Goal: Task Accomplishment & Management: Complete application form

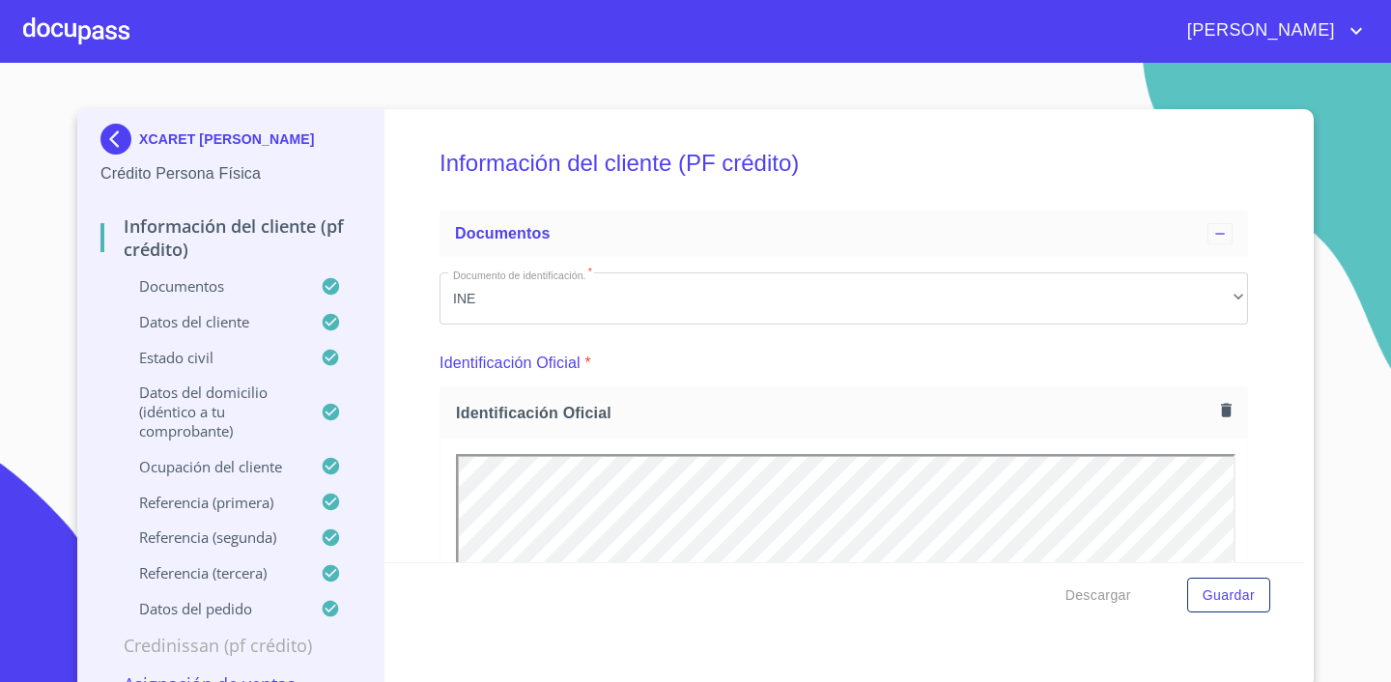
click at [1262, 32] on span "[PERSON_NAME]" at bounding box center [1258, 30] width 172 height 31
click at [1333, 49] on li "Salir" at bounding box center [1336, 40] width 63 height 35
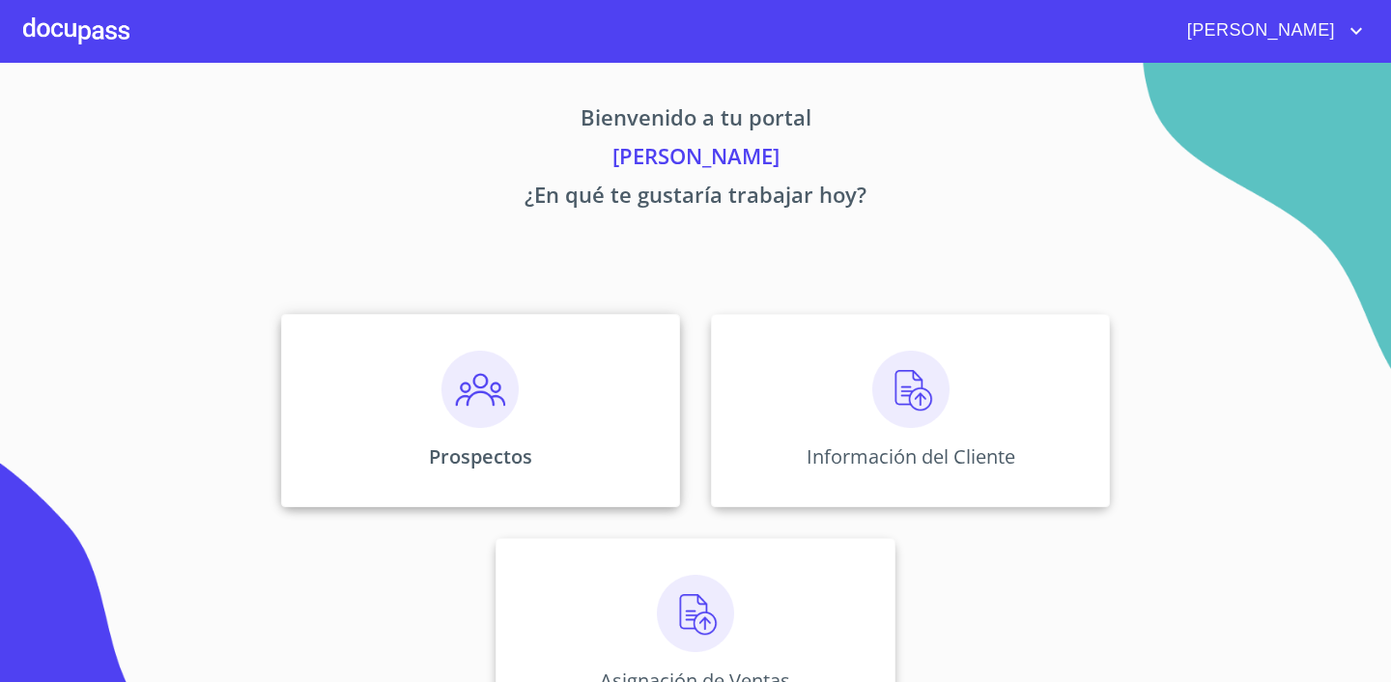
click at [492, 393] on img at bounding box center [479, 389] width 77 height 77
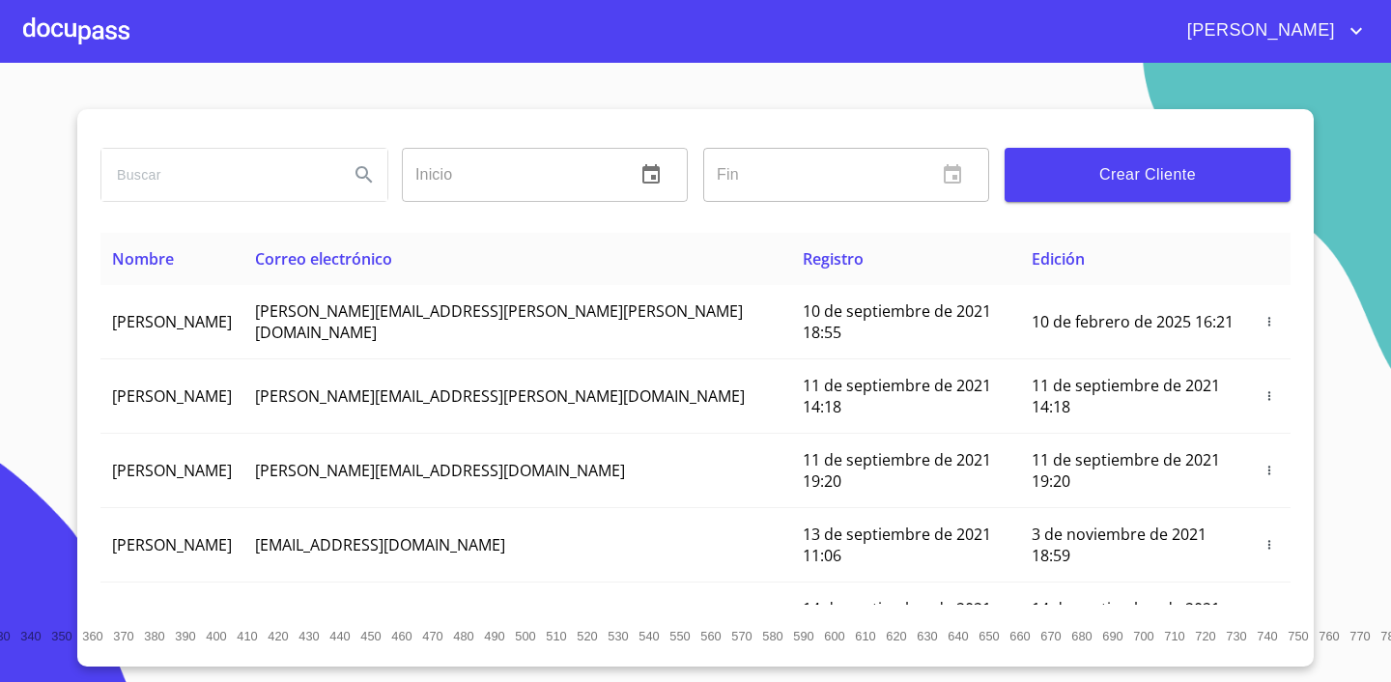
click at [1188, 182] on span "Crear Cliente" at bounding box center [1147, 174] width 255 height 27
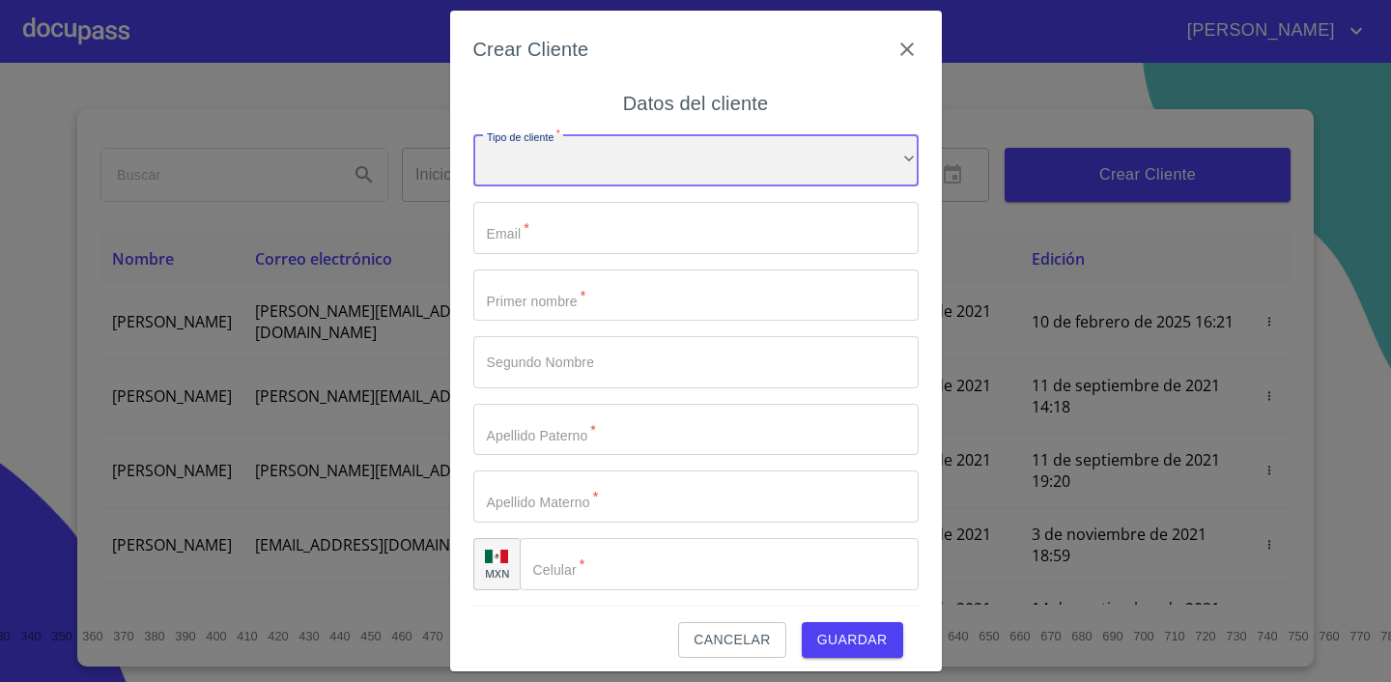
click at [663, 161] on div "​" at bounding box center [695, 160] width 445 height 52
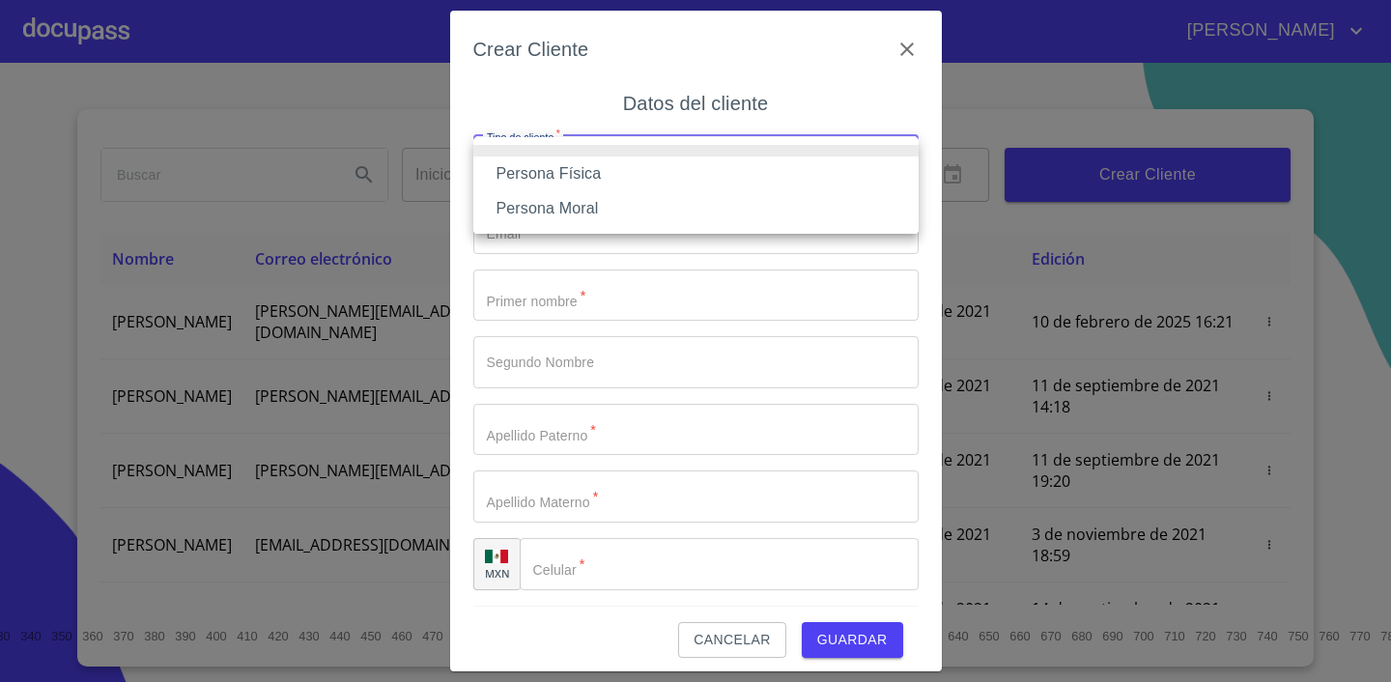
click at [626, 182] on li "Persona Física" at bounding box center [695, 173] width 445 height 35
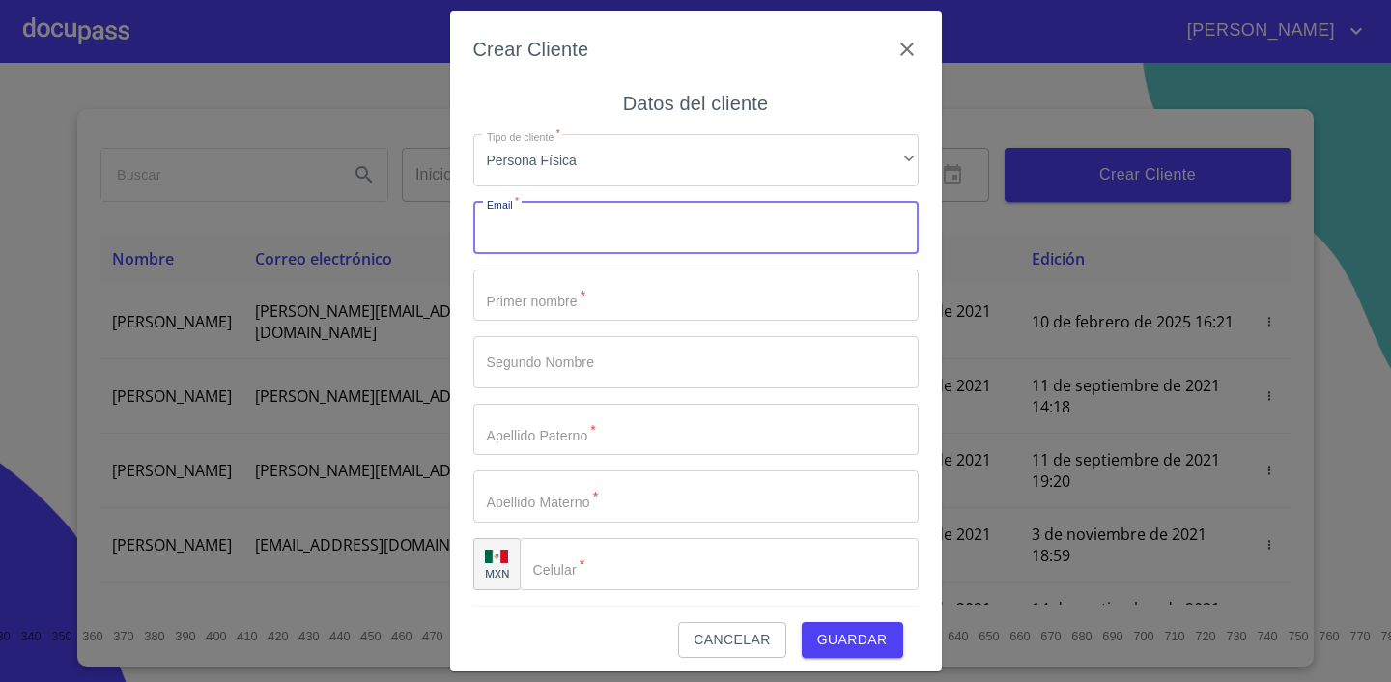
click at [613, 229] on input "Tipo de cliente   *" at bounding box center [695, 228] width 445 height 52
type input "[EMAIL_ADDRESS][DOMAIN_NAME]"
click at [602, 295] on input "Tipo de cliente   *" at bounding box center [695, 295] width 445 height 52
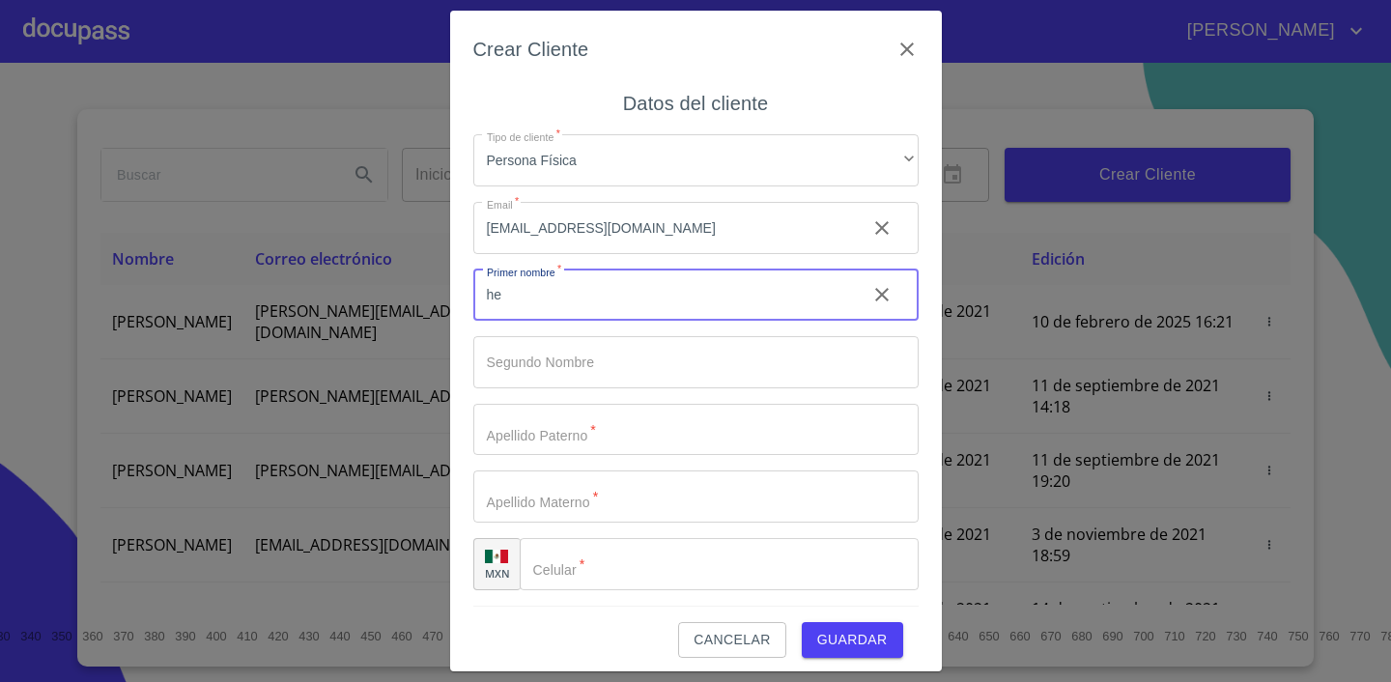
type input "h"
type input "[PERSON_NAME]"
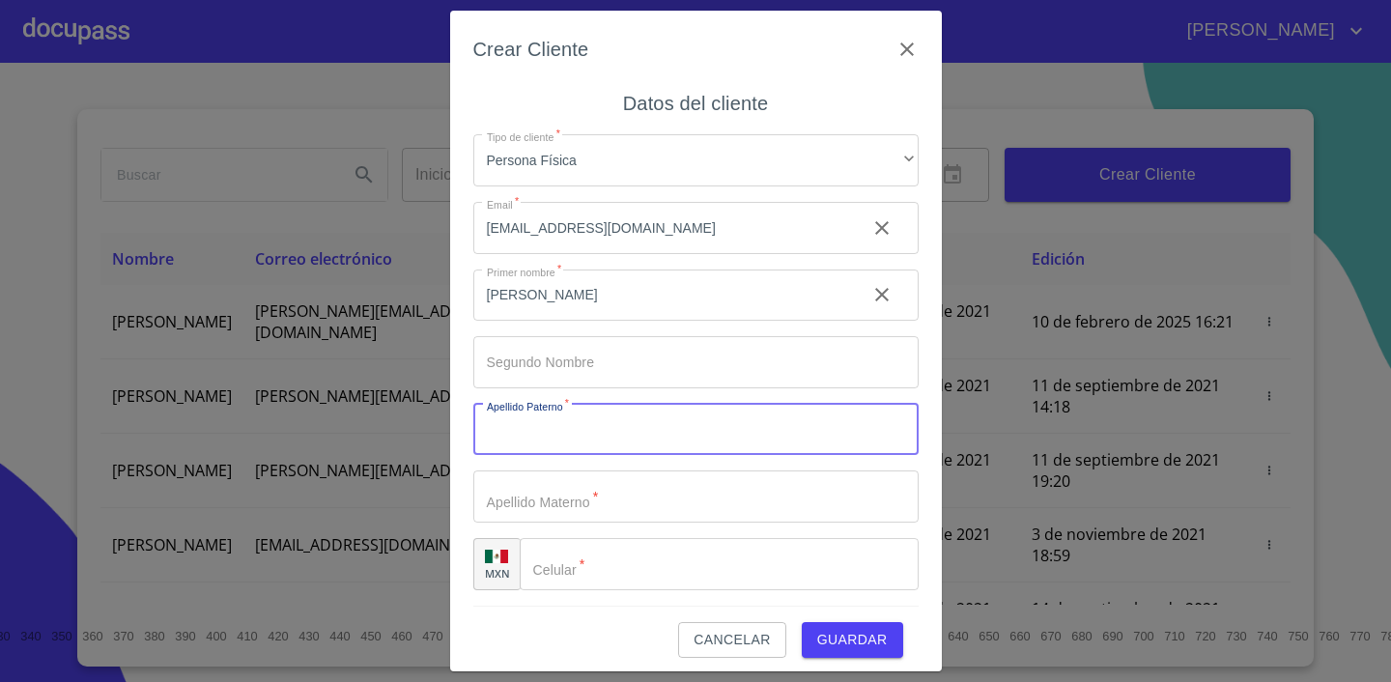
click at [571, 425] on input "Tipo de cliente   *" at bounding box center [695, 430] width 445 height 52
type input "[PERSON_NAME]"
click at [610, 322] on input "Tipo de cliente   *" at bounding box center [662, 295] width 378 height 52
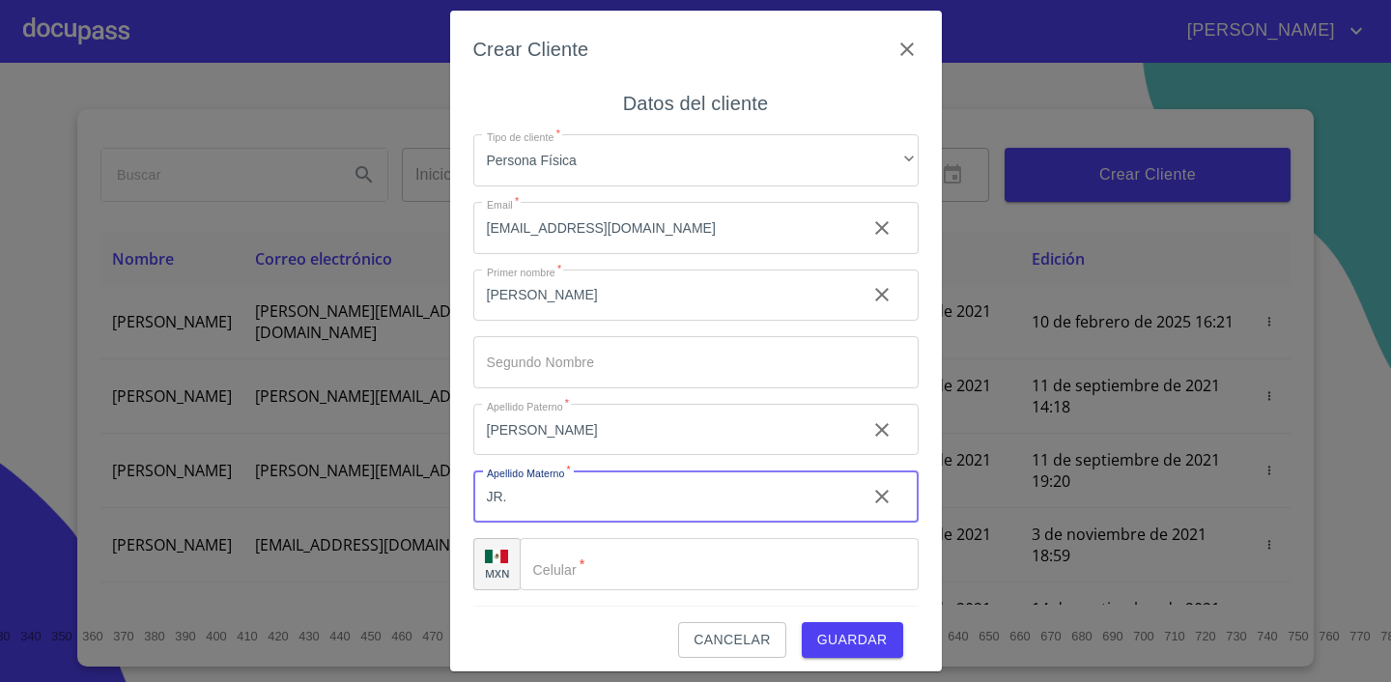
type input "JR."
click at [667, 582] on input "Tipo de cliente   *" at bounding box center [719, 564] width 399 height 52
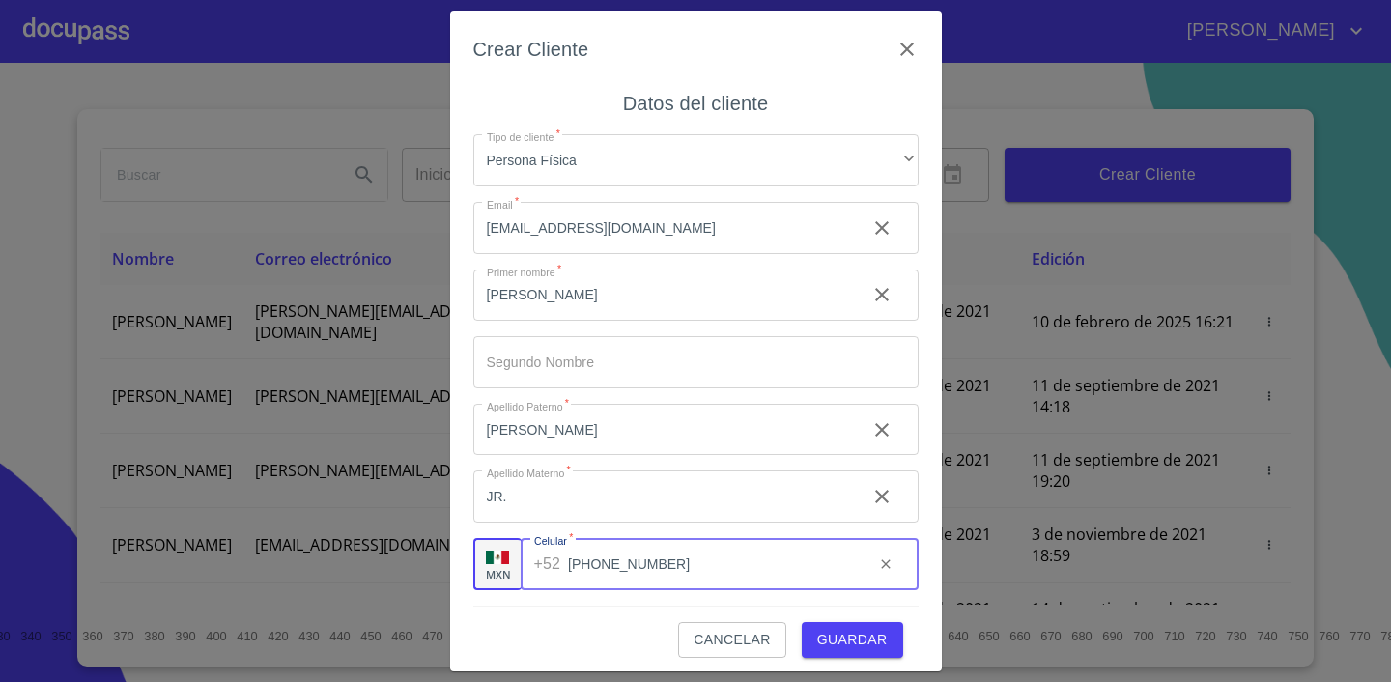
type input "[PHONE_NUMBER]"
click at [535, 616] on div "Cancelar Guardar" at bounding box center [695, 632] width 445 height 52
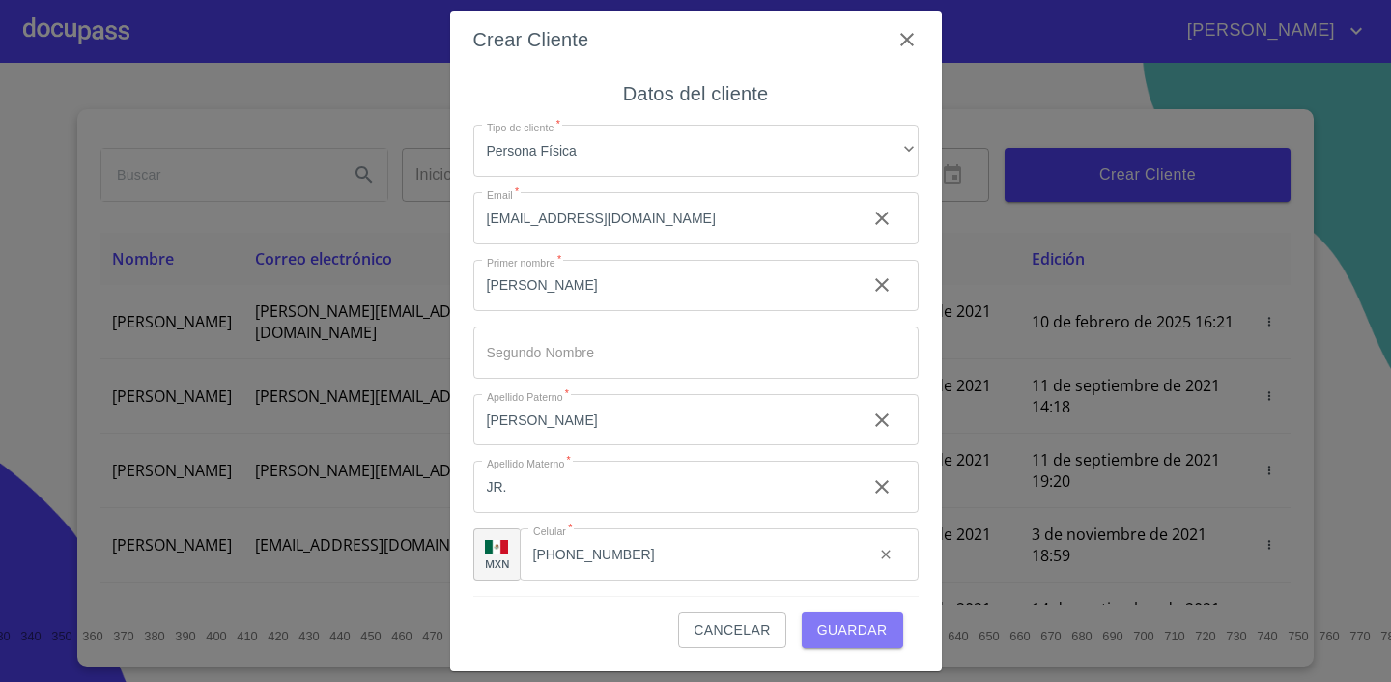
click at [863, 623] on span "Guardar" at bounding box center [852, 630] width 71 height 24
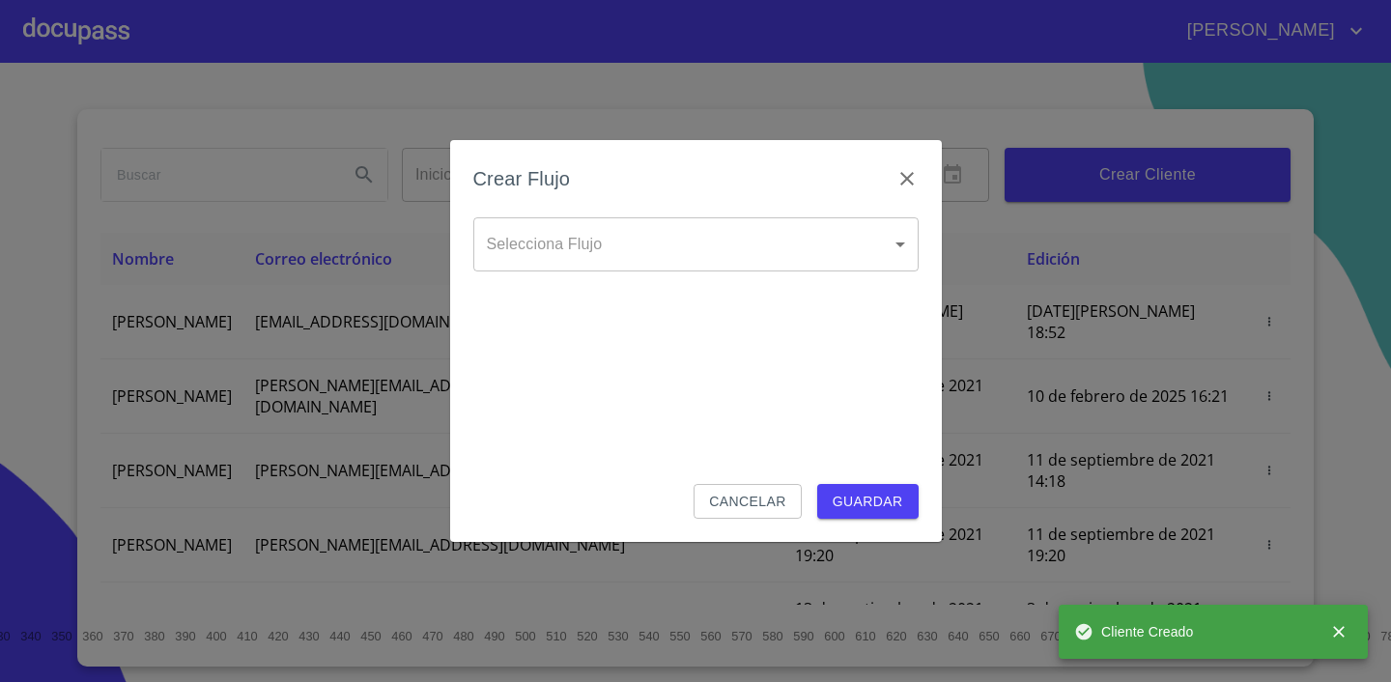
click at [629, 242] on body "[PERSON_NAME] ​ Fin ​ Crear Cliente Nombre Correo electrónico Registro Edición …" at bounding box center [695, 341] width 1391 height 682
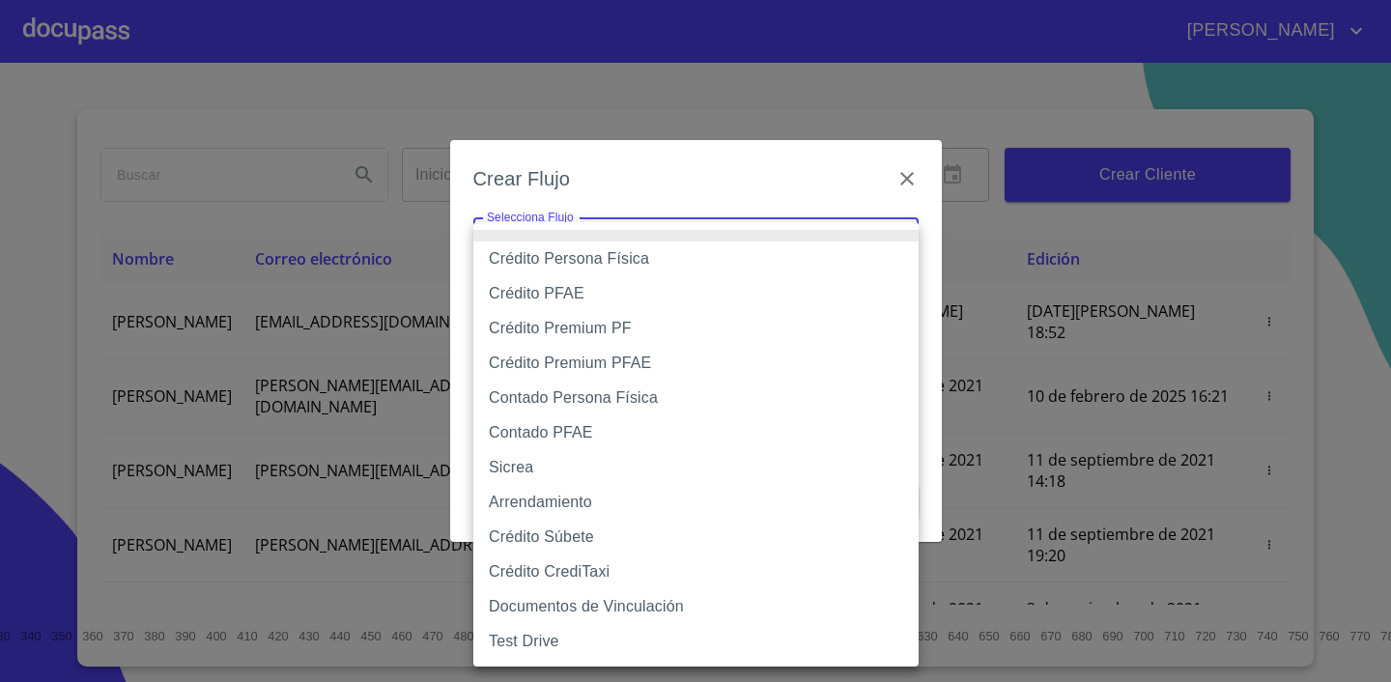
click at [621, 261] on li "Crédito Persona Física" at bounding box center [695, 258] width 445 height 35
type input "6009fb3c7d1714eb8809aa97"
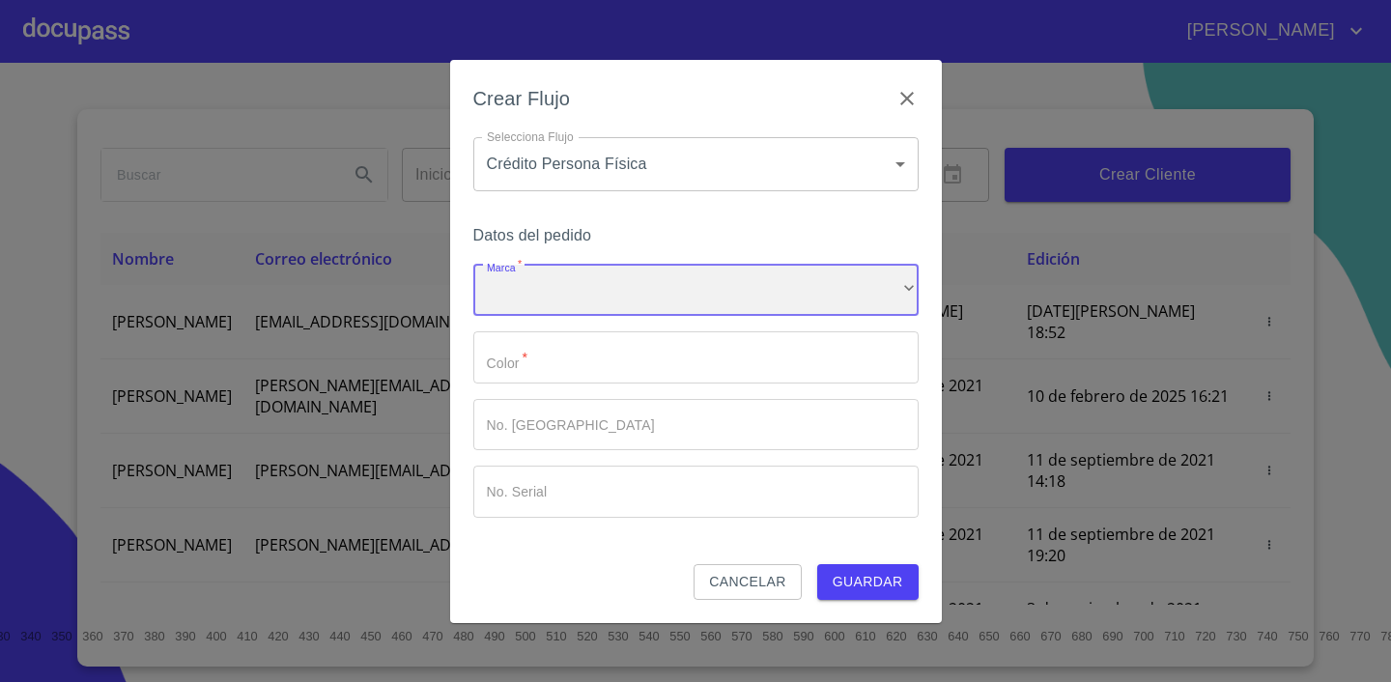
click at [604, 291] on div "​" at bounding box center [695, 291] width 445 height 52
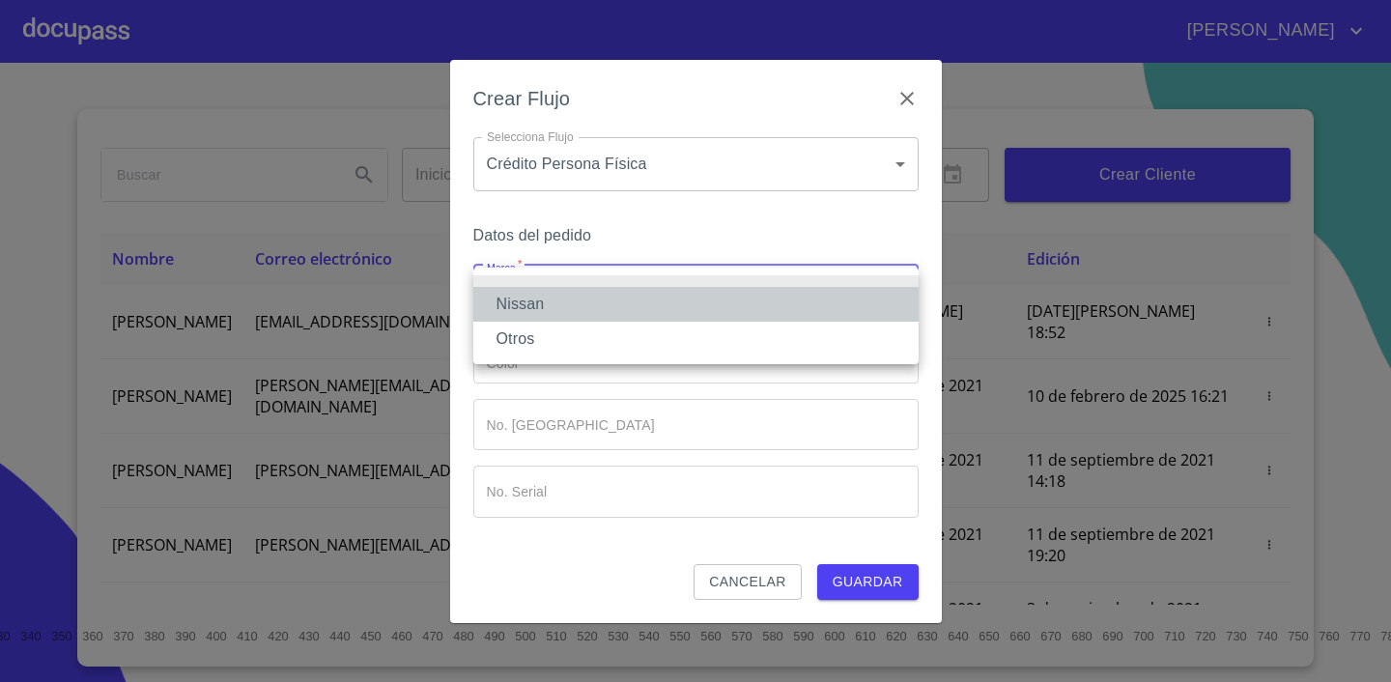
click at [588, 308] on li "Nissan" at bounding box center [695, 304] width 445 height 35
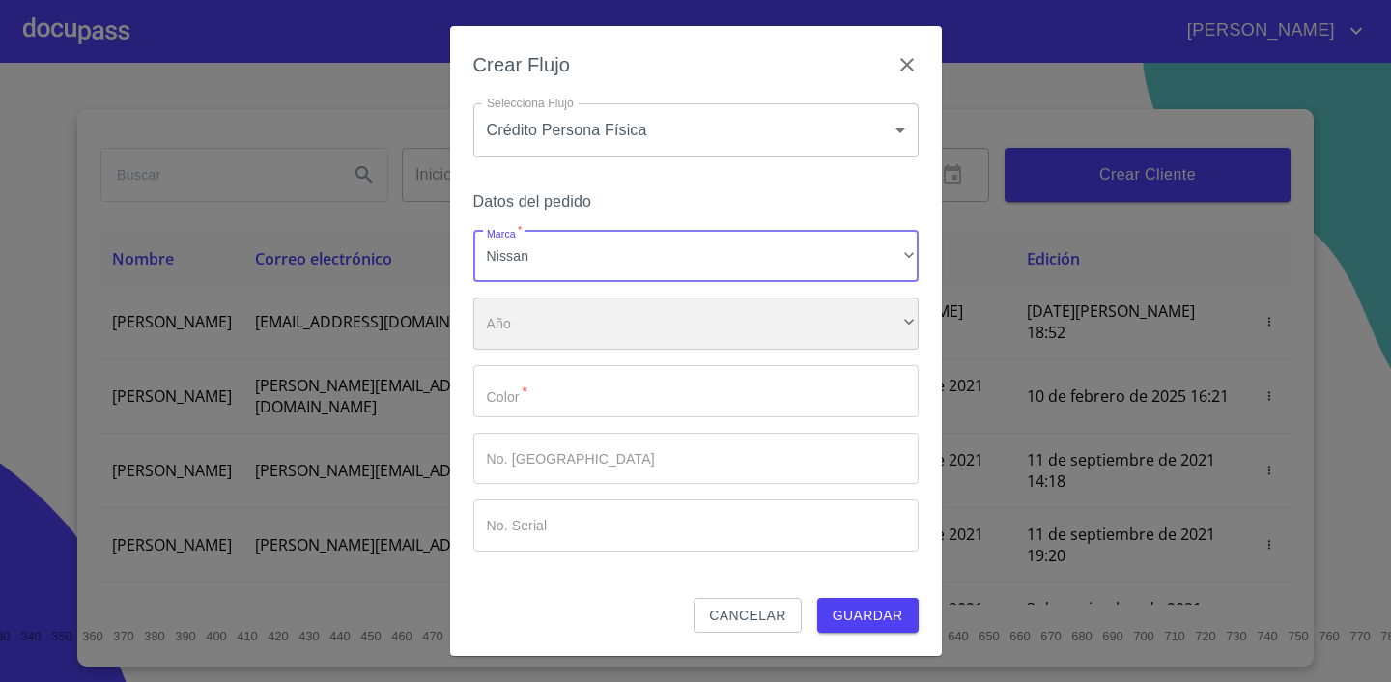
click at [579, 322] on div "​" at bounding box center [695, 323] width 445 height 52
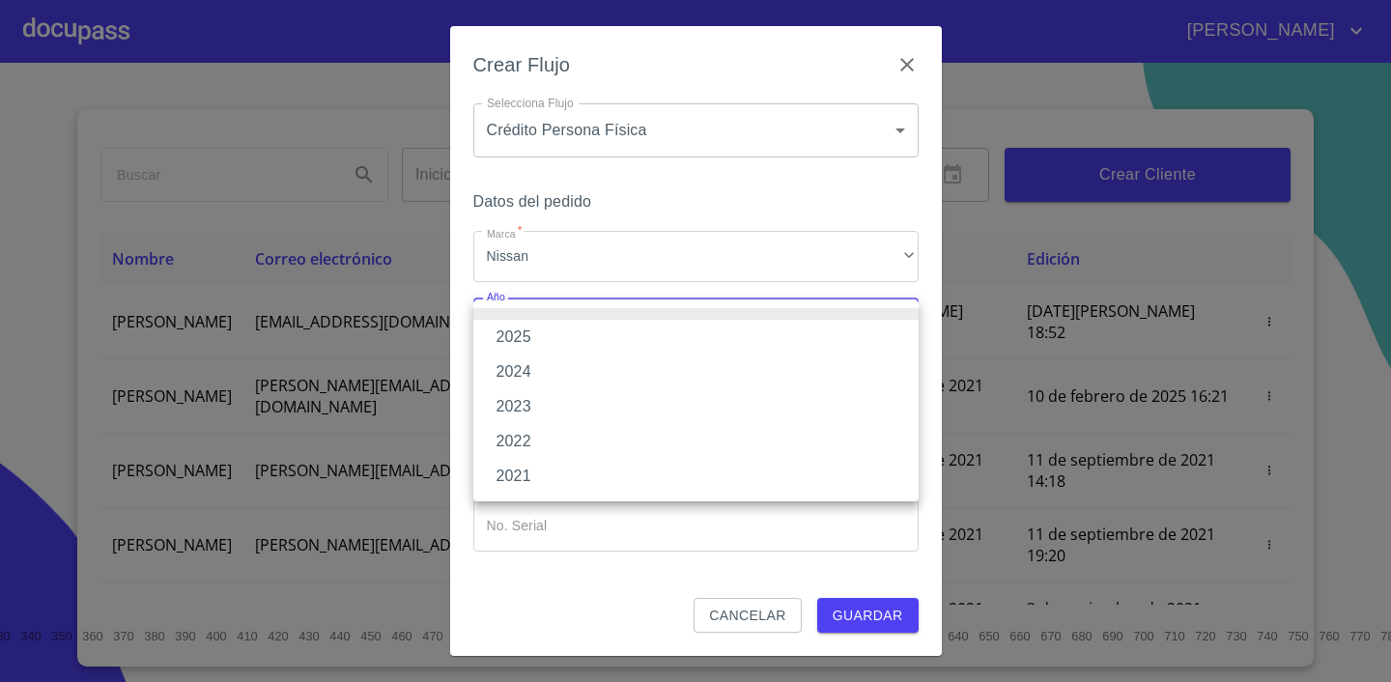
click at [561, 342] on li "2025" at bounding box center [695, 337] width 445 height 35
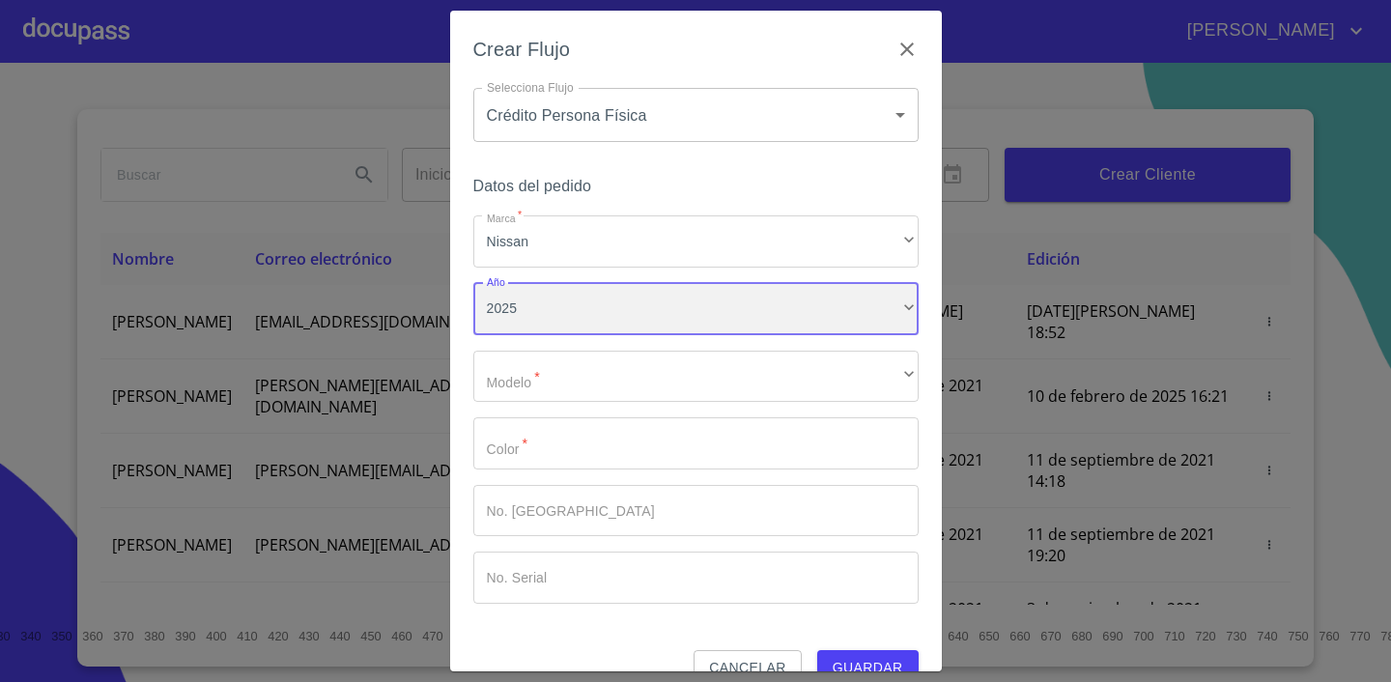
click at [554, 312] on div "2025" at bounding box center [695, 309] width 445 height 52
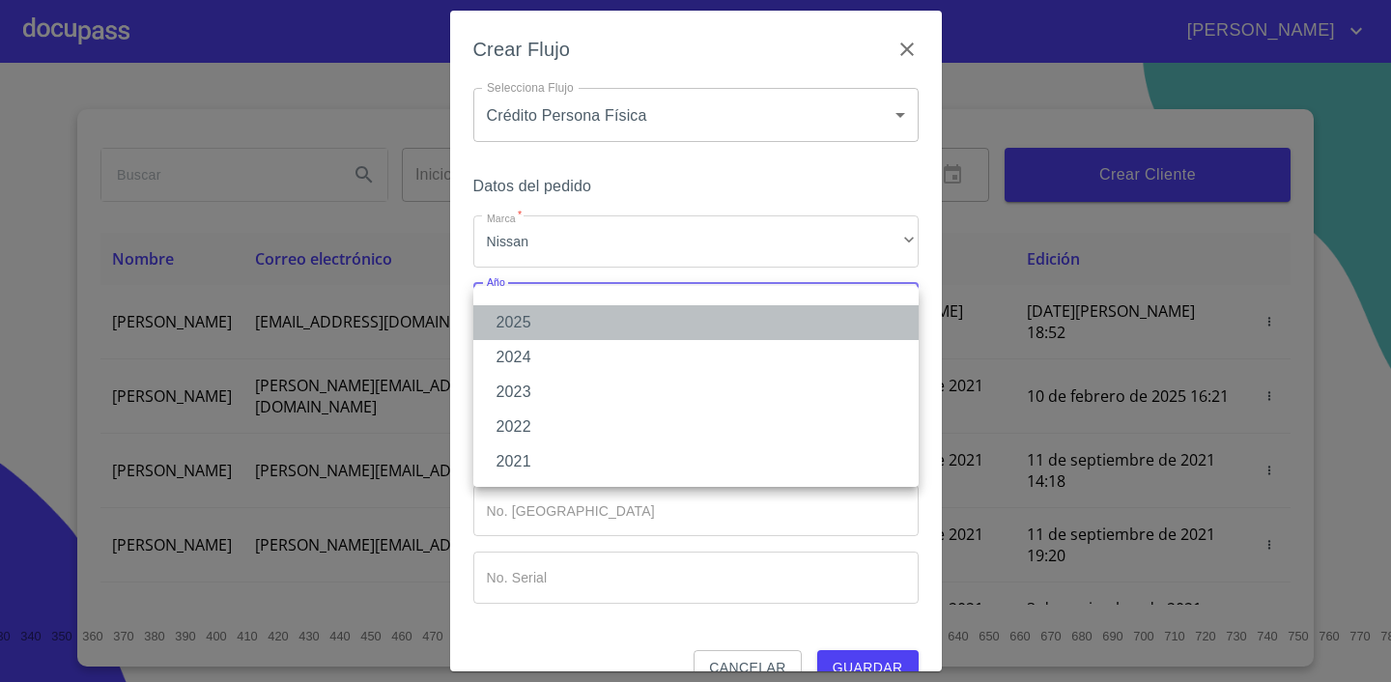
click at [547, 321] on li "2025" at bounding box center [695, 322] width 445 height 35
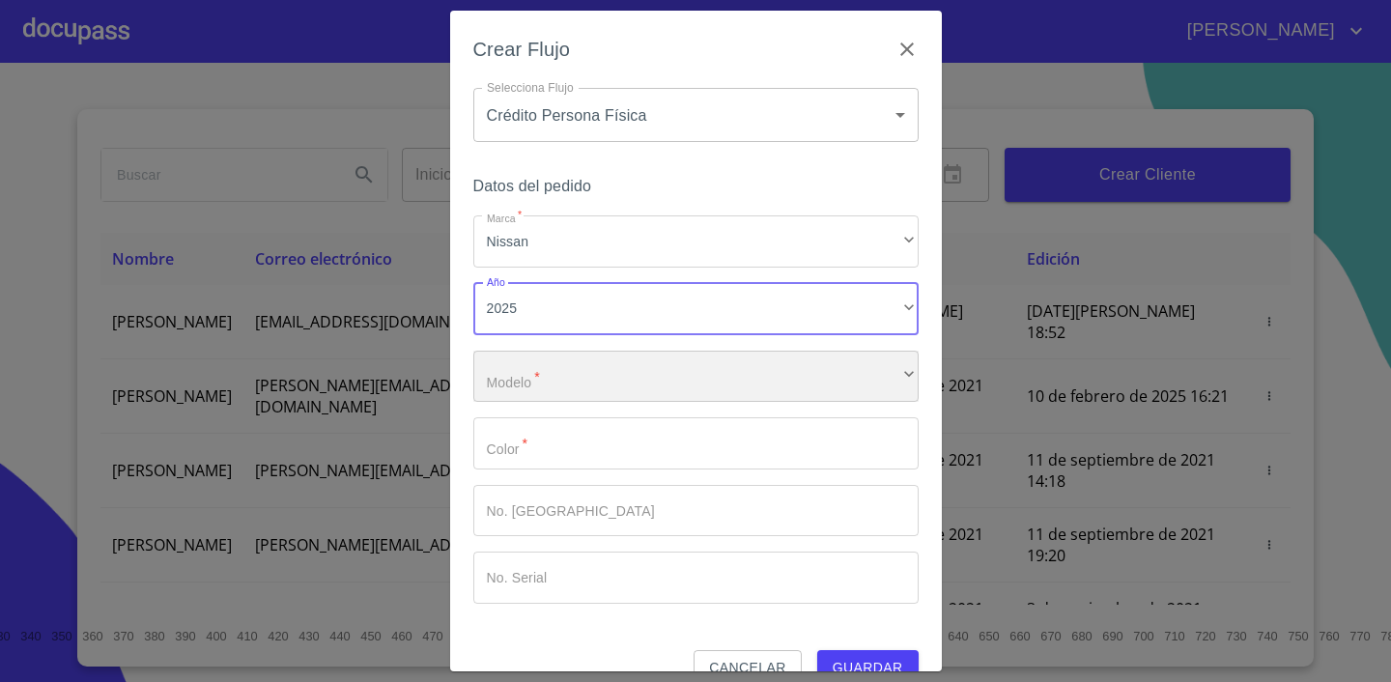
click at [546, 355] on div "​" at bounding box center [695, 377] width 445 height 52
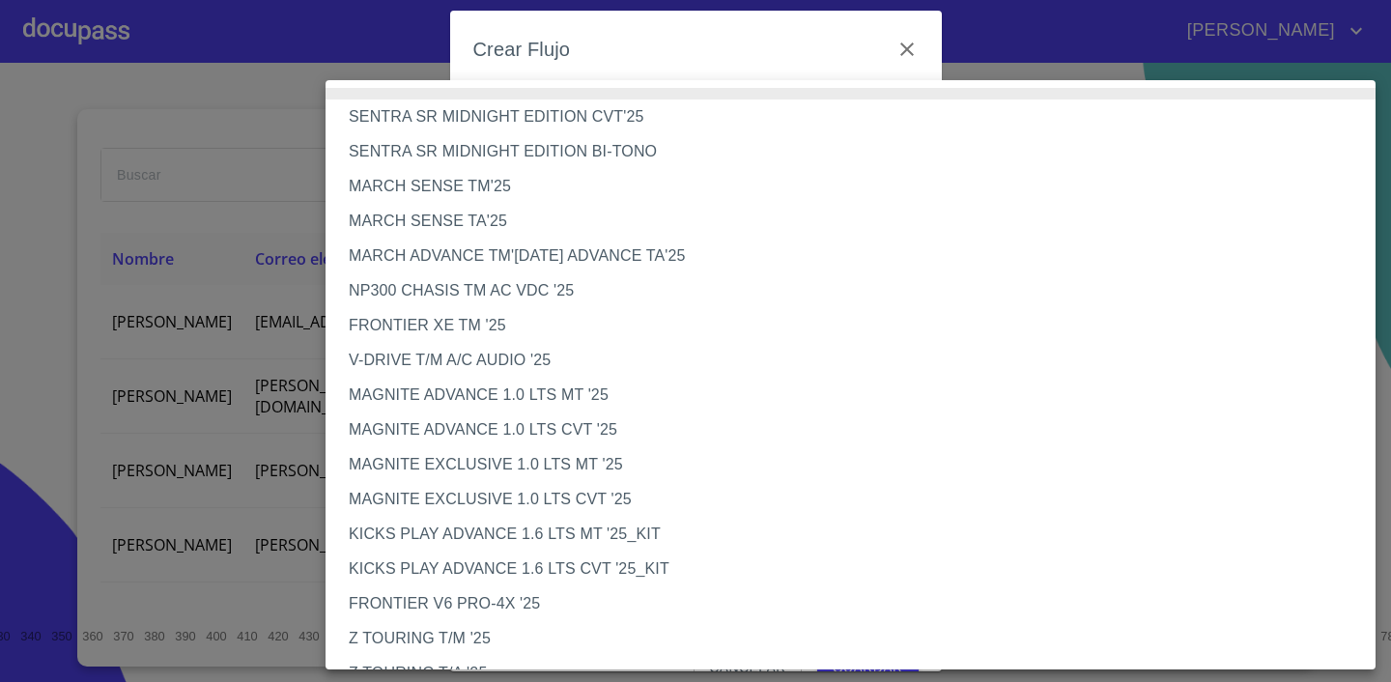
scroll to position [1524, 0]
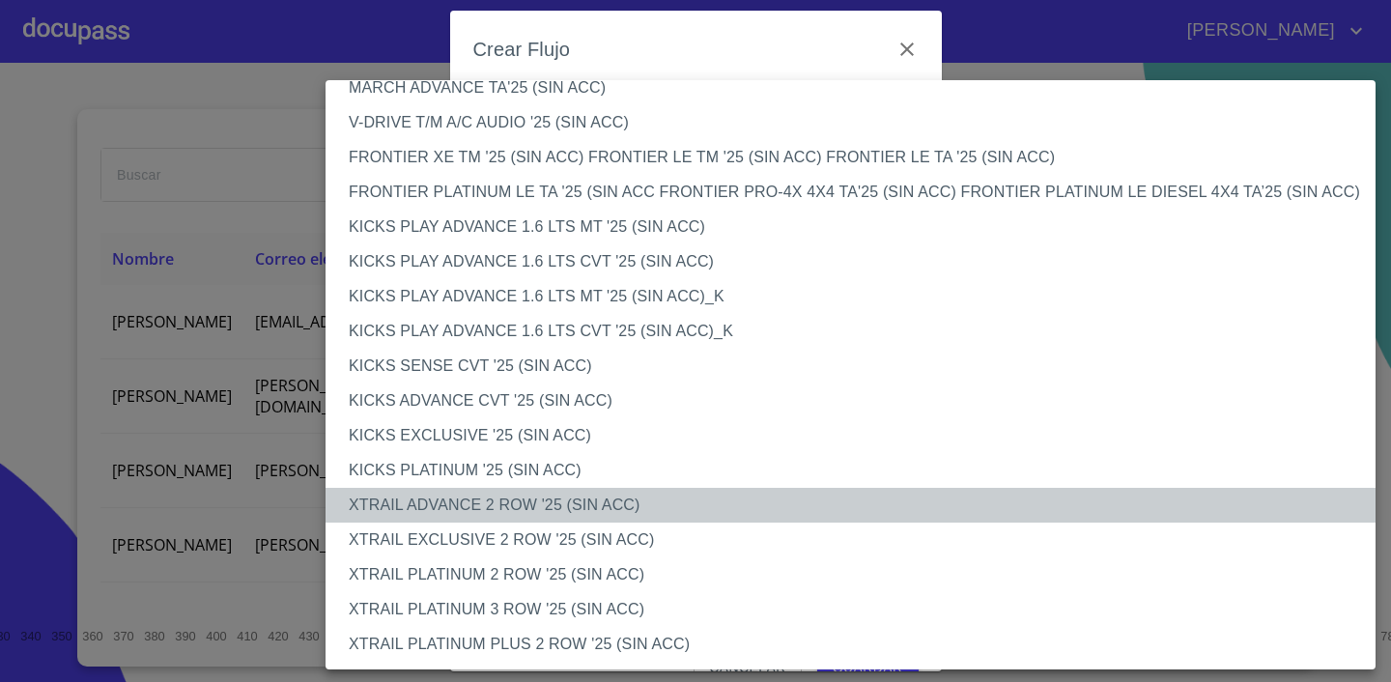
click at [502, 508] on li "XTRAIL ADVANCE 2 ROW '25 (SIN ACC)" at bounding box center [850, 505] width 1050 height 35
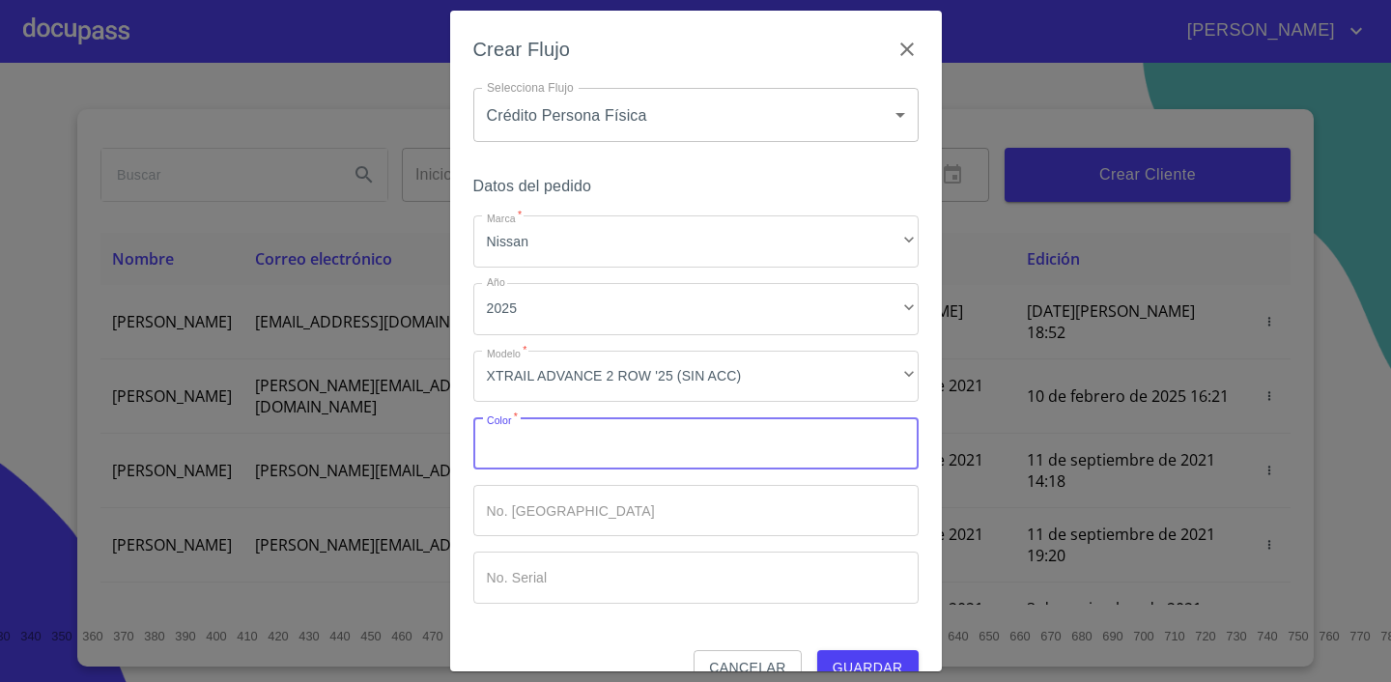
click at [568, 454] on input "Marca   *" at bounding box center [695, 443] width 445 height 52
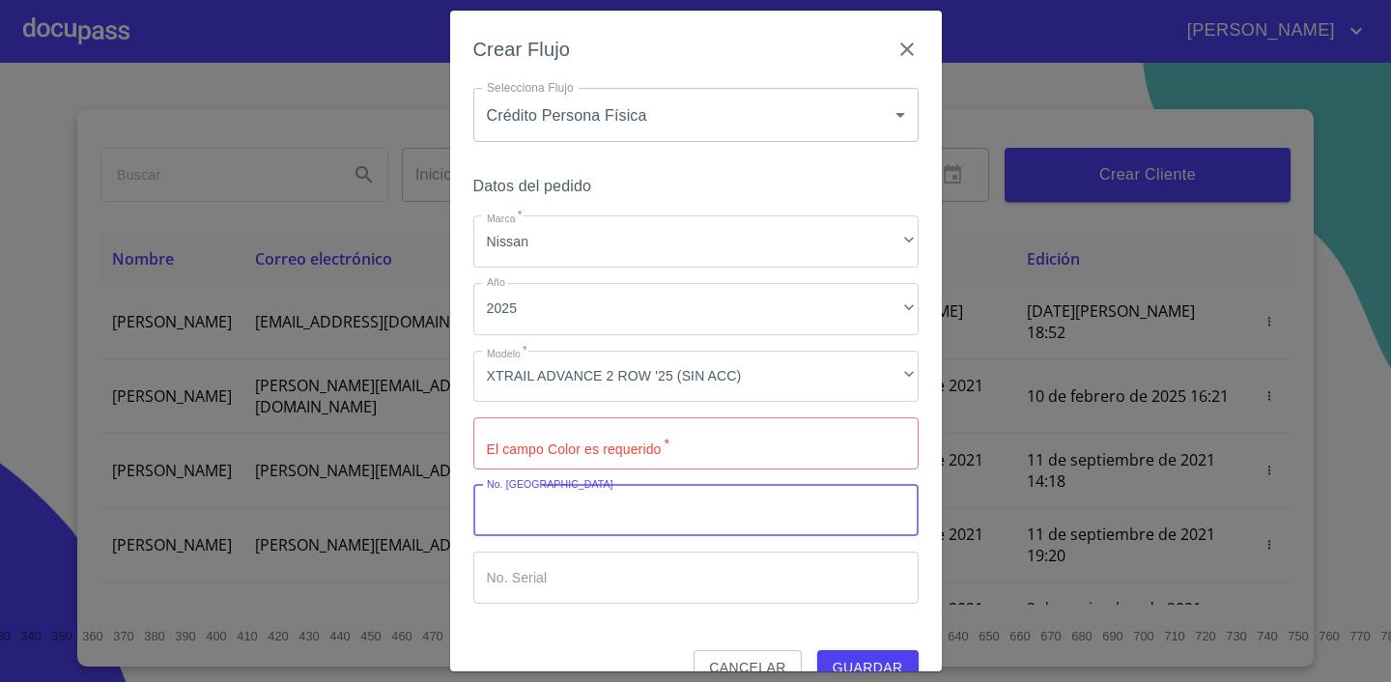
click at [555, 507] on input "Marca   *" at bounding box center [695, 511] width 445 height 52
click at [578, 430] on input "Marca   *" at bounding box center [695, 443] width 445 height 52
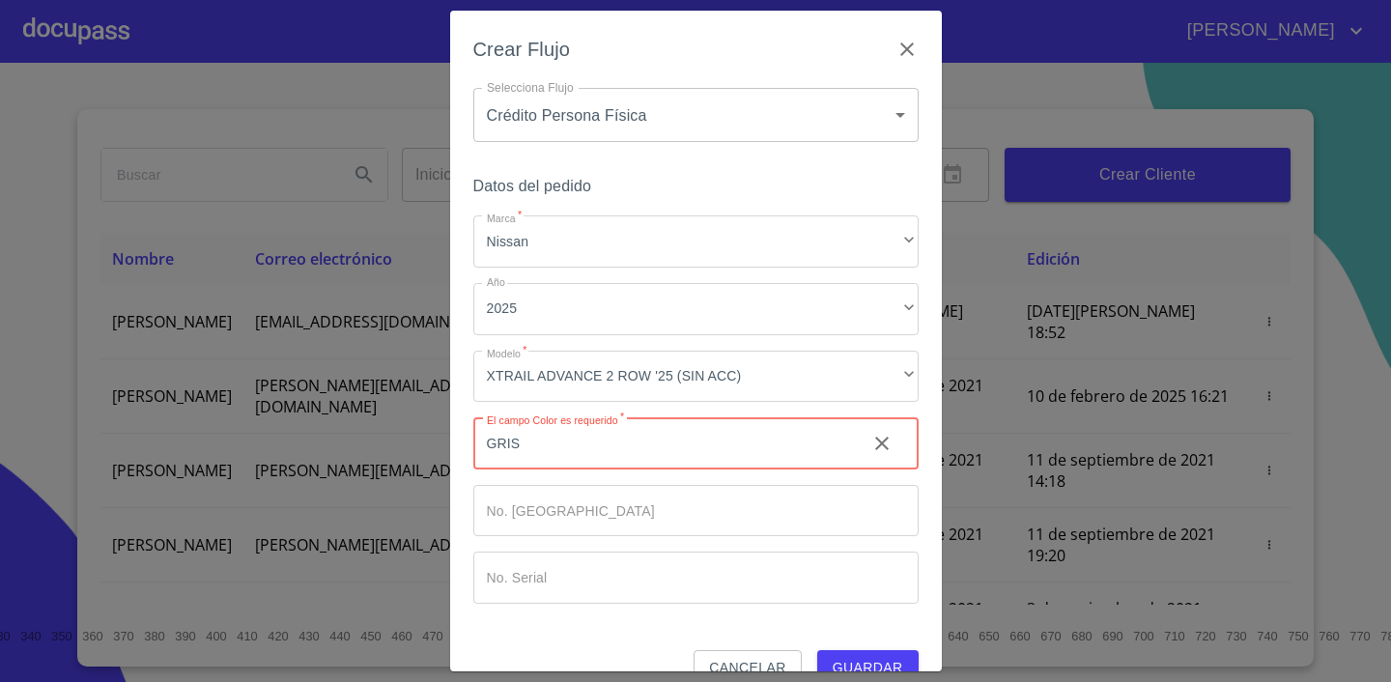
type input "GRIS"
click at [860, 665] on span "Guardar" at bounding box center [868, 668] width 71 height 24
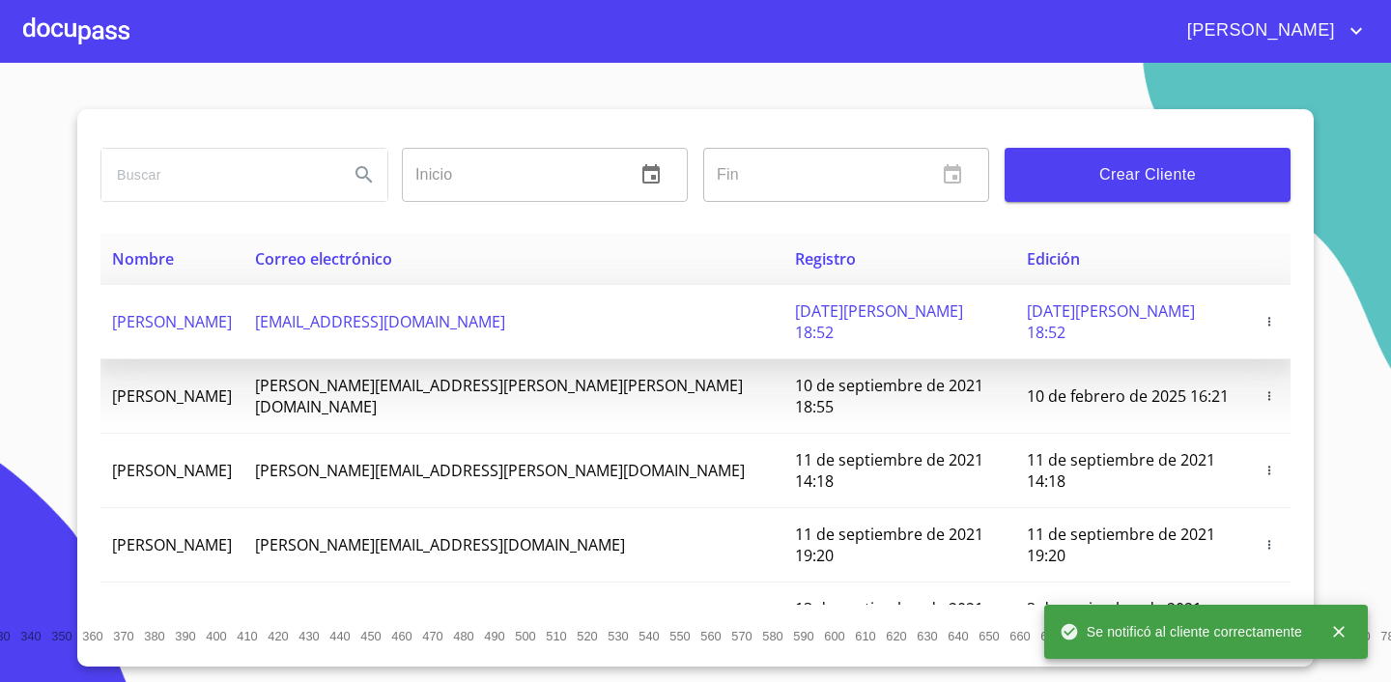
click at [397, 311] on span "[EMAIL_ADDRESS][DOMAIN_NAME]" at bounding box center [380, 321] width 250 height 21
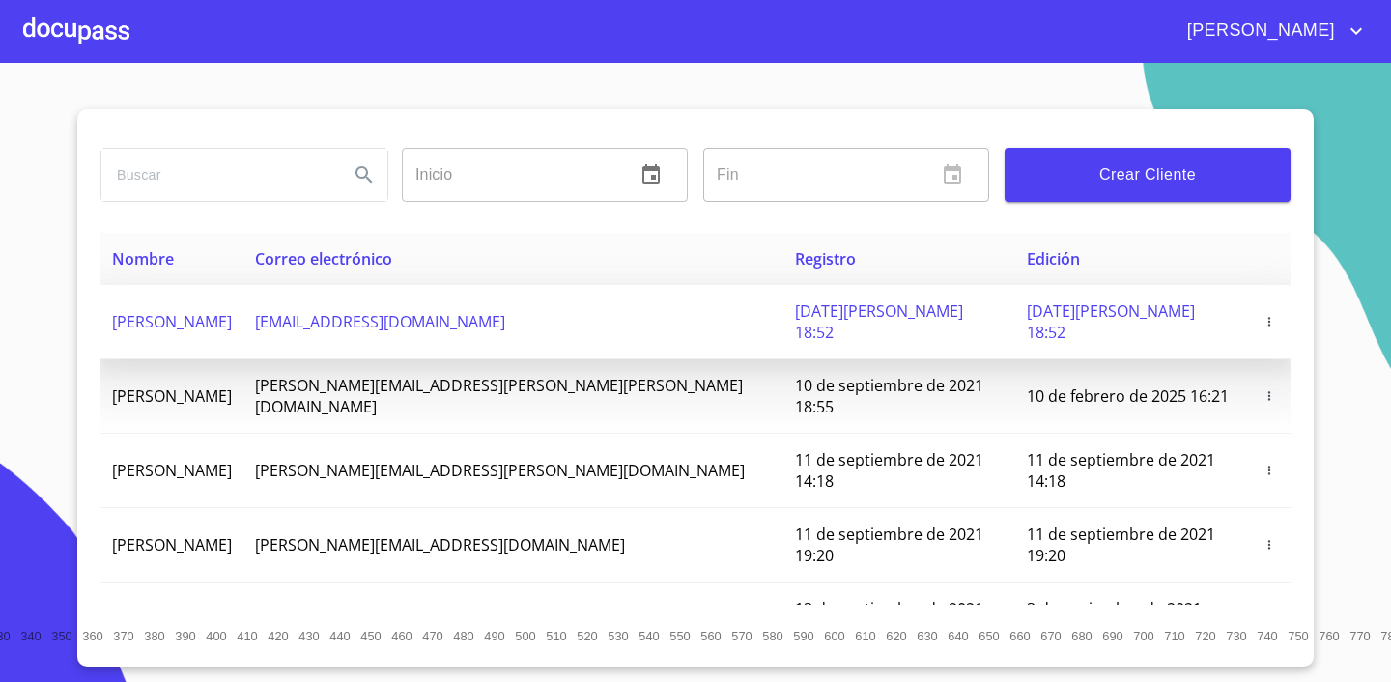
click at [432, 314] on span "[EMAIL_ADDRESS][DOMAIN_NAME]" at bounding box center [380, 321] width 250 height 21
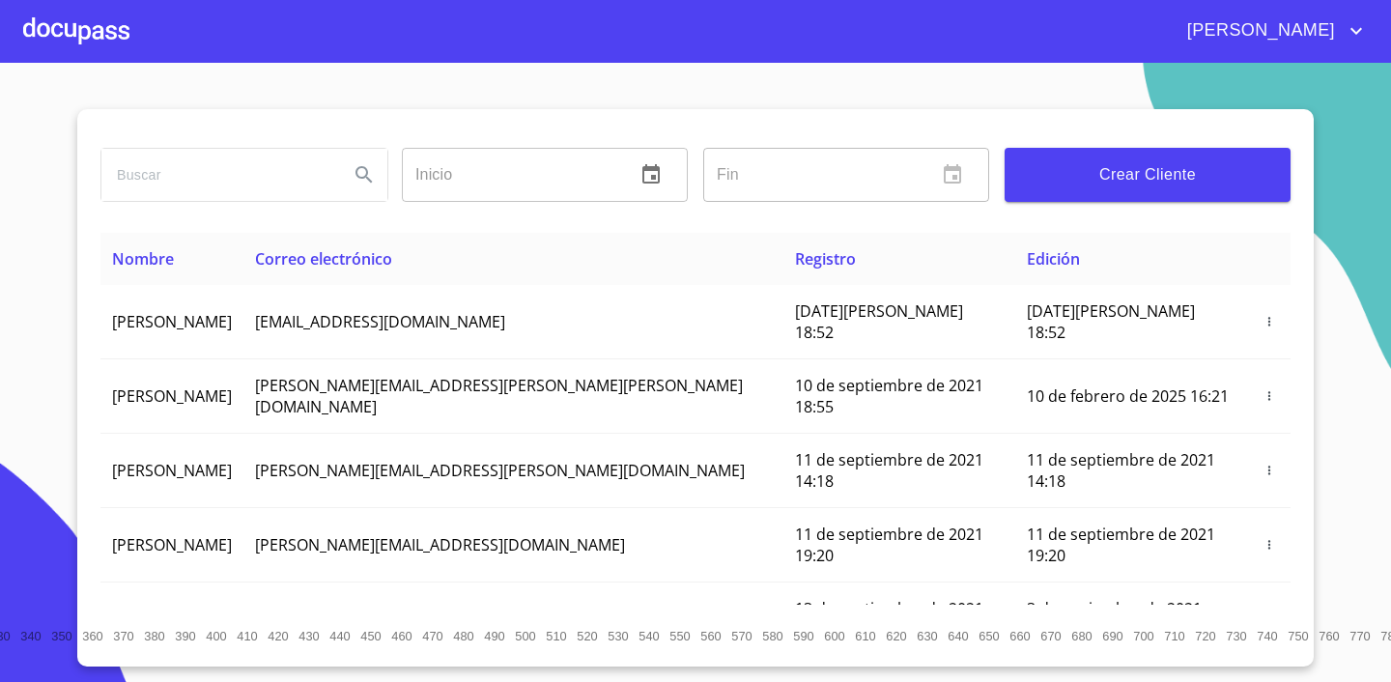
click at [1267, 37] on span "[PERSON_NAME]" at bounding box center [1258, 30] width 172 height 31
click at [66, 36] on div at bounding box center [695, 341] width 1391 height 682
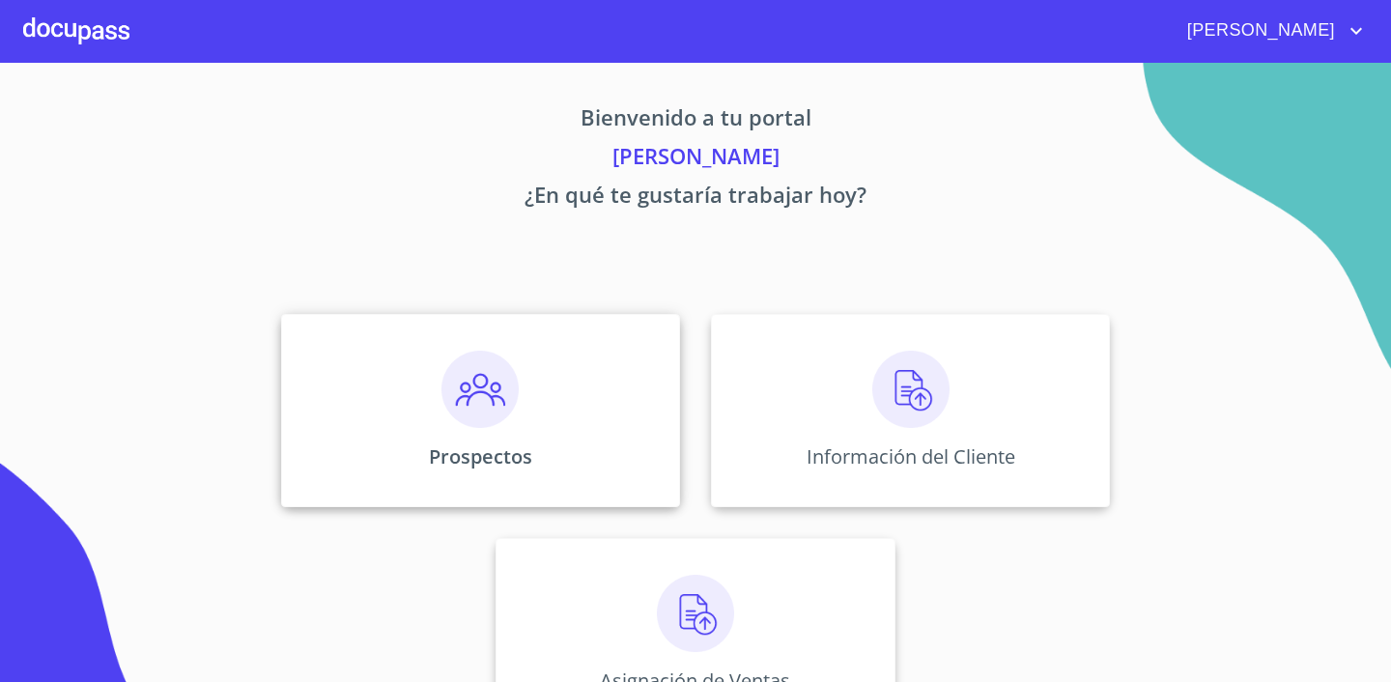
click at [499, 381] on img at bounding box center [479, 389] width 77 height 77
click at [881, 390] on img at bounding box center [910, 389] width 77 height 77
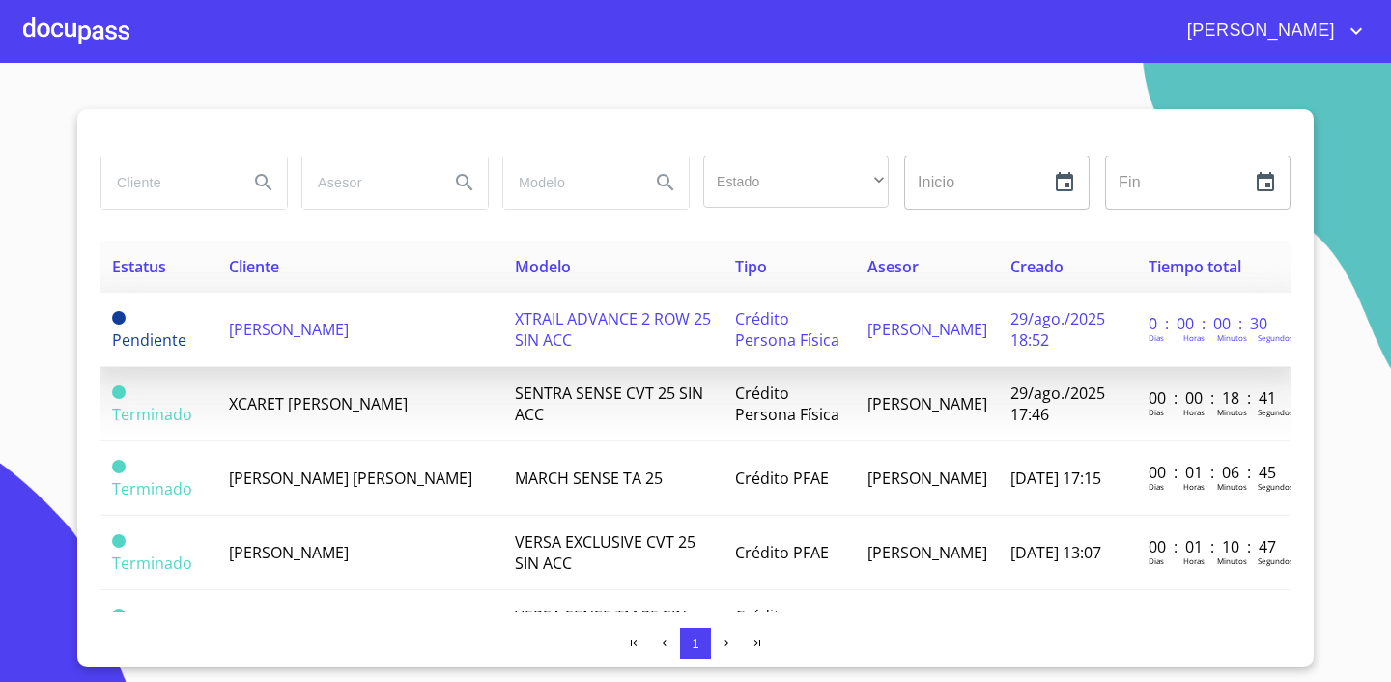
click at [338, 329] on span "[PERSON_NAME]" at bounding box center [289, 329] width 120 height 21
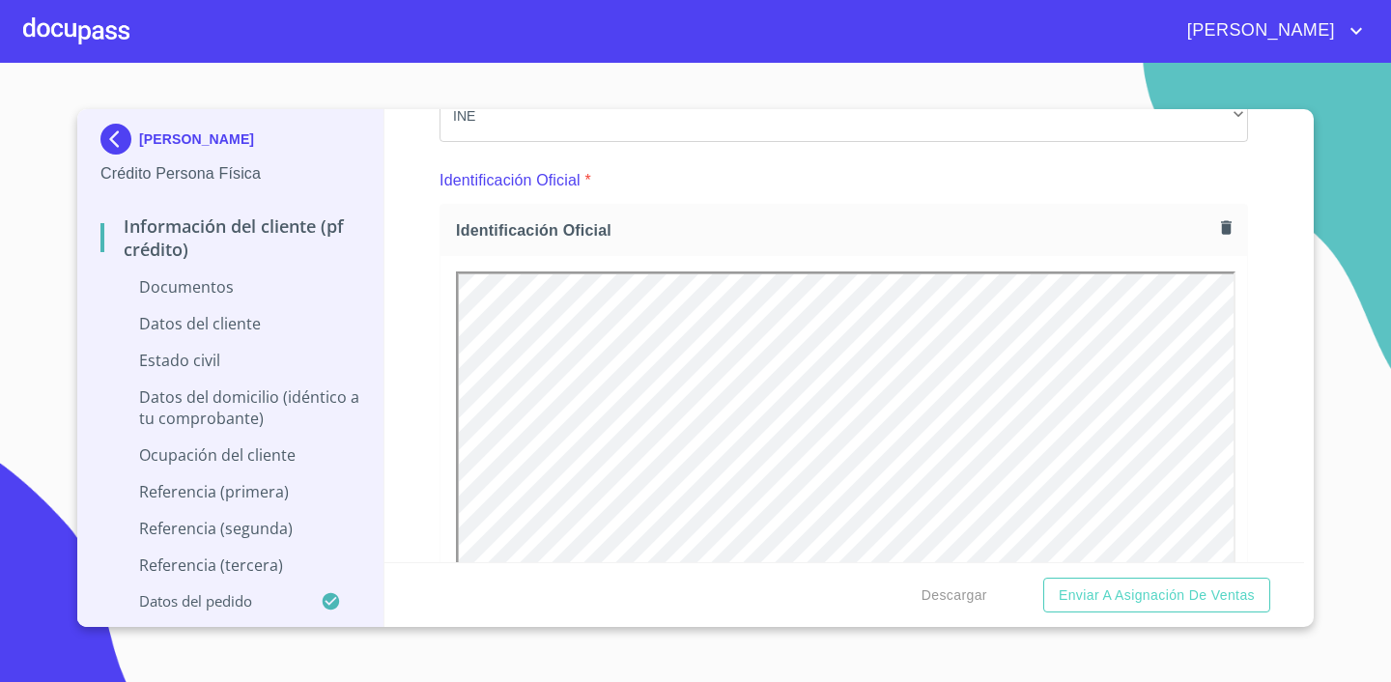
click at [1283, 358] on div "Información del cliente (PF crédito) Documentos Documento de identificación.   …" at bounding box center [844, 335] width 920 height 453
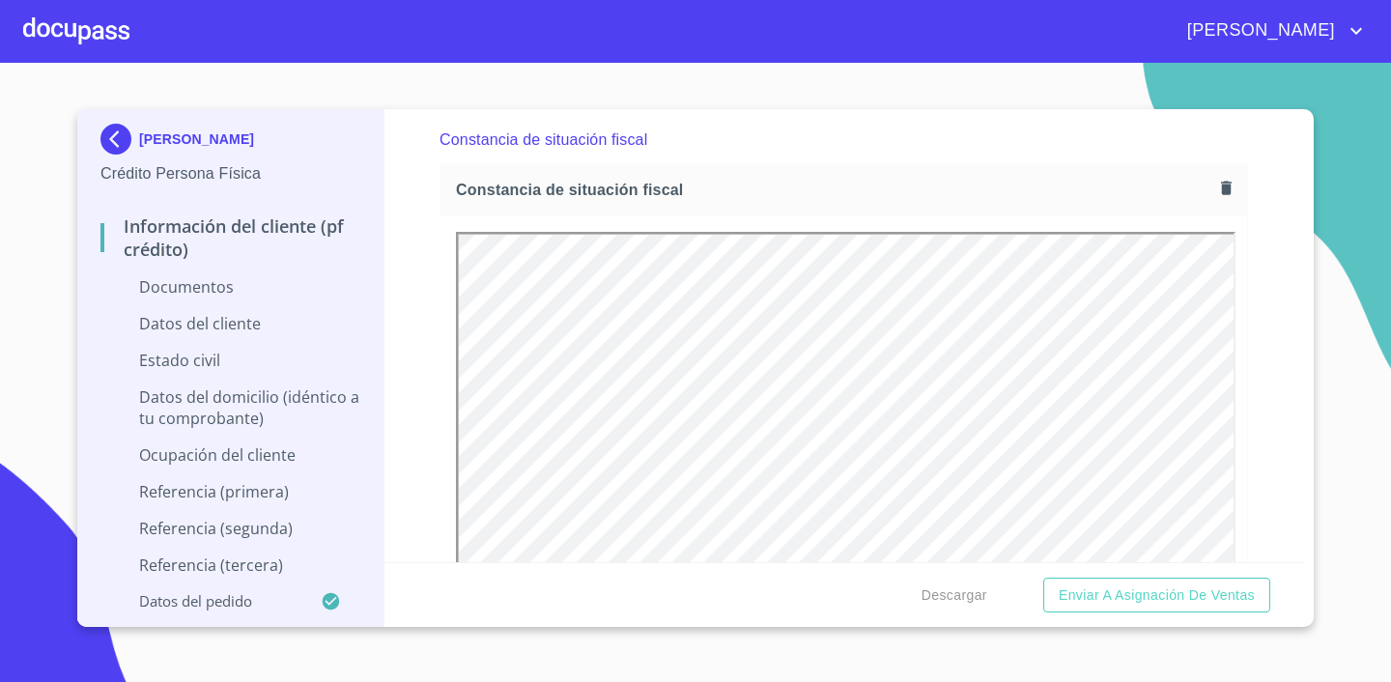
click at [1276, 316] on div "Información del cliente (PF crédito) Documentos Documento de identificación.   …" at bounding box center [844, 335] width 920 height 453
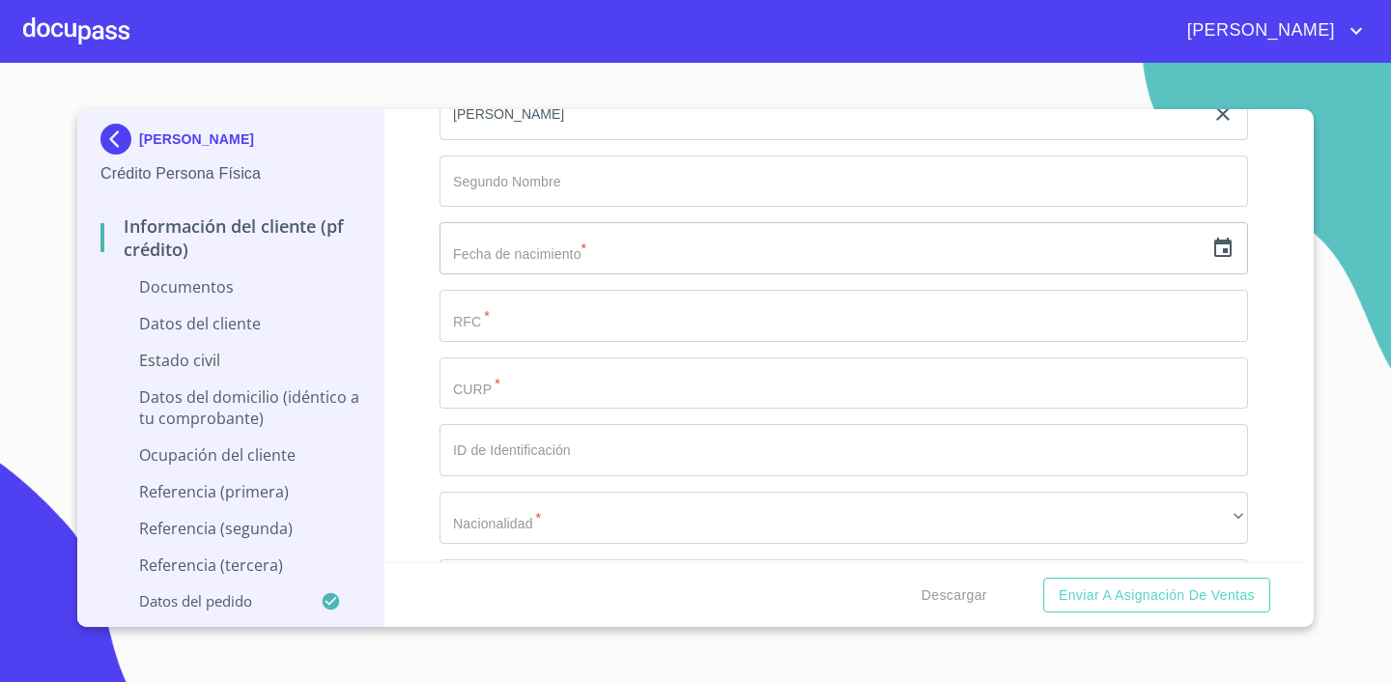
scroll to position [3646, 0]
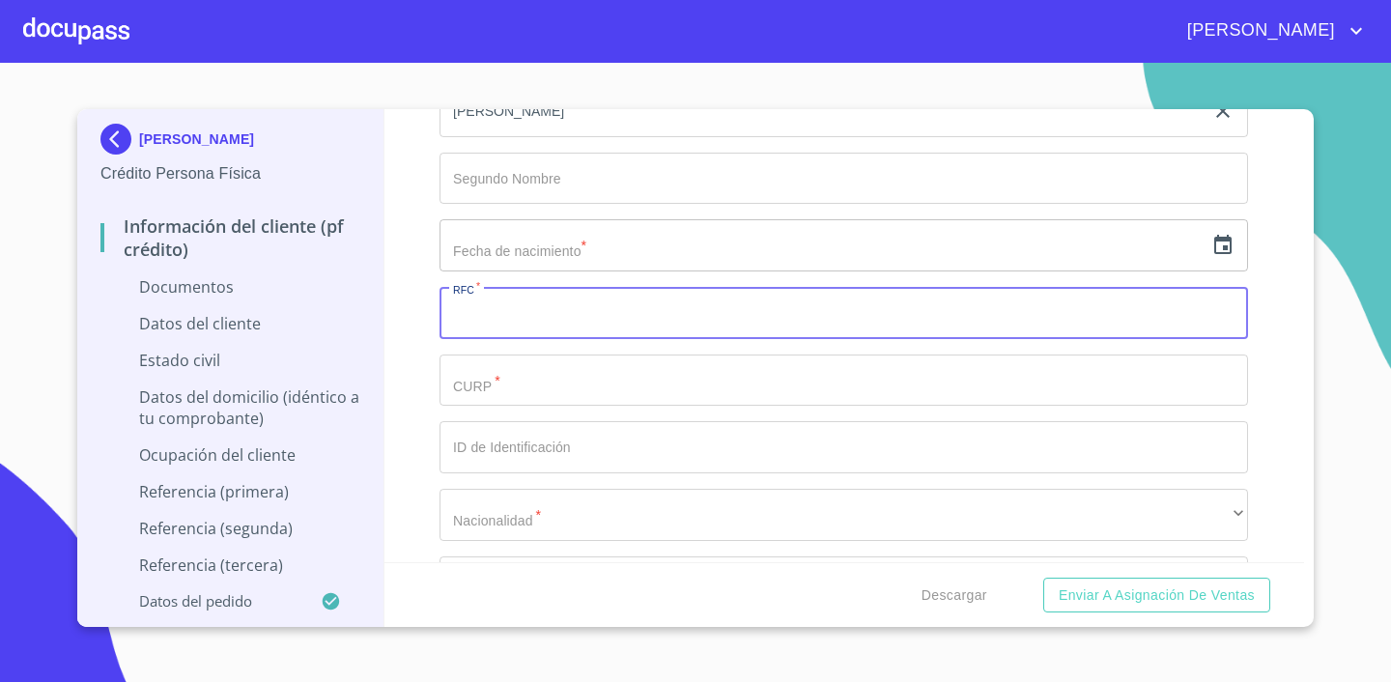
click at [874, 316] on input "Documento de identificación.   *" at bounding box center [843, 313] width 808 height 52
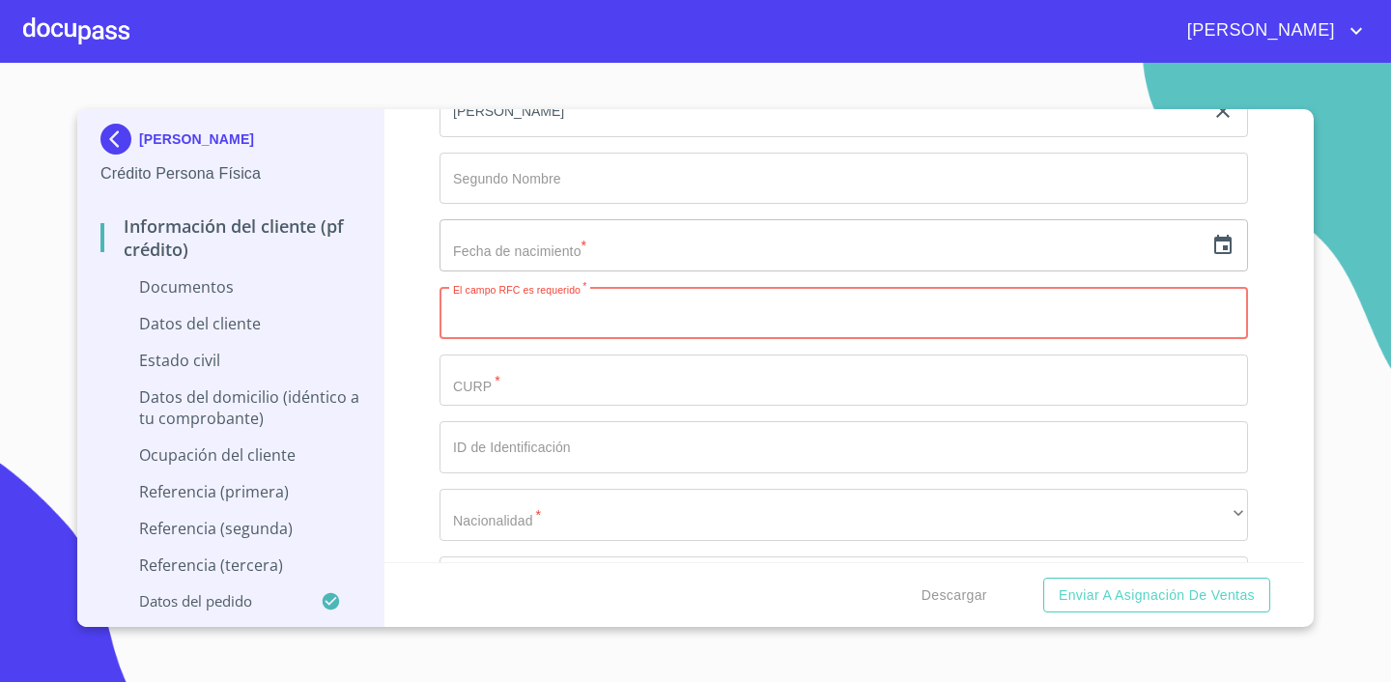
click at [1228, 249] on icon "button" at bounding box center [1222, 245] width 23 height 23
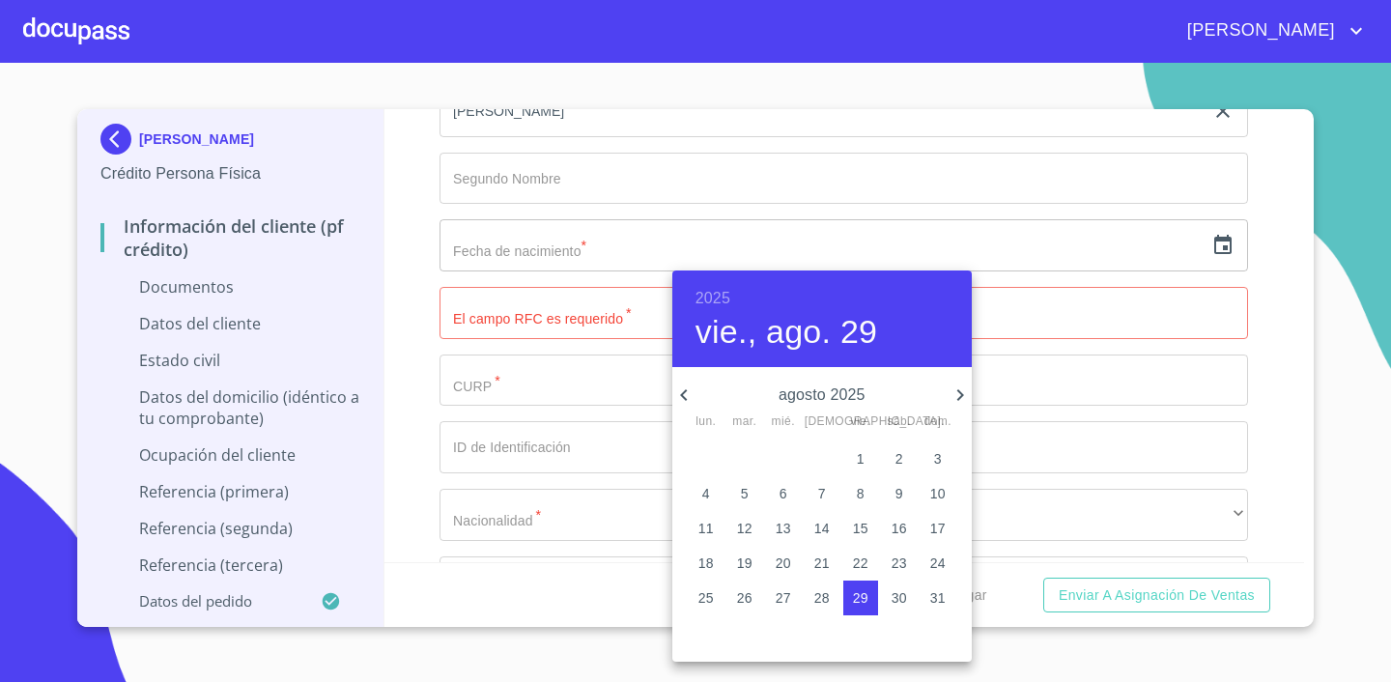
click at [704, 296] on h6 "2025" at bounding box center [712, 298] width 35 height 27
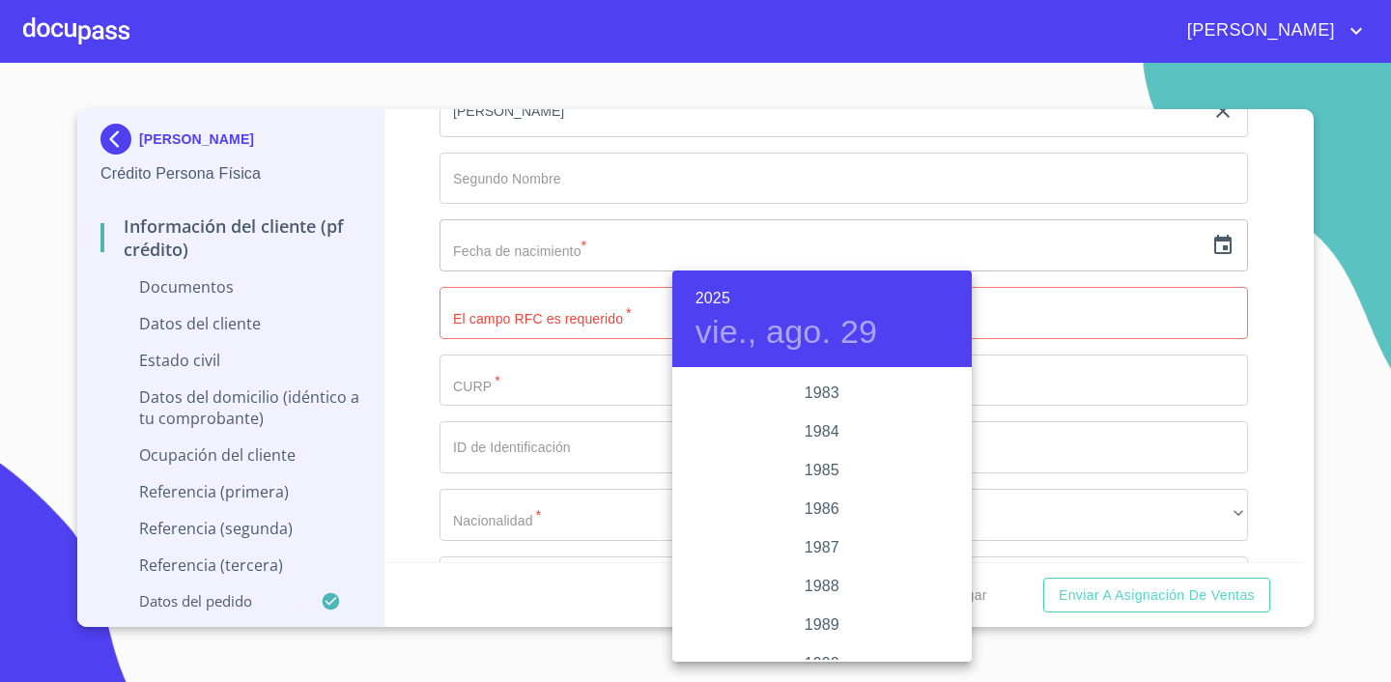
scroll to position [2206, 0]
click at [817, 495] on div "1985" at bounding box center [821, 501] width 299 height 39
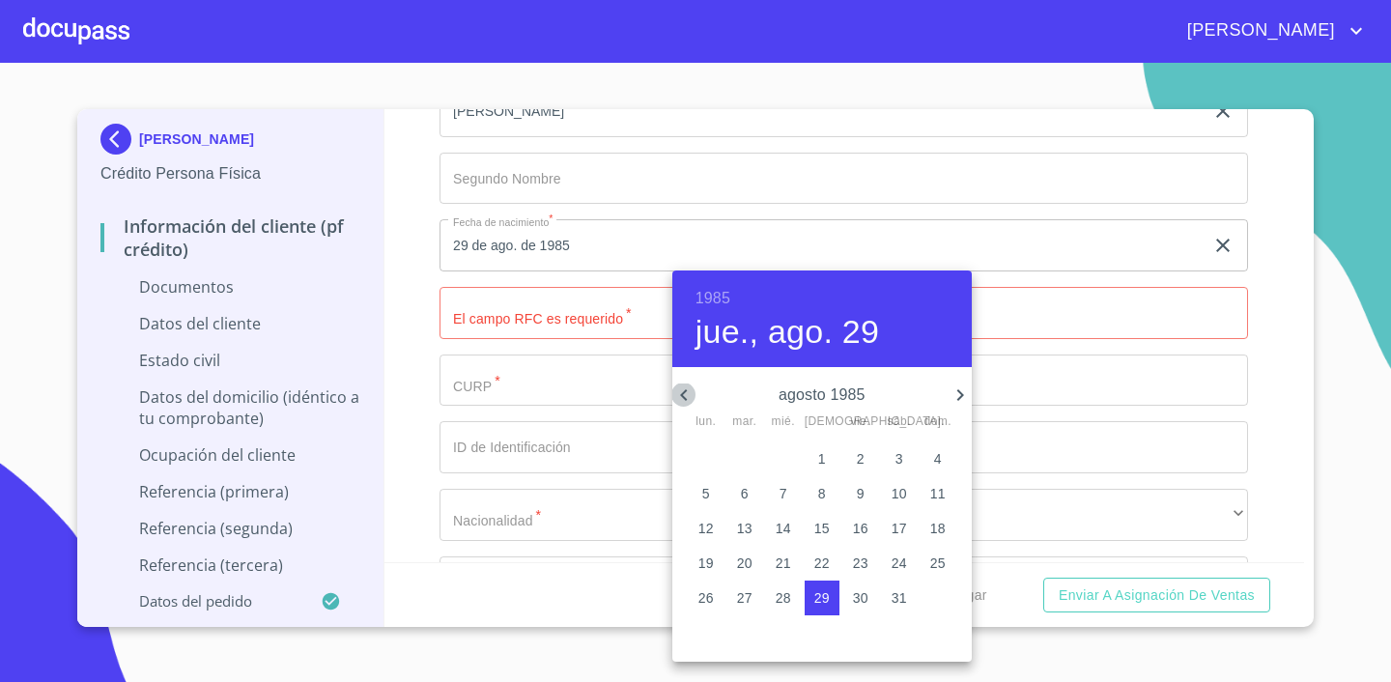
click at [688, 387] on icon "button" at bounding box center [683, 394] width 23 height 23
click at [702, 597] on p "29" at bounding box center [705, 597] width 15 height 19
type input "[DATE]"
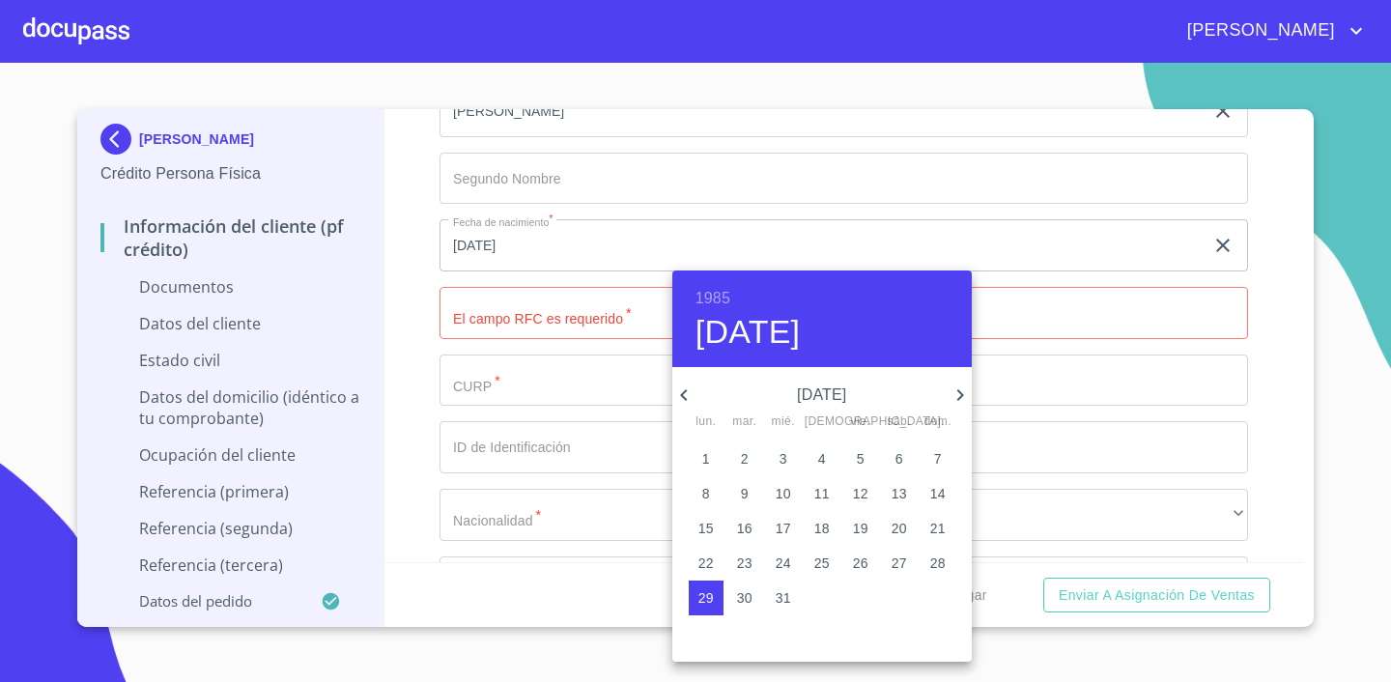
click at [1045, 444] on div at bounding box center [695, 341] width 1391 height 682
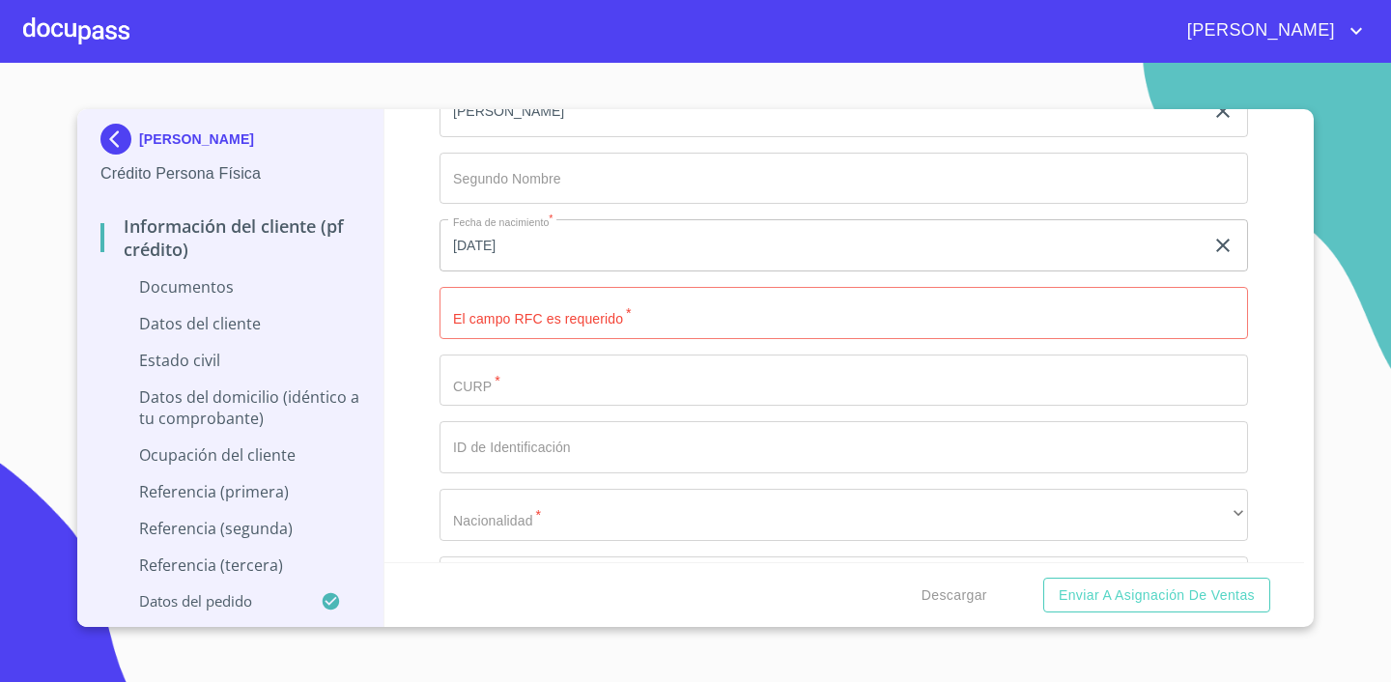
click at [617, 322] on input "Documento de identificación.   *" at bounding box center [843, 313] width 808 height 52
click at [524, 313] on input "Documento de identificación.   *" at bounding box center [843, 313] width 808 height 52
type input "MEJH850729CQA"
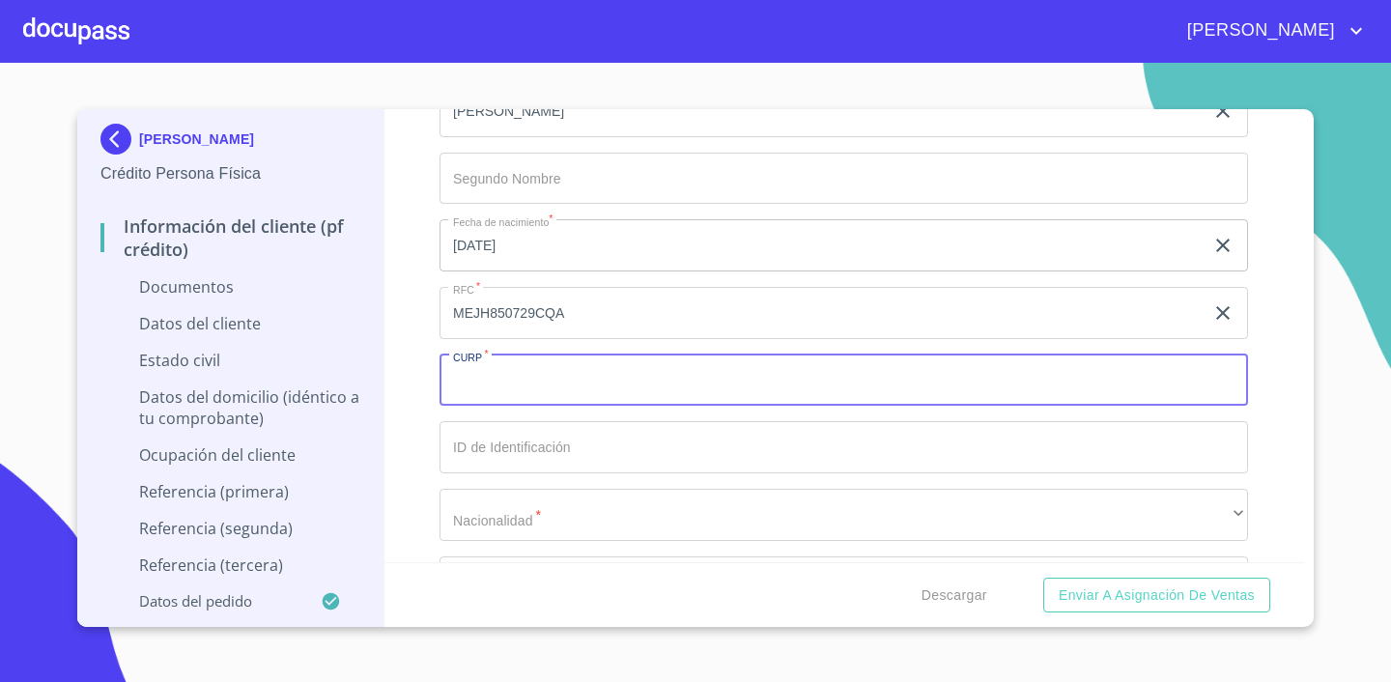
paste input "MEXH850729HNENXC04"
type input "MEXH850729HNENXC04"
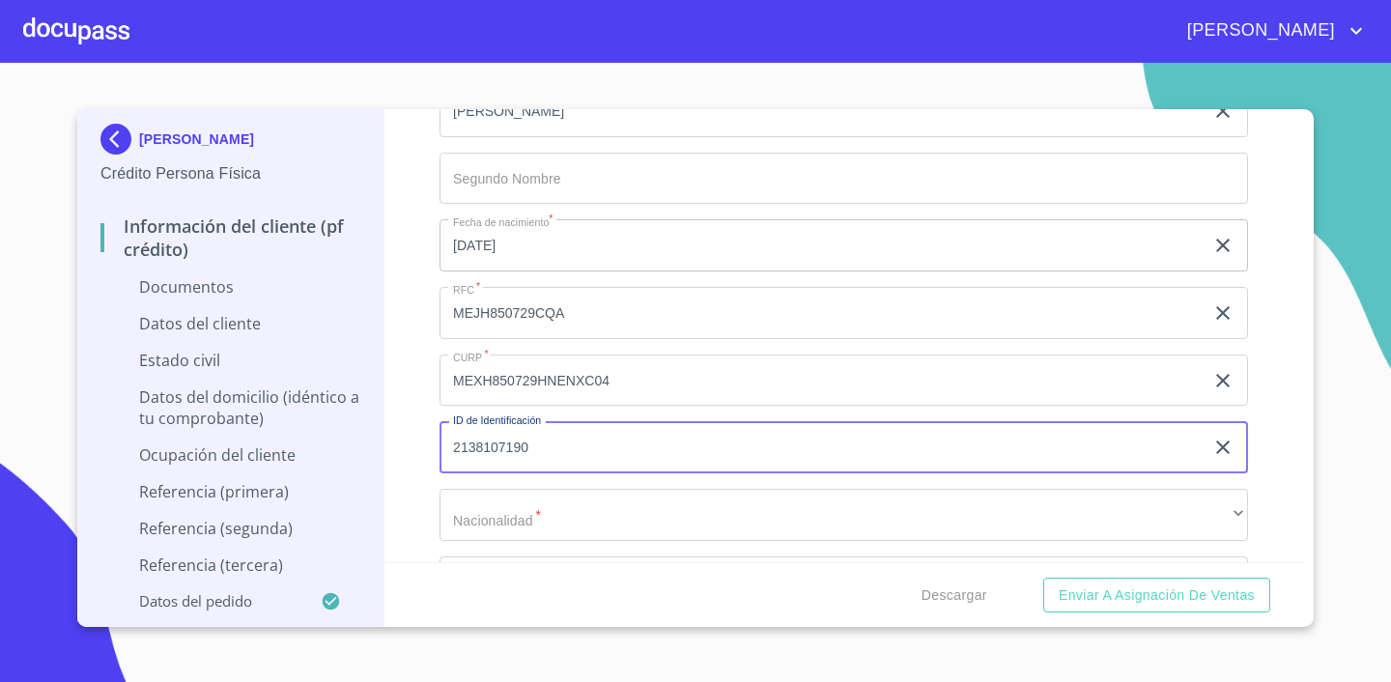
type input "2138107190"
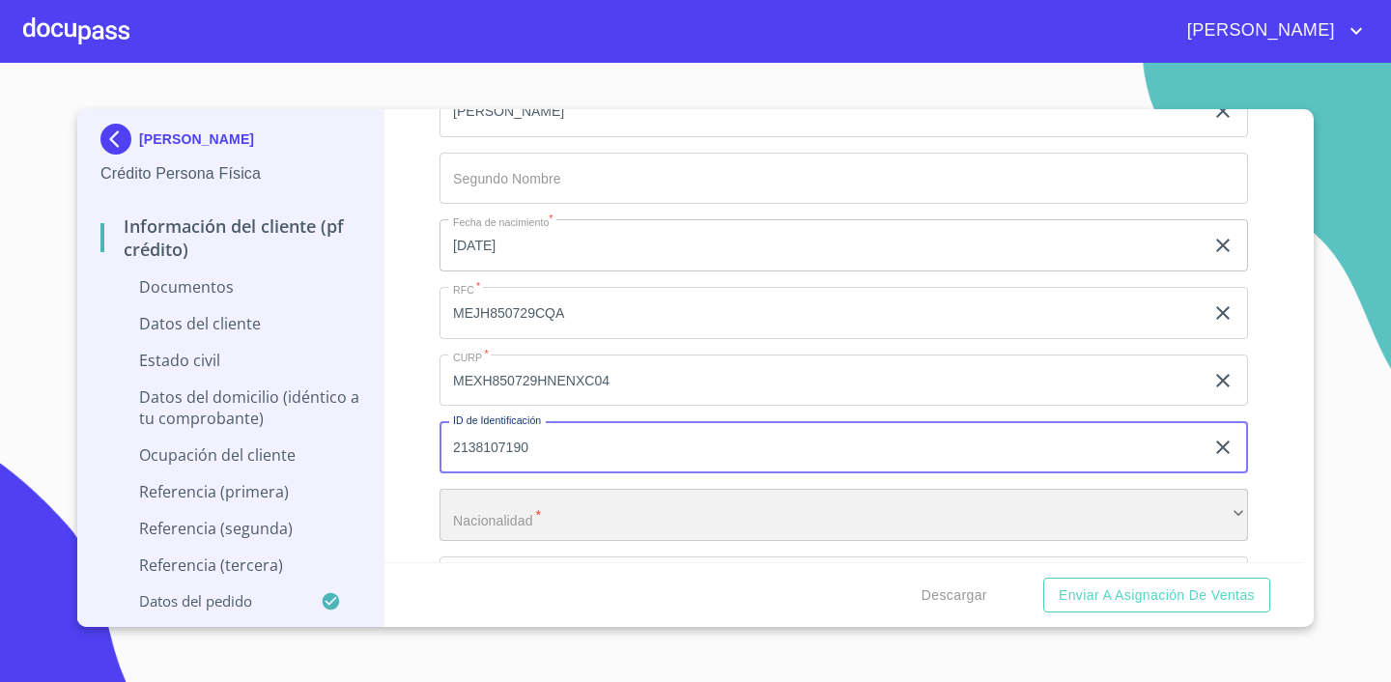
click at [611, 499] on div "​" at bounding box center [843, 515] width 808 height 52
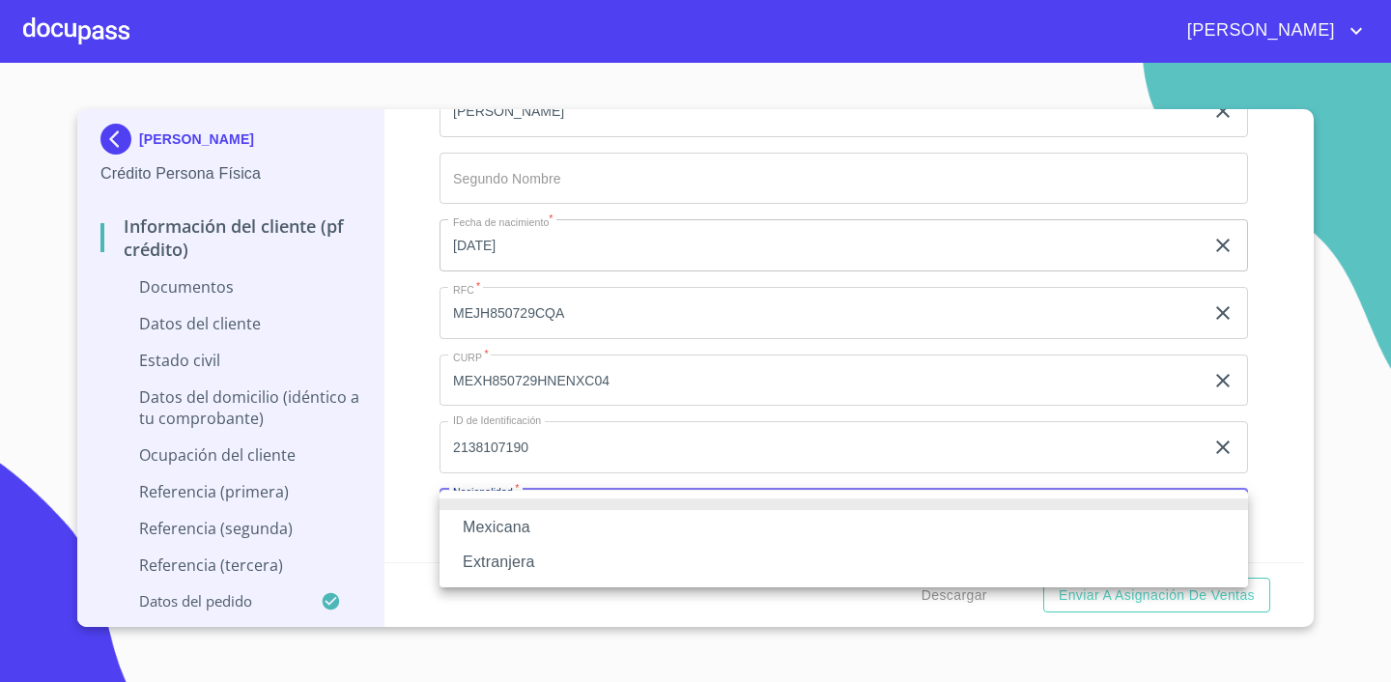
click at [569, 556] on li "Extranjera" at bounding box center [843, 562] width 808 height 35
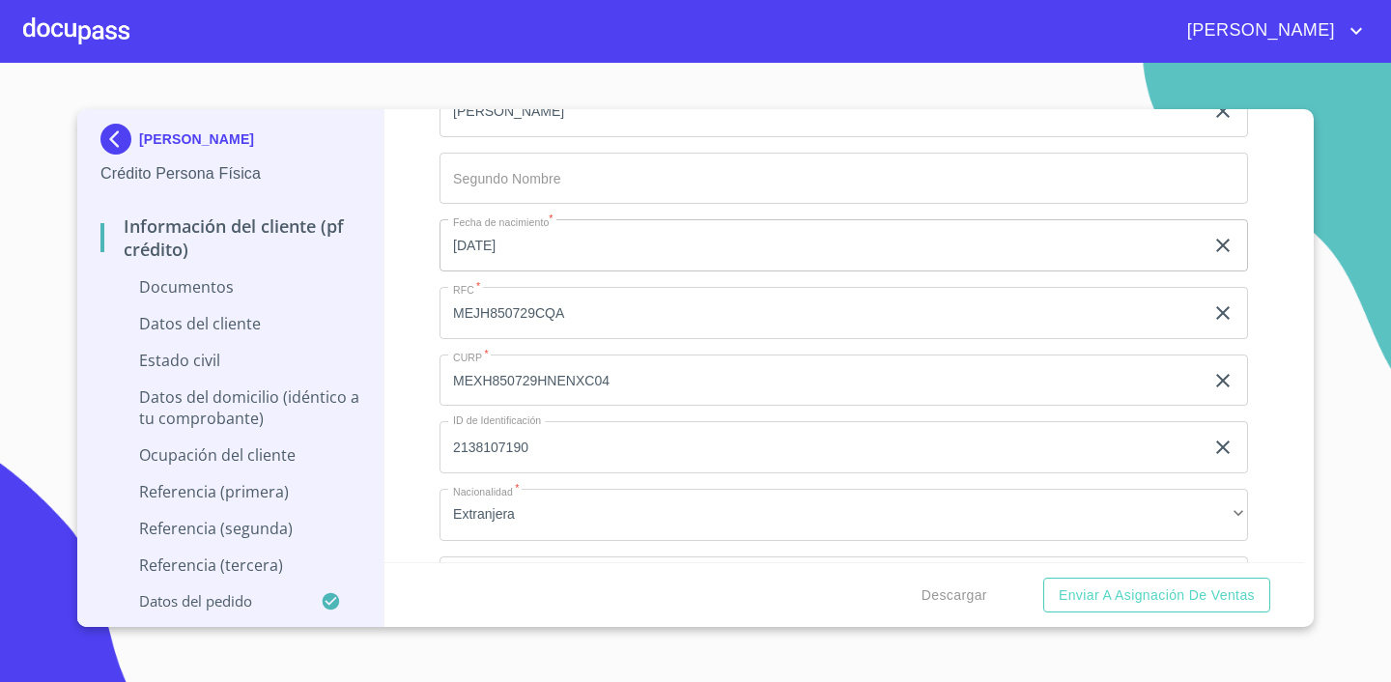
click at [1280, 464] on div "Información del cliente (PF crédito) Documentos Documento de identificación.   …" at bounding box center [844, 335] width 920 height 453
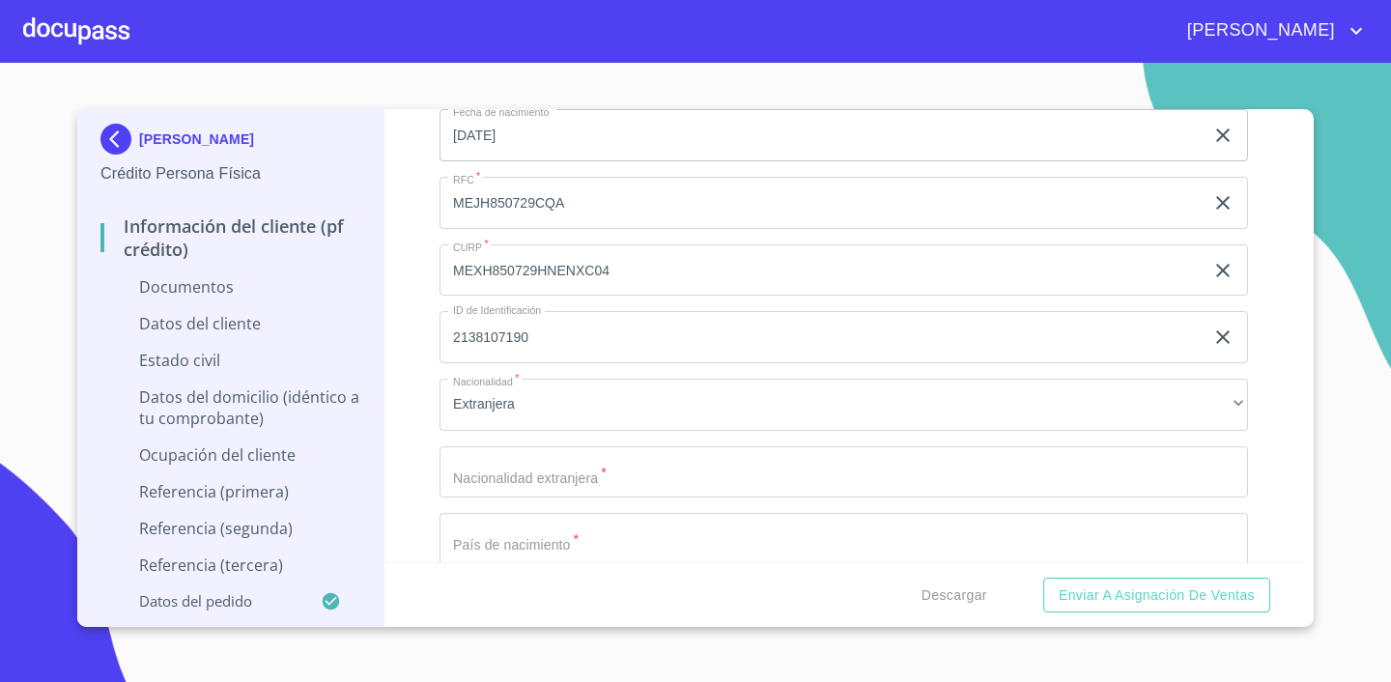
scroll to position [3760, 0]
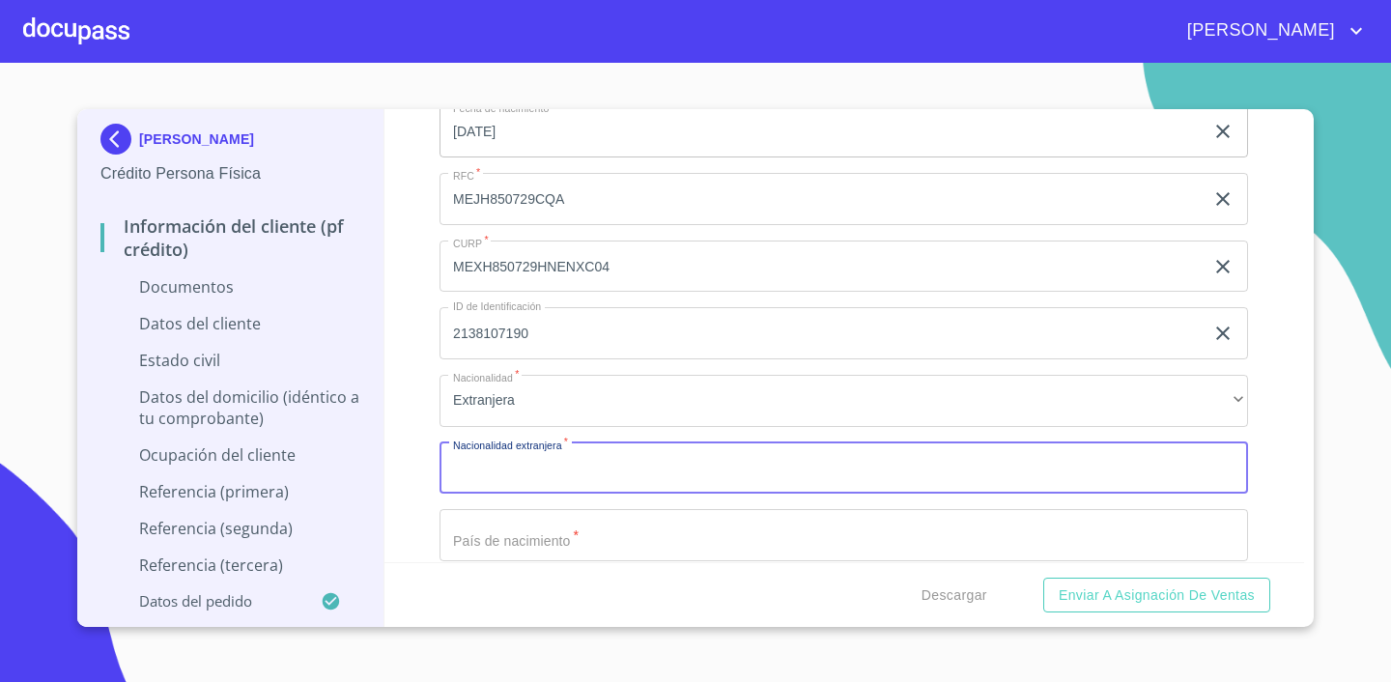
click at [767, 468] on input "Documento de identificación.   *" at bounding box center [843, 468] width 808 height 52
click at [1298, 449] on div "Información del cliente (PF crédito) Documentos Documento de identificación.   …" at bounding box center [844, 335] width 920 height 453
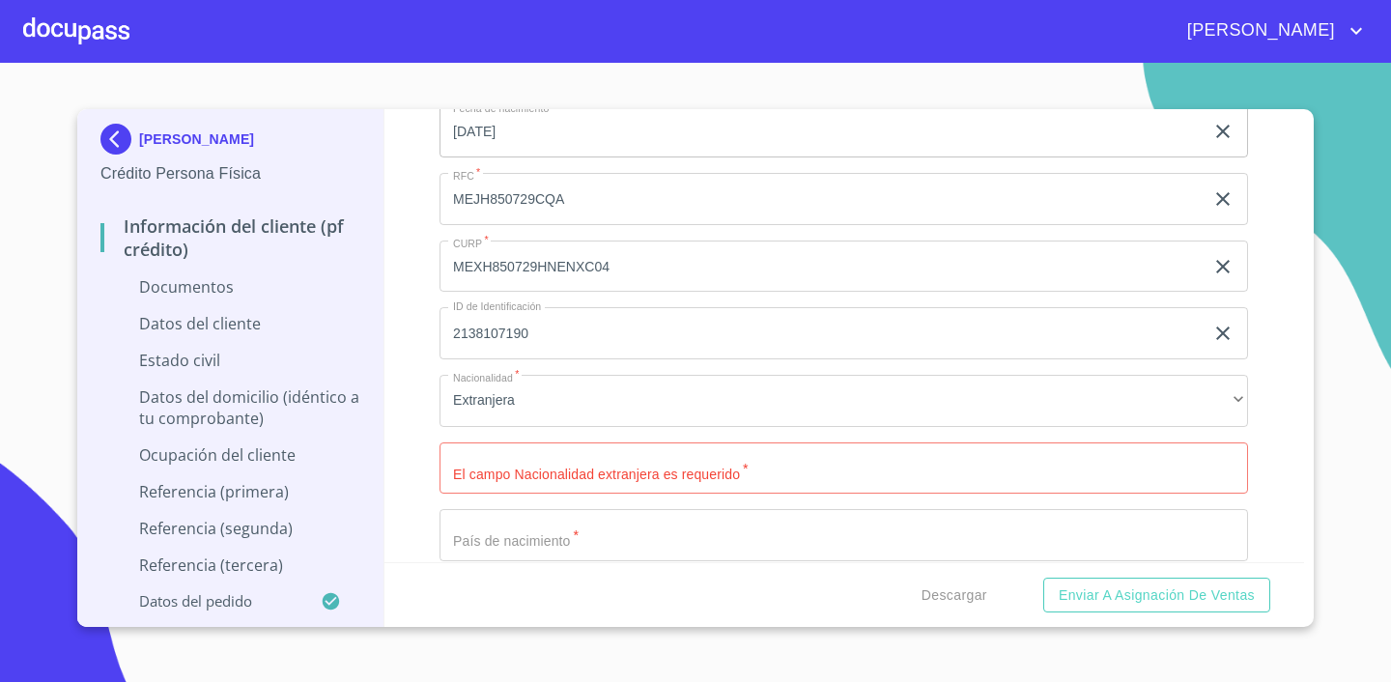
click at [858, 463] on input "Documento de identificación.   *" at bounding box center [843, 468] width 808 height 52
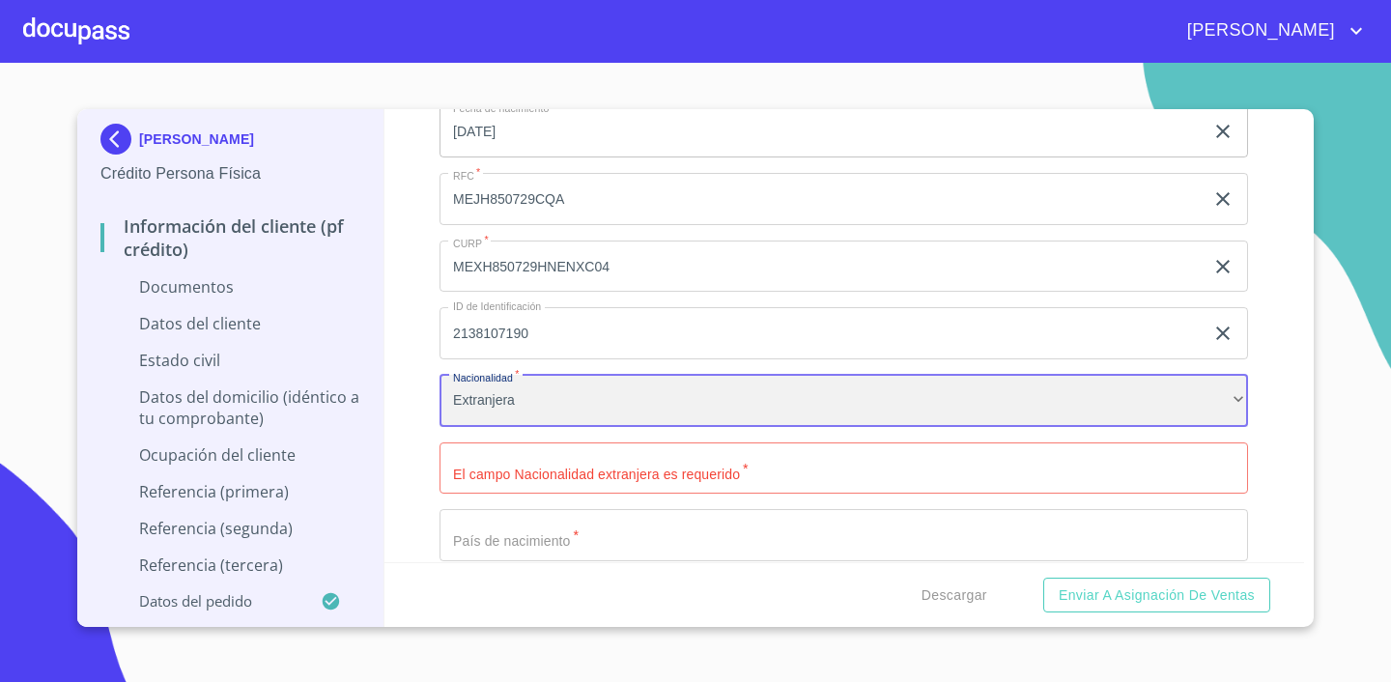
click at [697, 400] on div "Extranjera" at bounding box center [843, 401] width 808 height 52
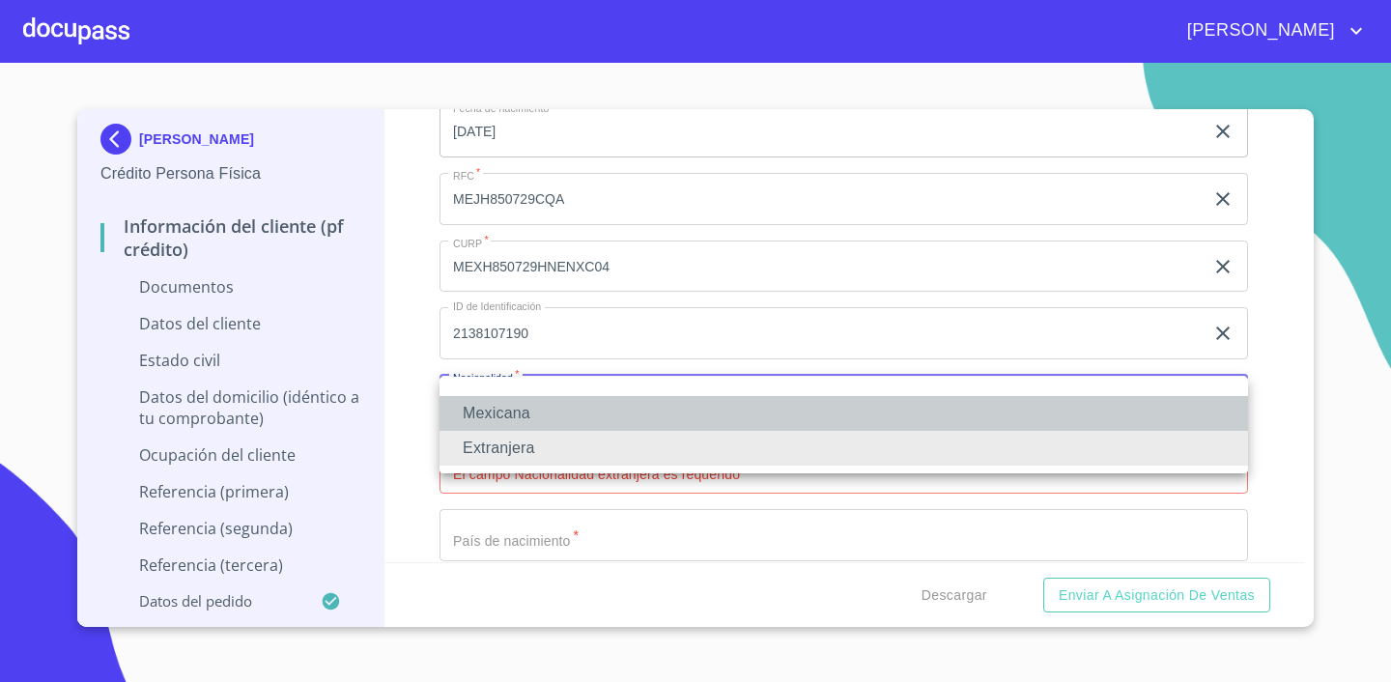
click at [670, 416] on li "Mexicana" at bounding box center [843, 413] width 808 height 35
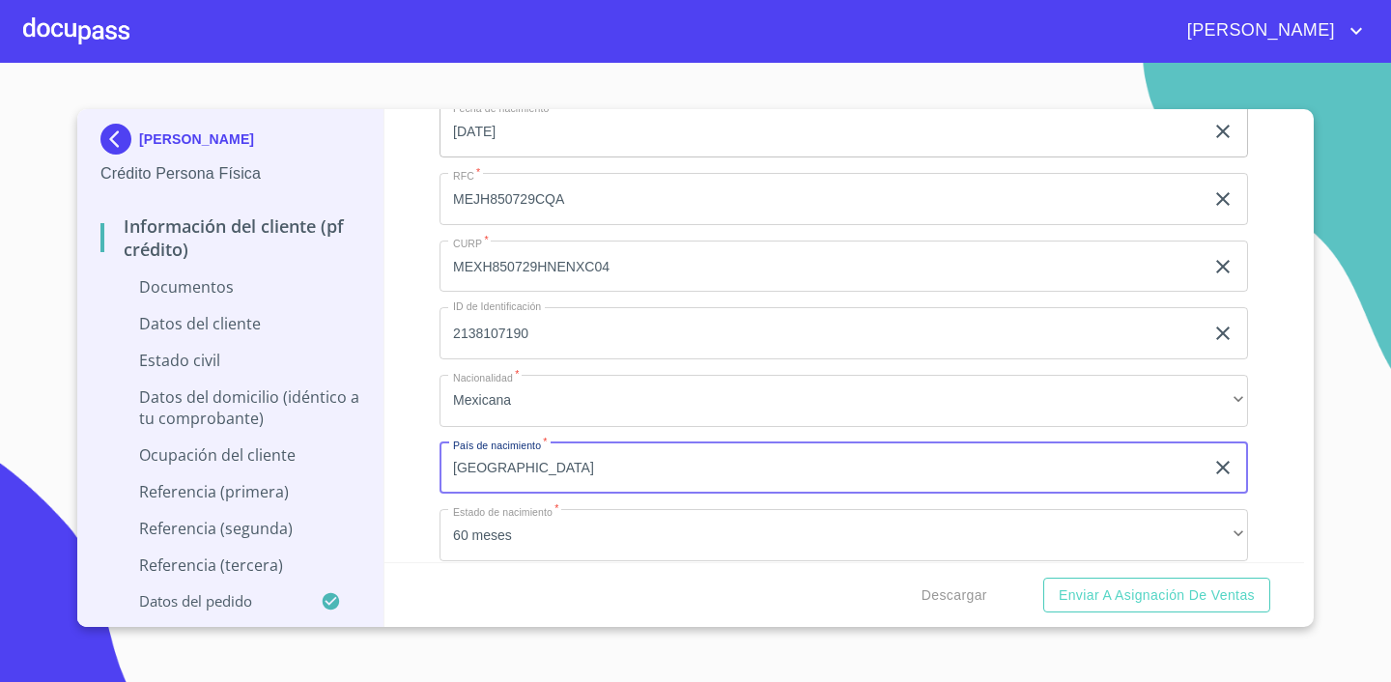
type input "[GEOGRAPHIC_DATA]"
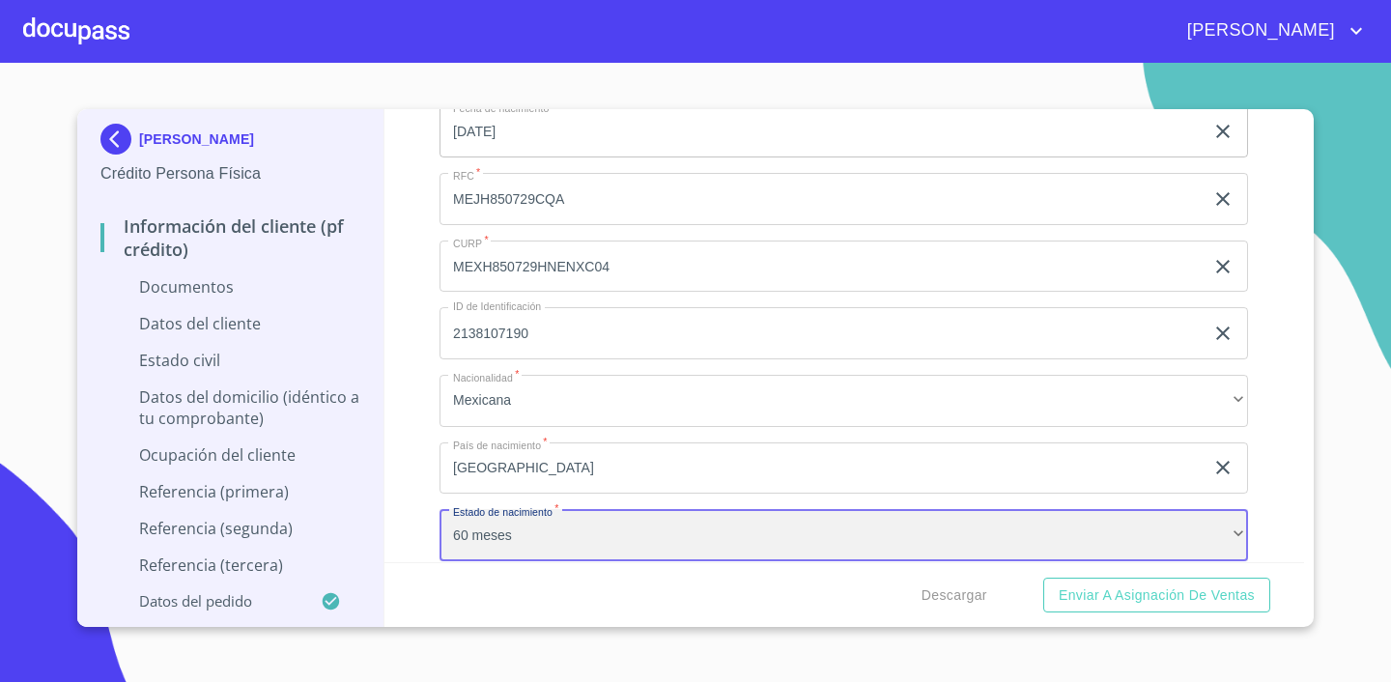
click at [736, 549] on div "60 meses" at bounding box center [843, 535] width 808 height 52
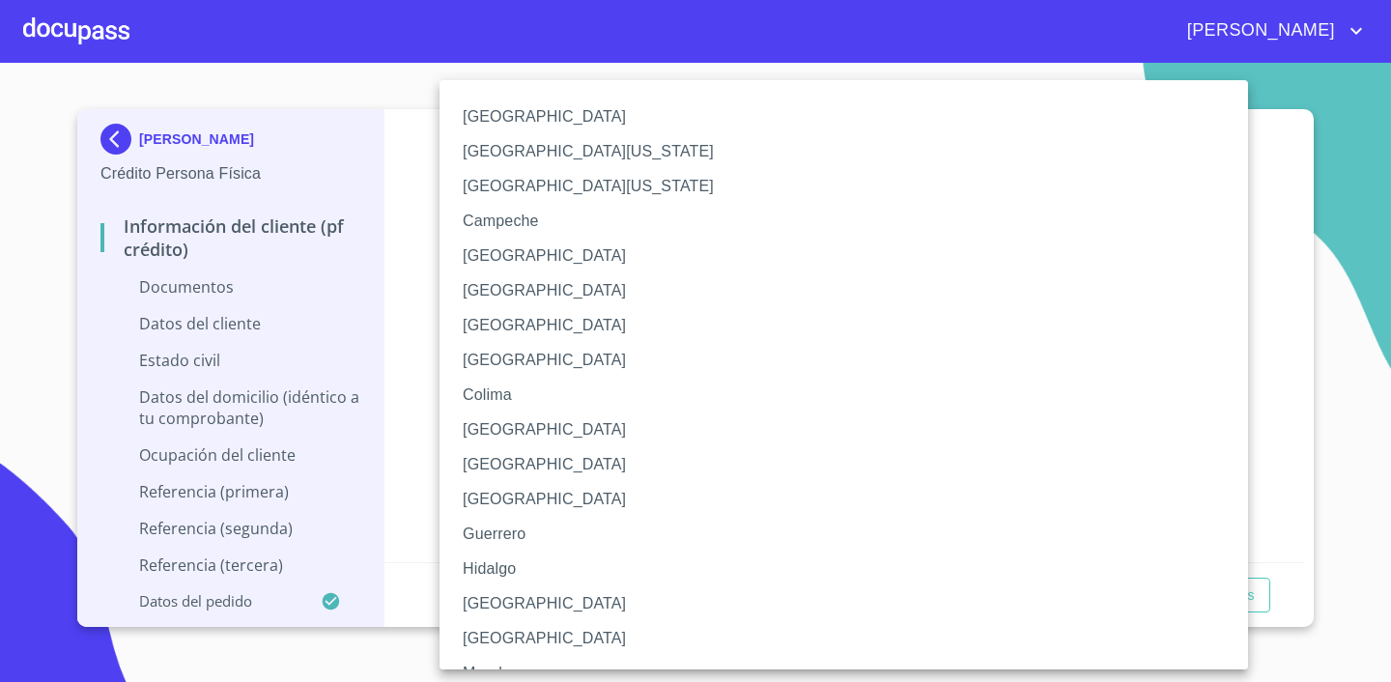
click at [1308, 371] on div at bounding box center [695, 341] width 1391 height 682
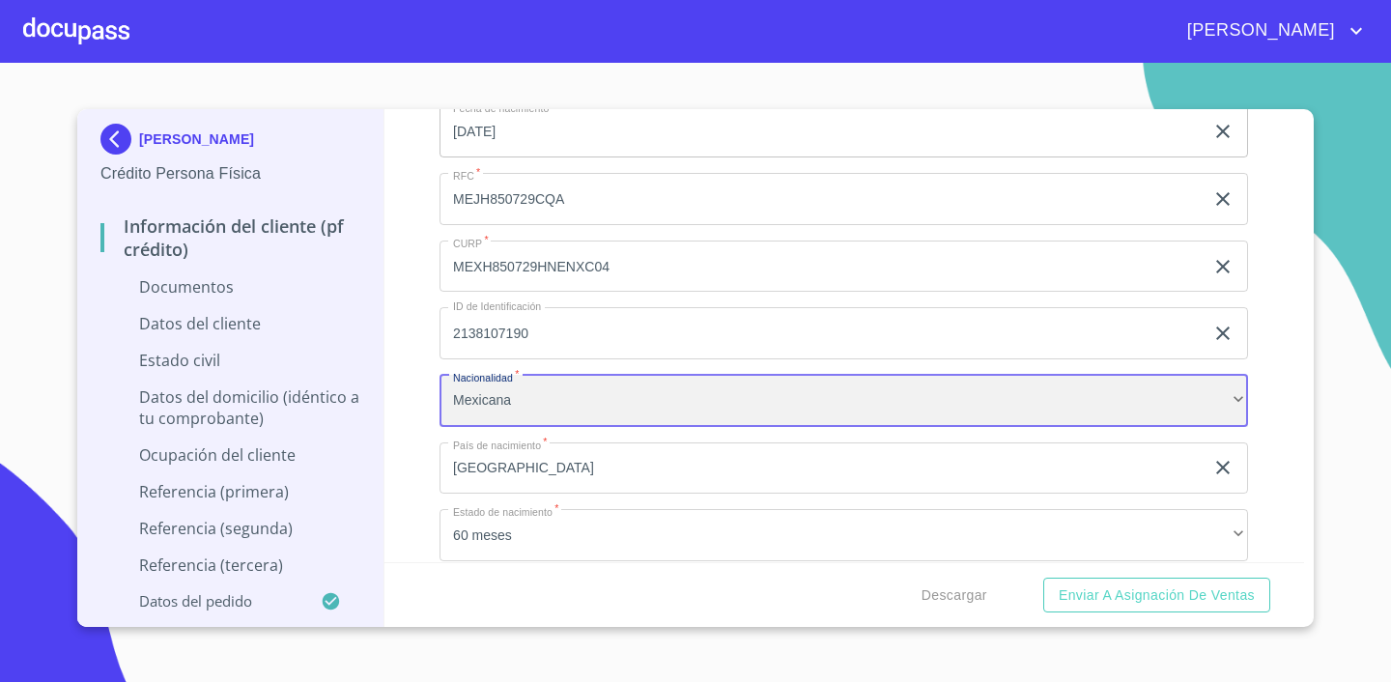
click at [644, 394] on div "Mexicana" at bounding box center [843, 401] width 808 height 52
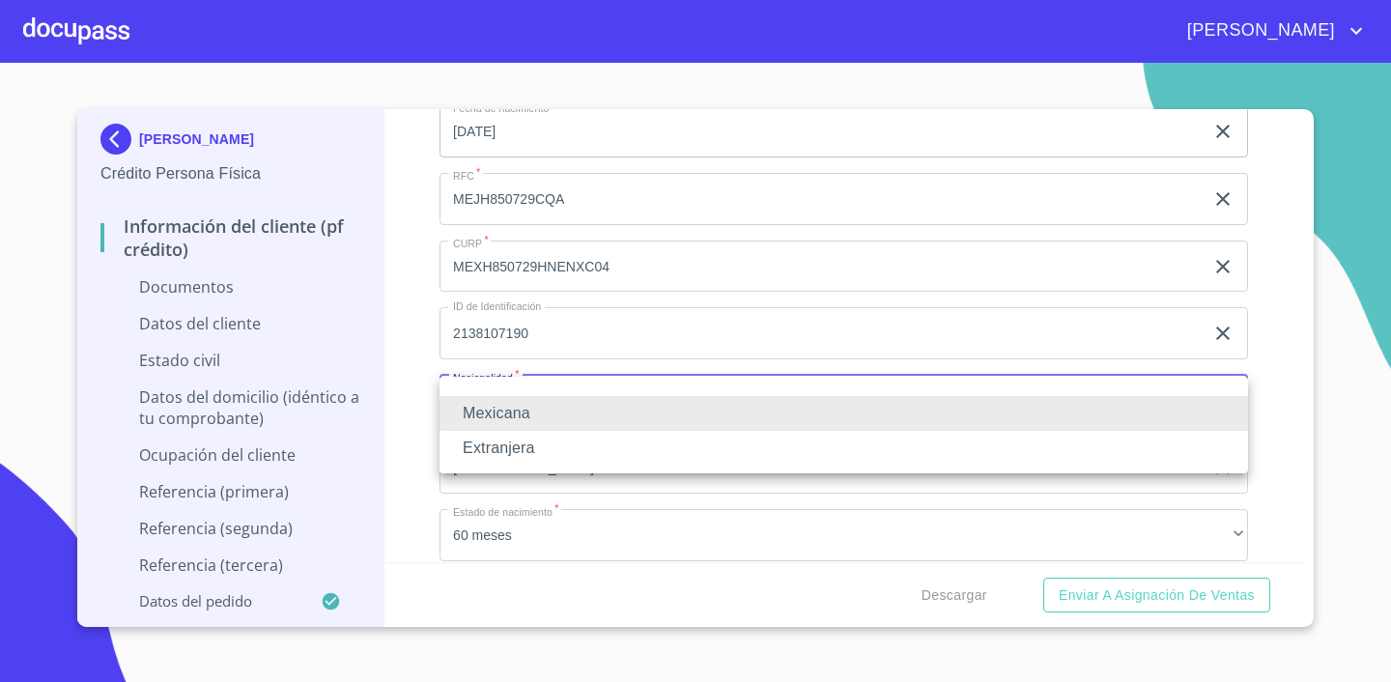
click at [620, 442] on li "Extranjera" at bounding box center [843, 448] width 808 height 35
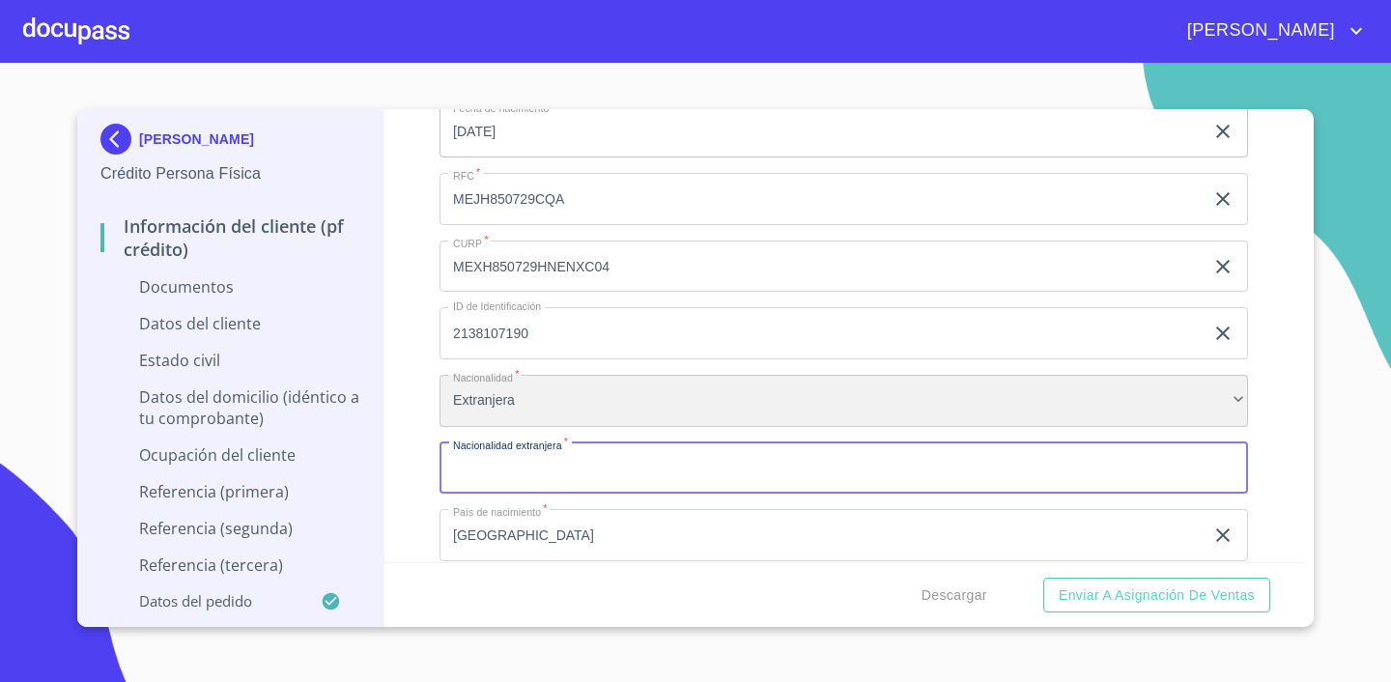
click at [553, 390] on div "Extranjera" at bounding box center [843, 401] width 808 height 52
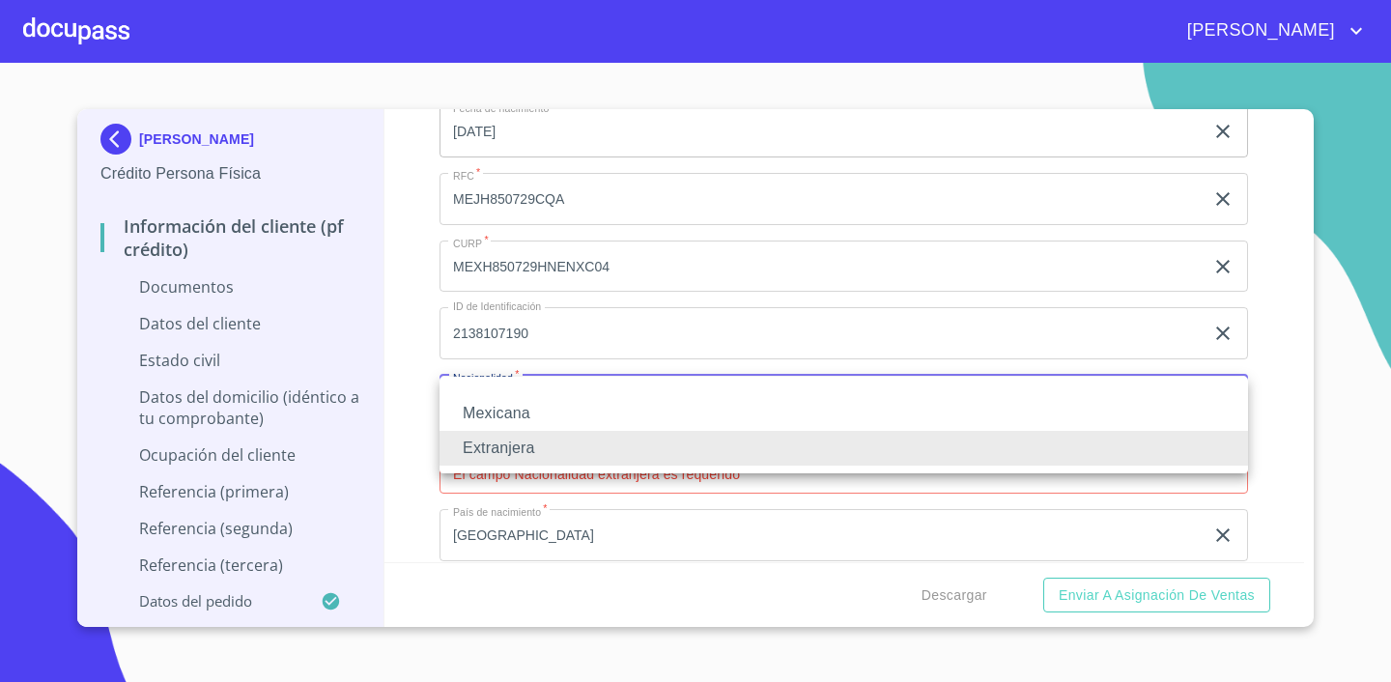
click at [546, 411] on li "Mexicana" at bounding box center [843, 413] width 808 height 35
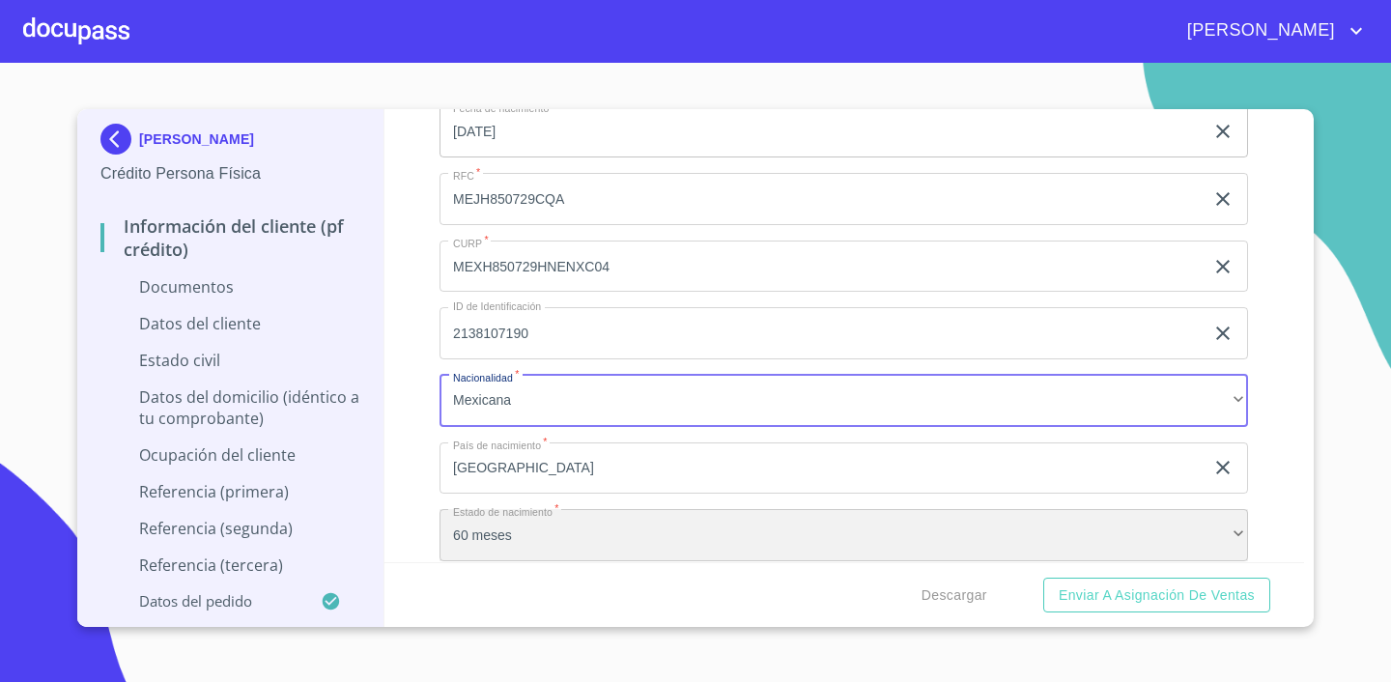
click at [657, 525] on div "60 meses" at bounding box center [843, 535] width 808 height 52
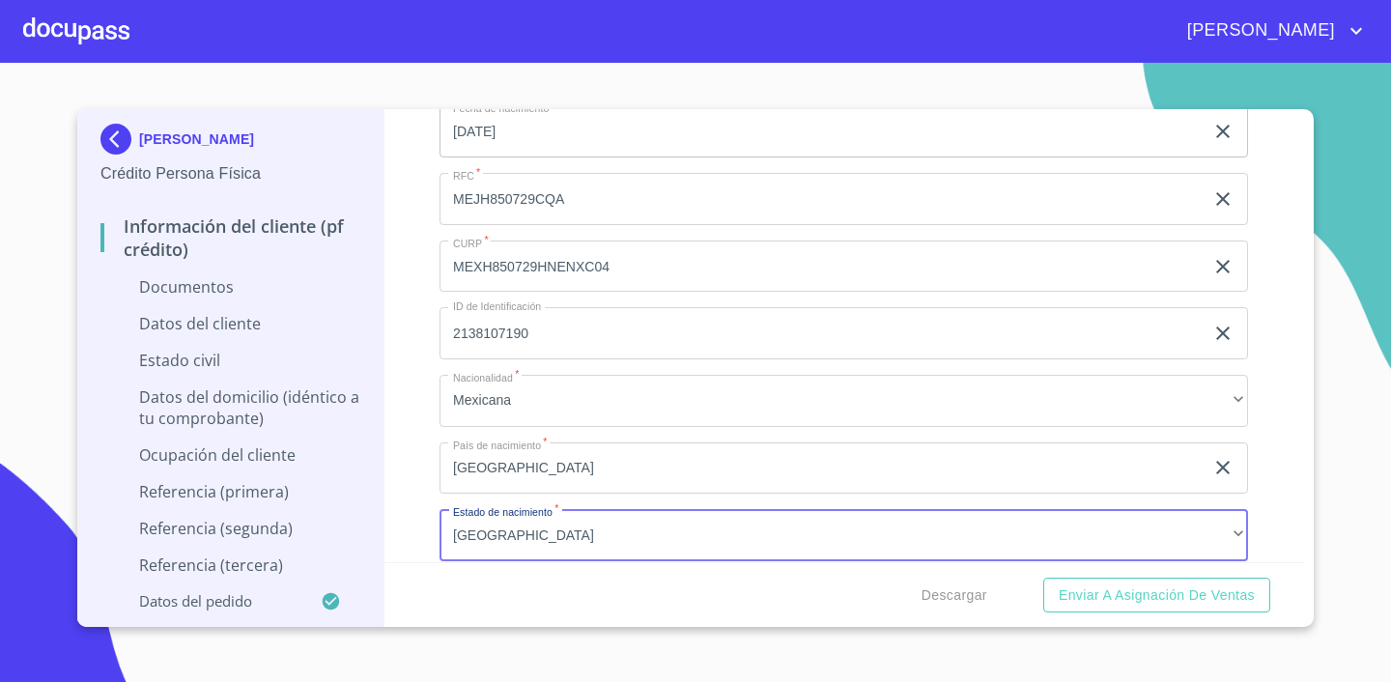
click at [1304, 471] on div "[PERSON_NAME] Crédito Persona Física Información del cliente (PF crédito) Docum…" at bounding box center [695, 368] width 1236 height 518
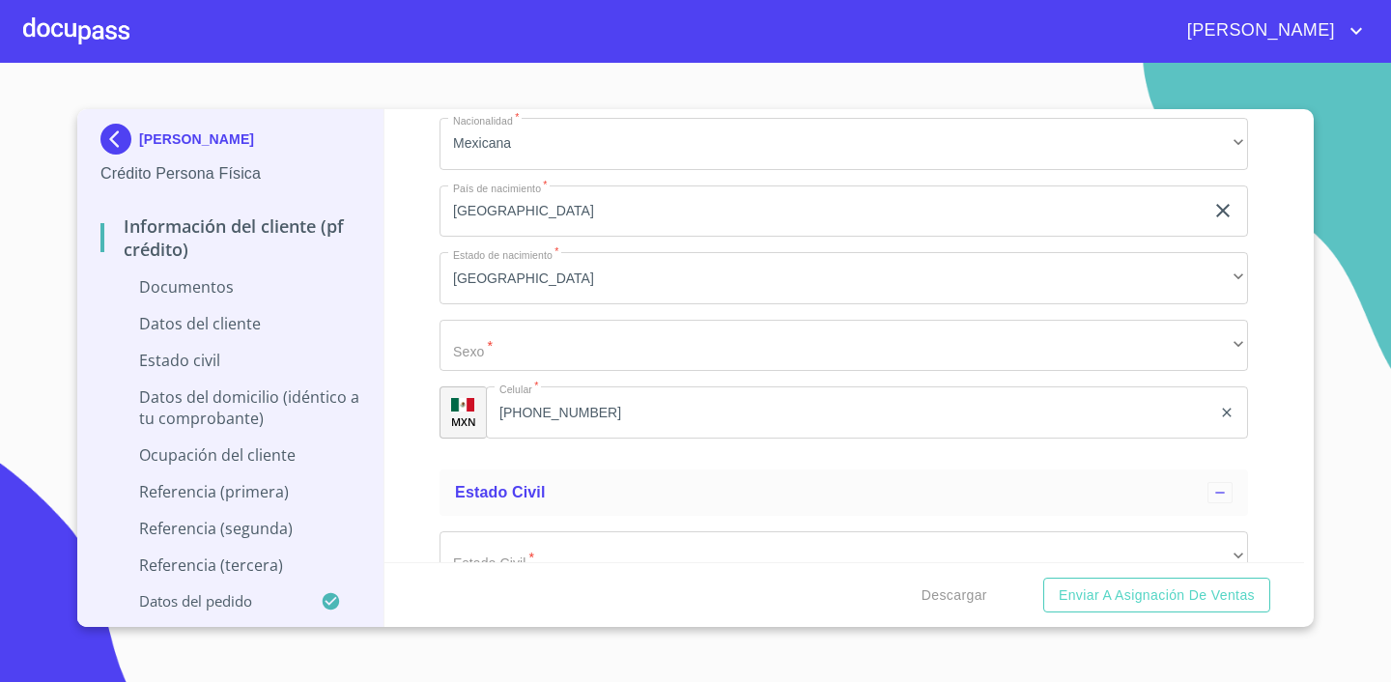
scroll to position [4068, 0]
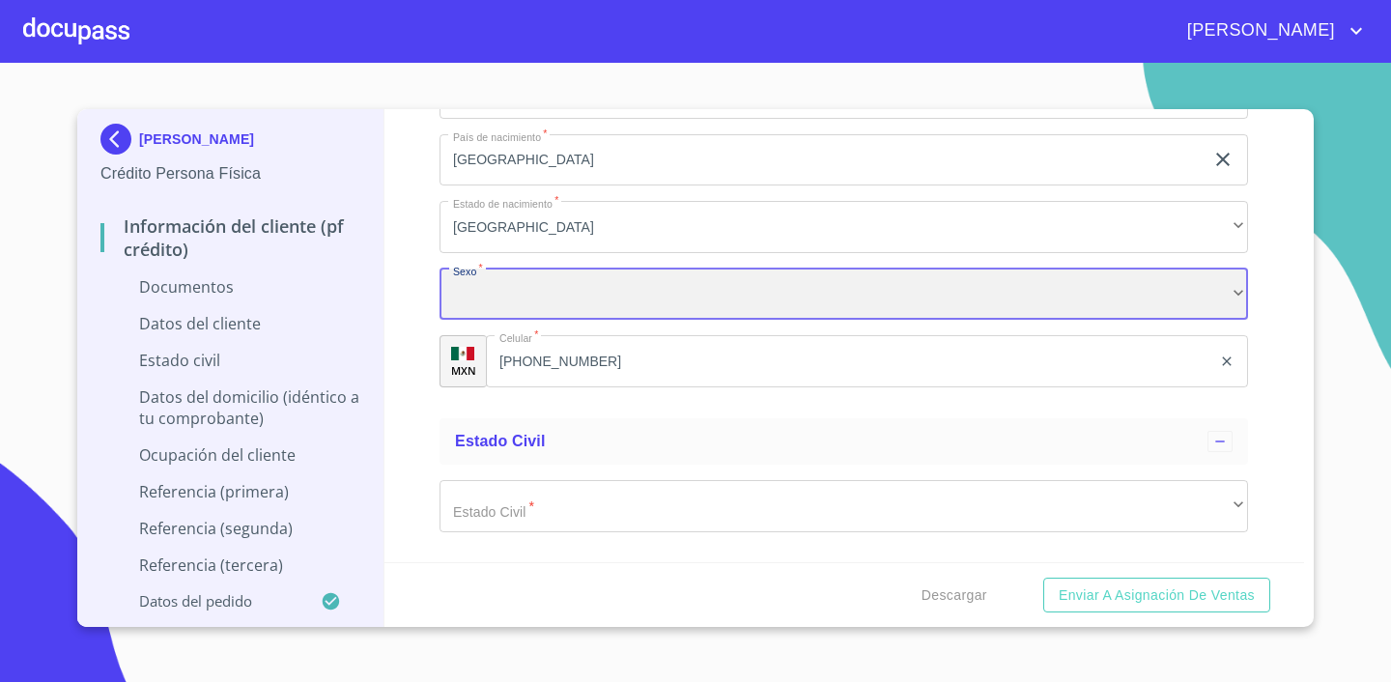
click at [647, 301] on div "​" at bounding box center [843, 294] width 808 height 52
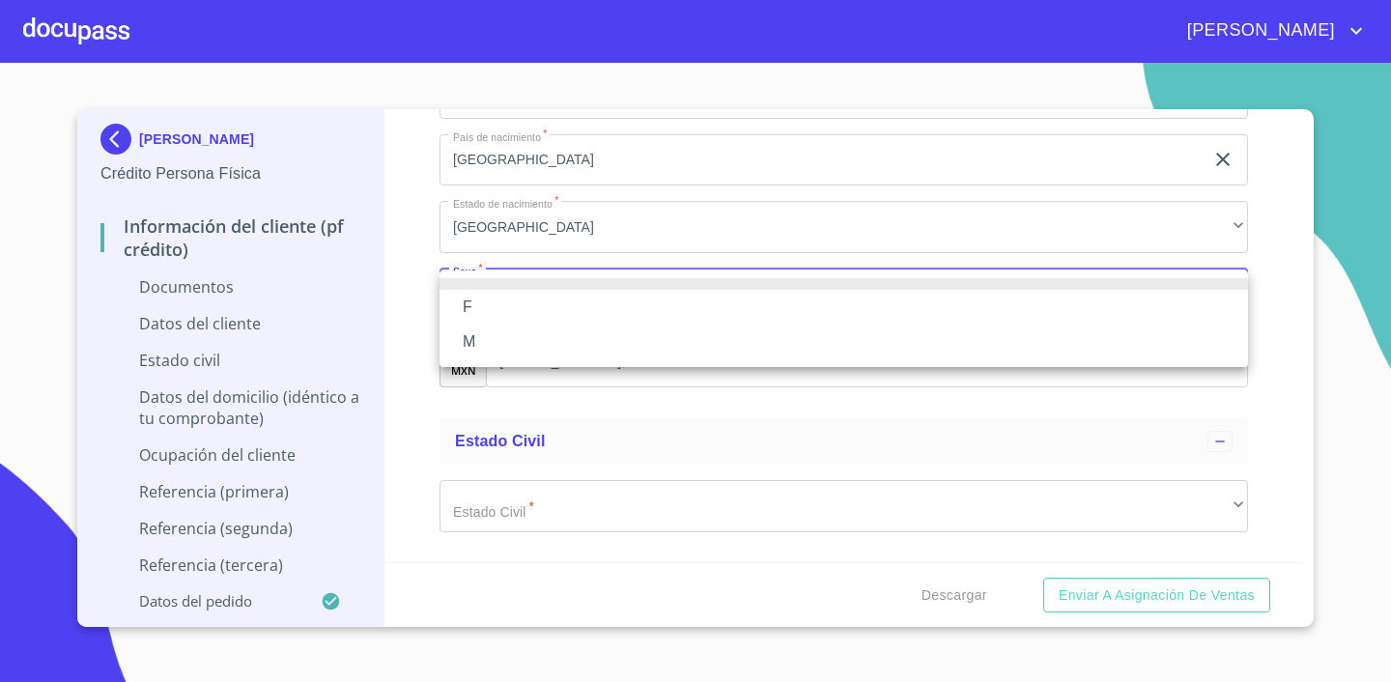
click at [617, 331] on li "M" at bounding box center [843, 342] width 808 height 35
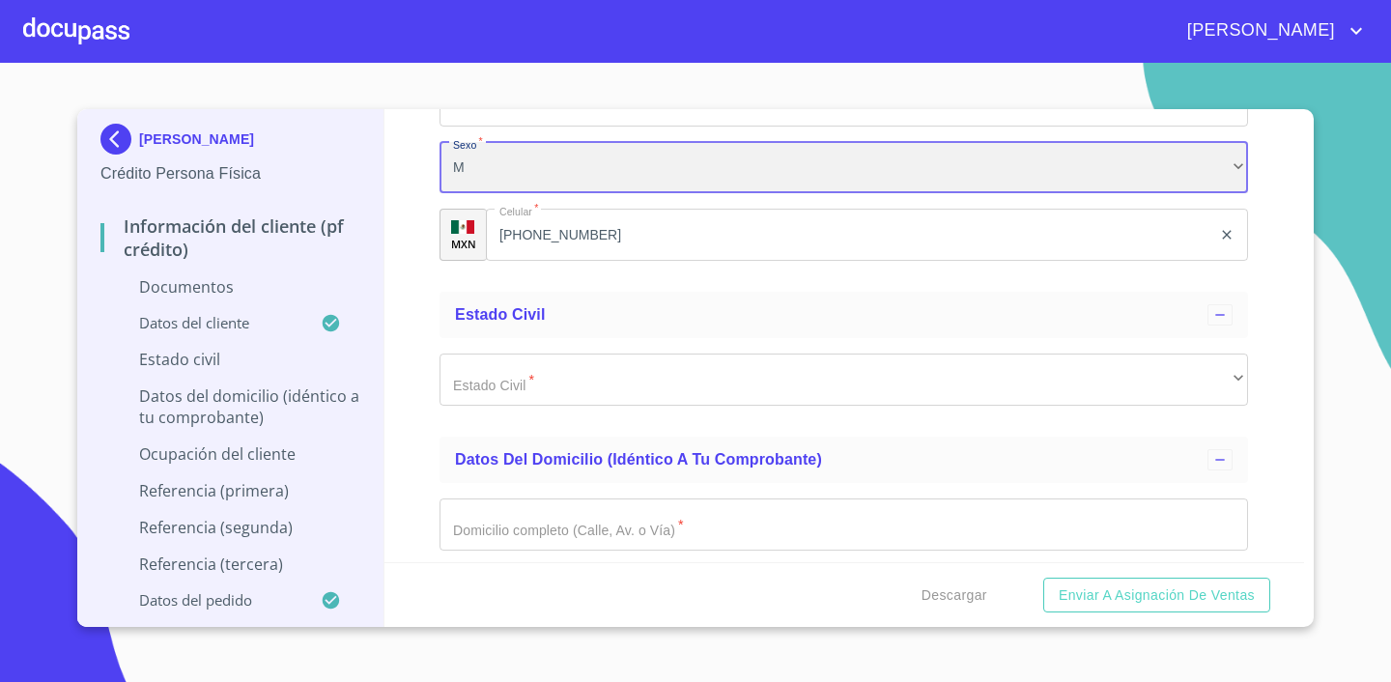
scroll to position [4235, 0]
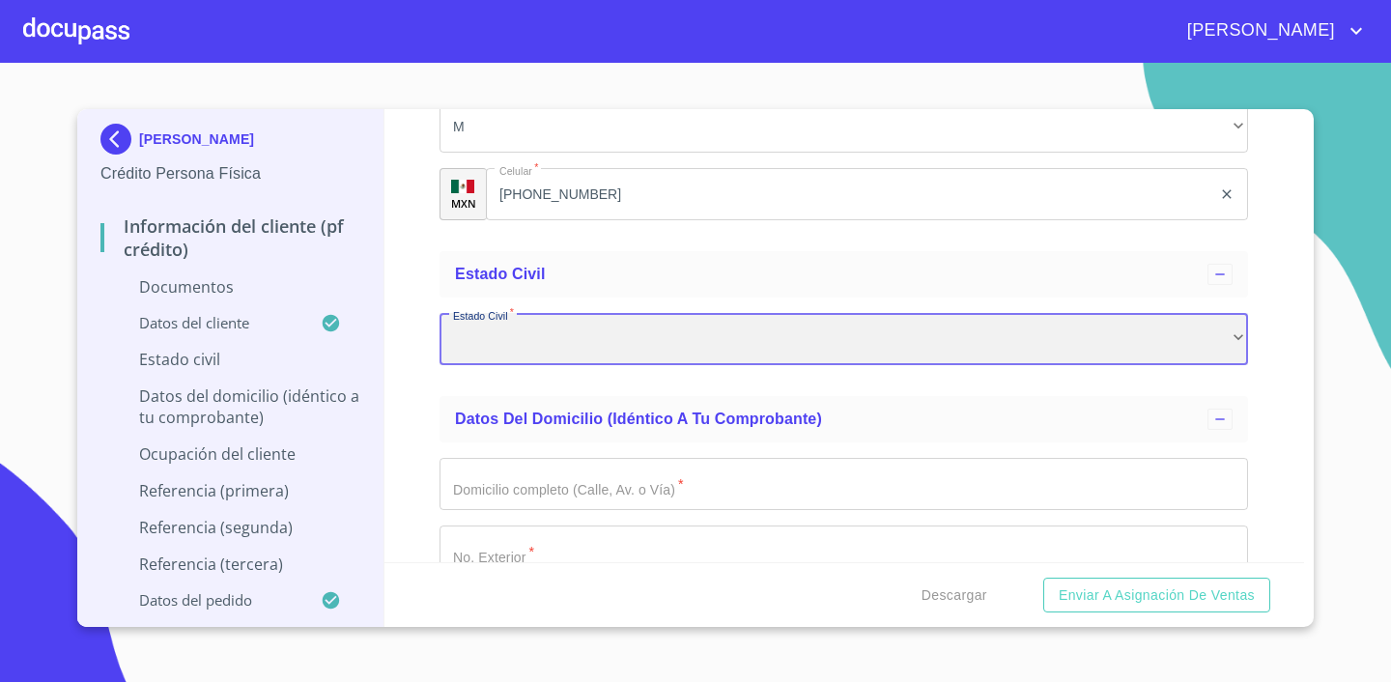
click at [584, 337] on div "​" at bounding box center [843, 339] width 808 height 52
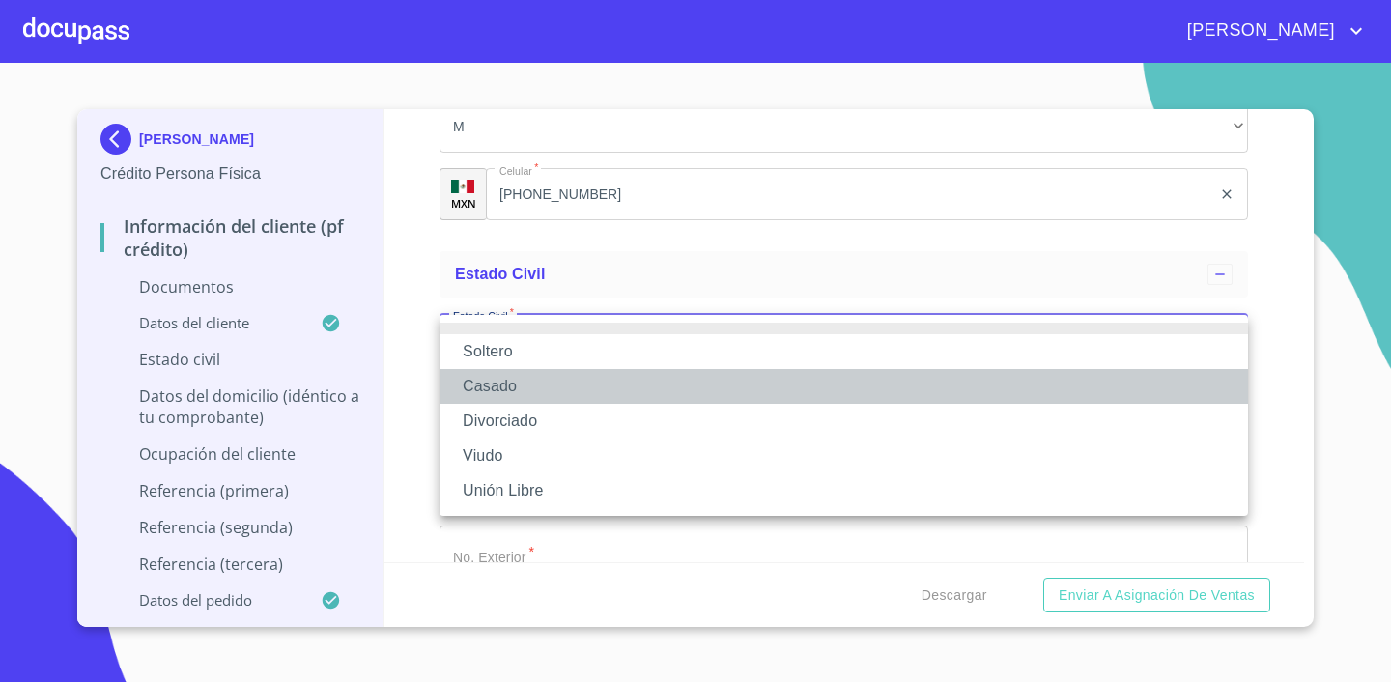
click at [570, 390] on li "Casado" at bounding box center [843, 386] width 808 height 35
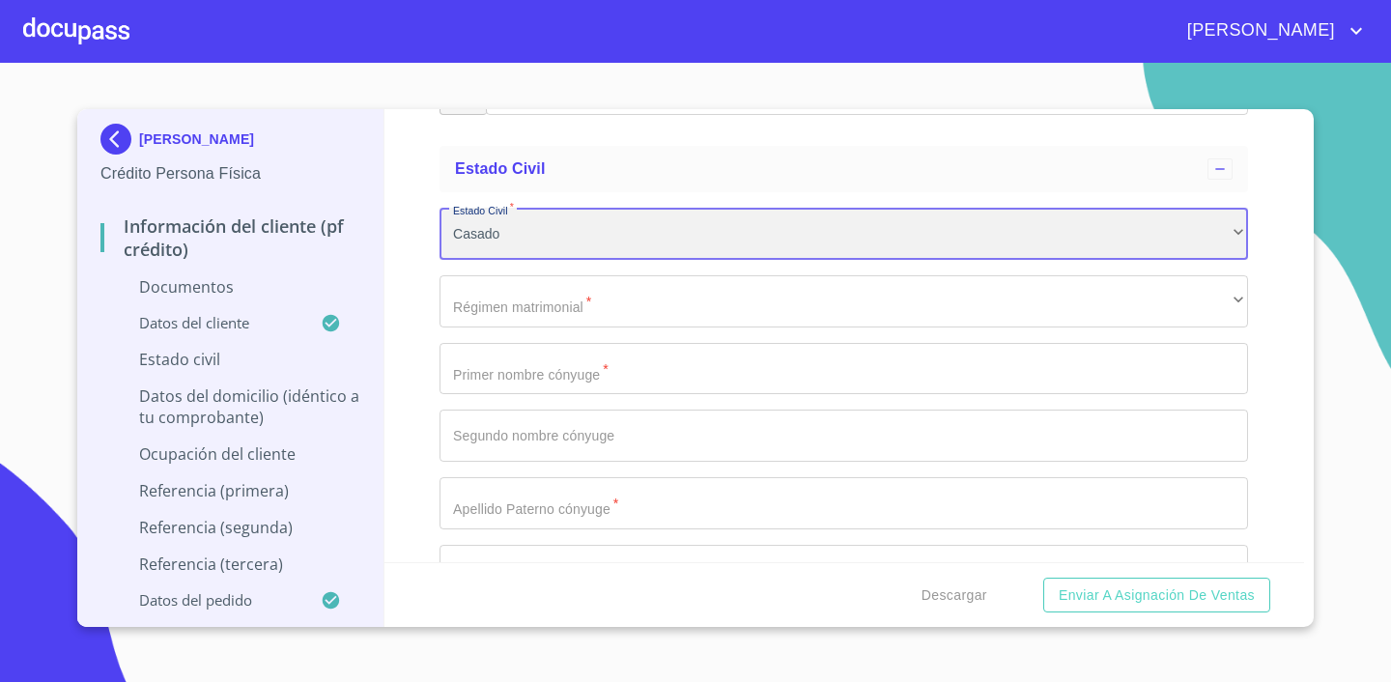
scroll to position [4360, 0]
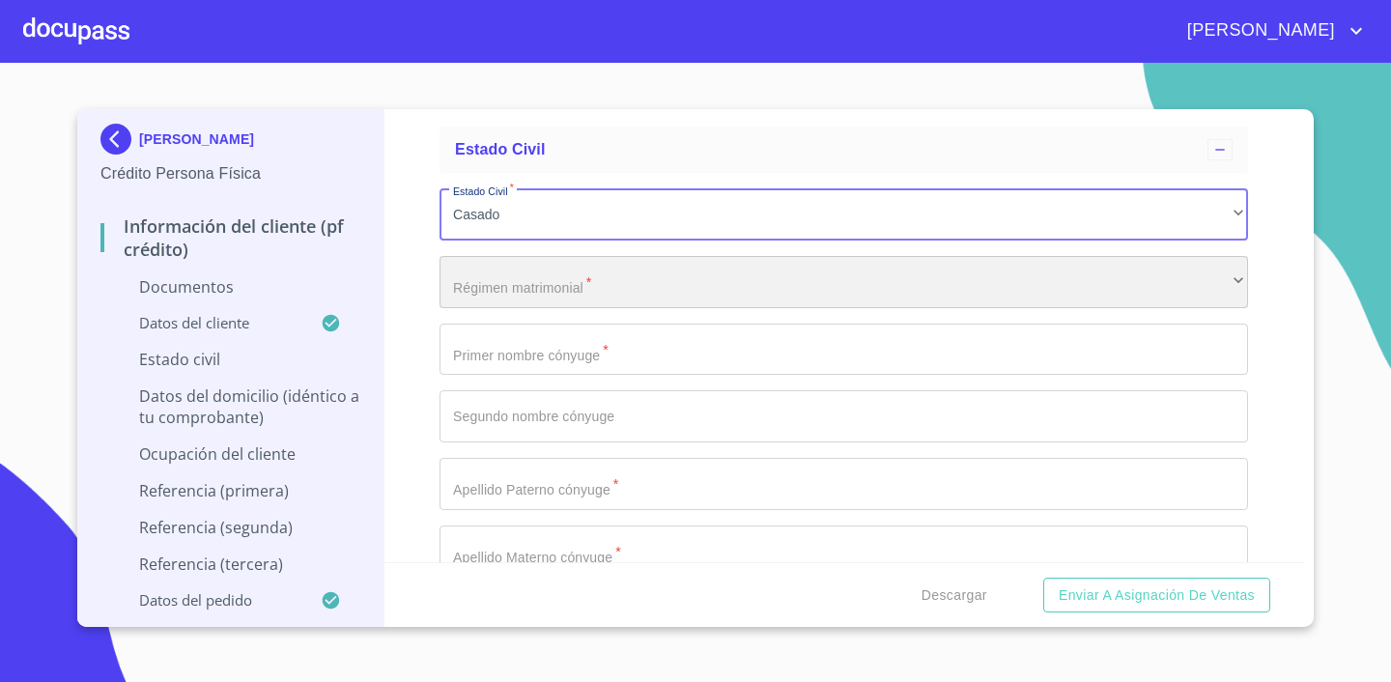
click at [606, 280] on div "​" at bounding box center [843, 282] width 808 height 52
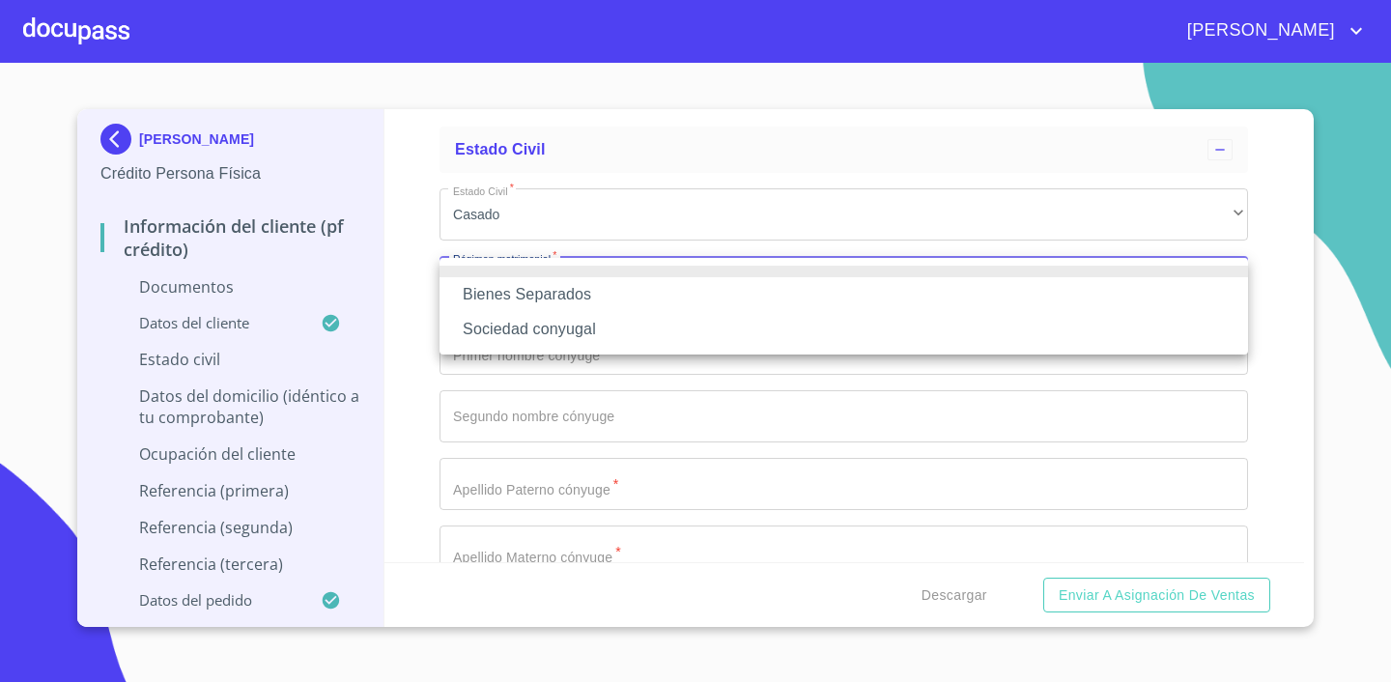
click at [1271, 412] on div at bounding box center [695, 341] width 1391 height 682
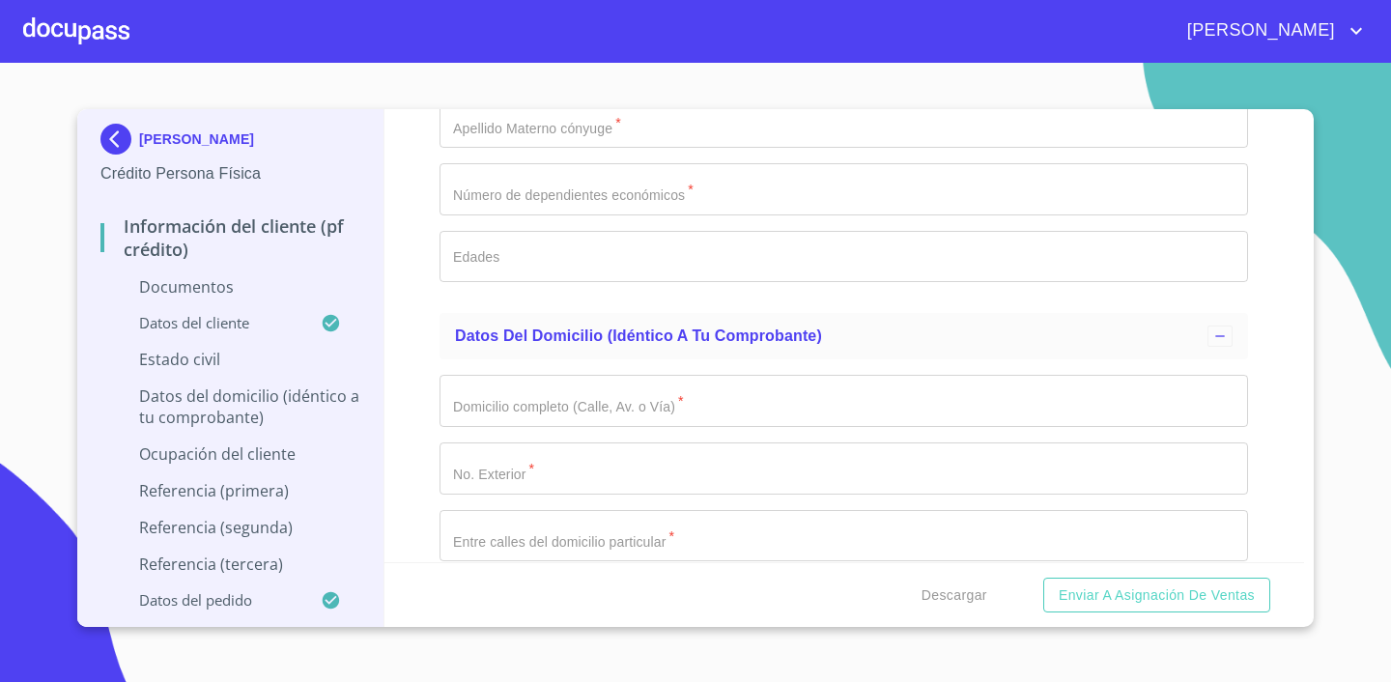
scroll to position [4864, 0]
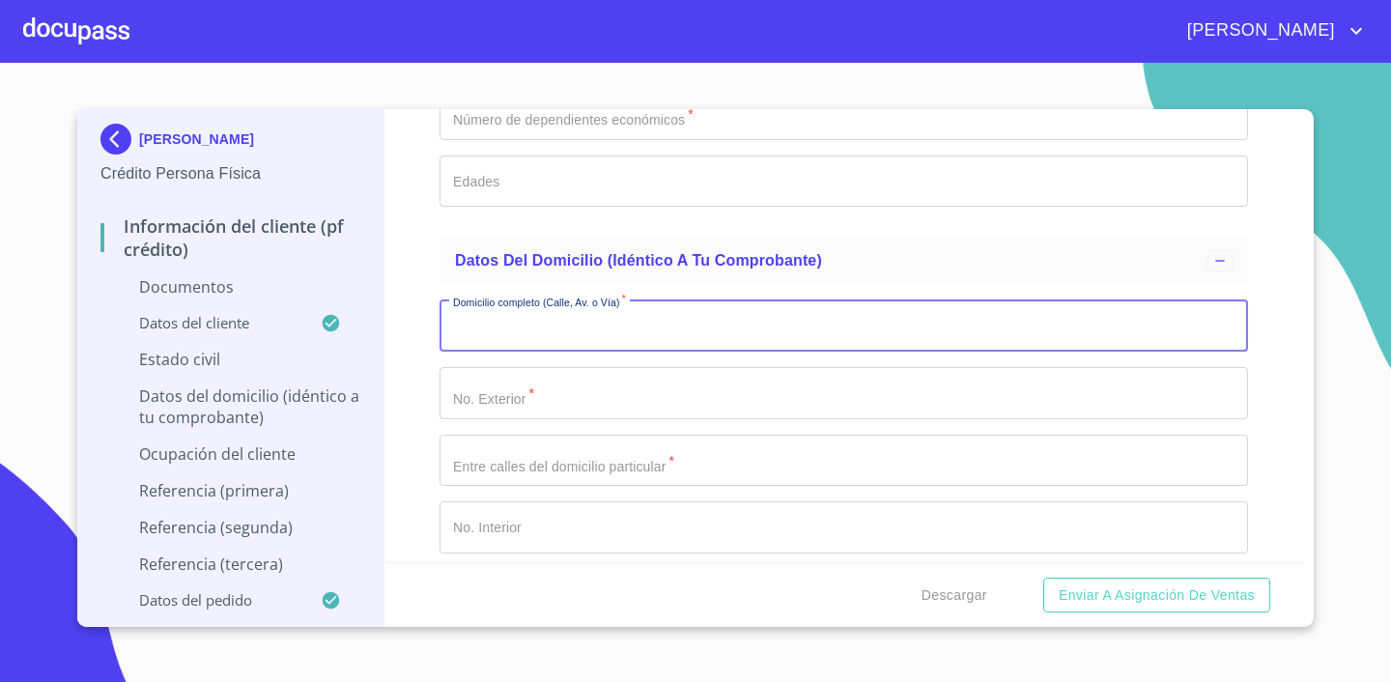
click at [790, 333] on input "Documento de identificación.   *" at bounding box center [843, 325] width 808 height 52
type input "JACARANDAS"
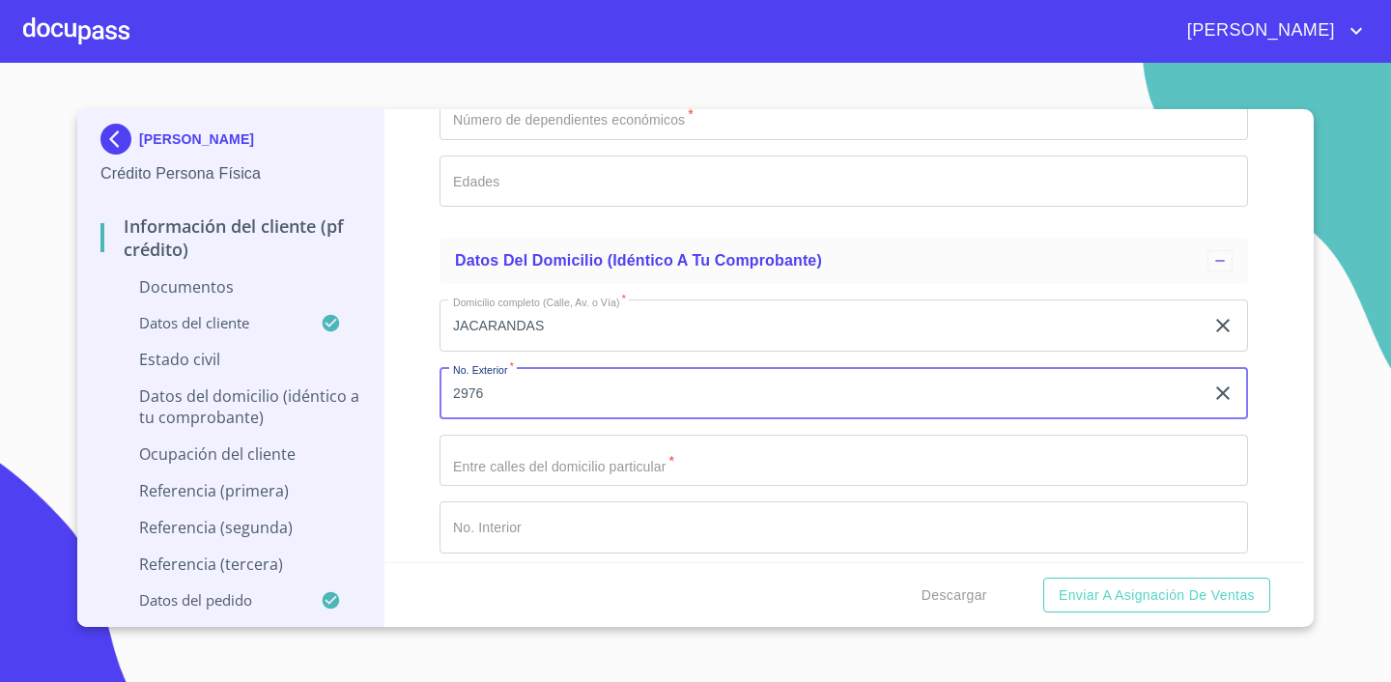
type input "2976"
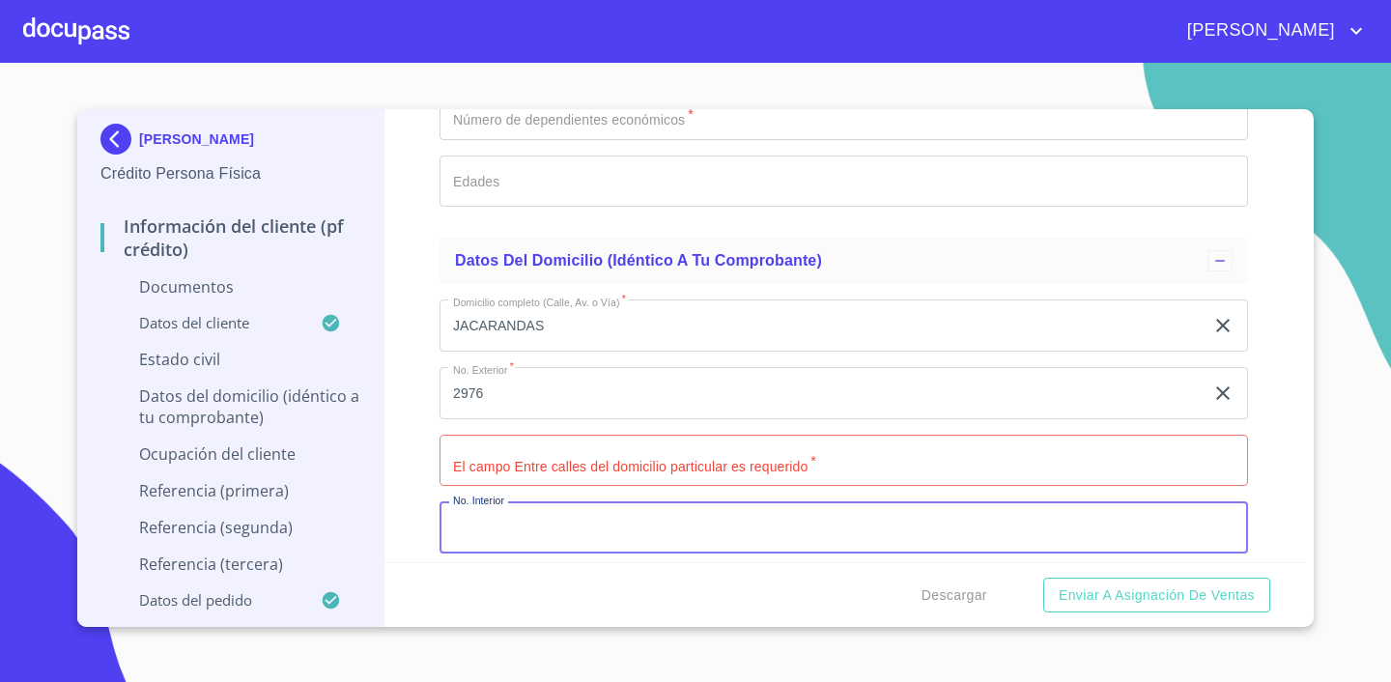
click at [1291, 455] on div "Información del cliente (PF crédito) Documentos Documento de identificación.   …" at bounding box center [844, 335] width 920 height 453
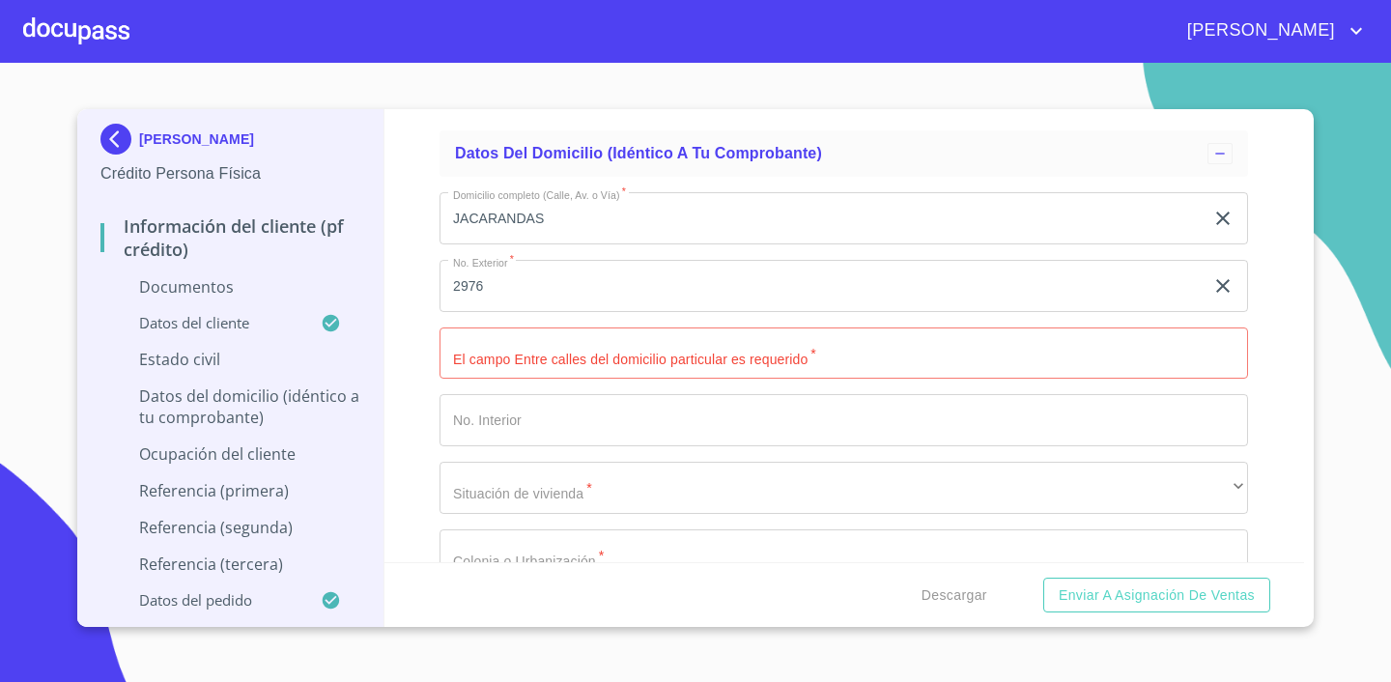
scroll to position [4978, 0]
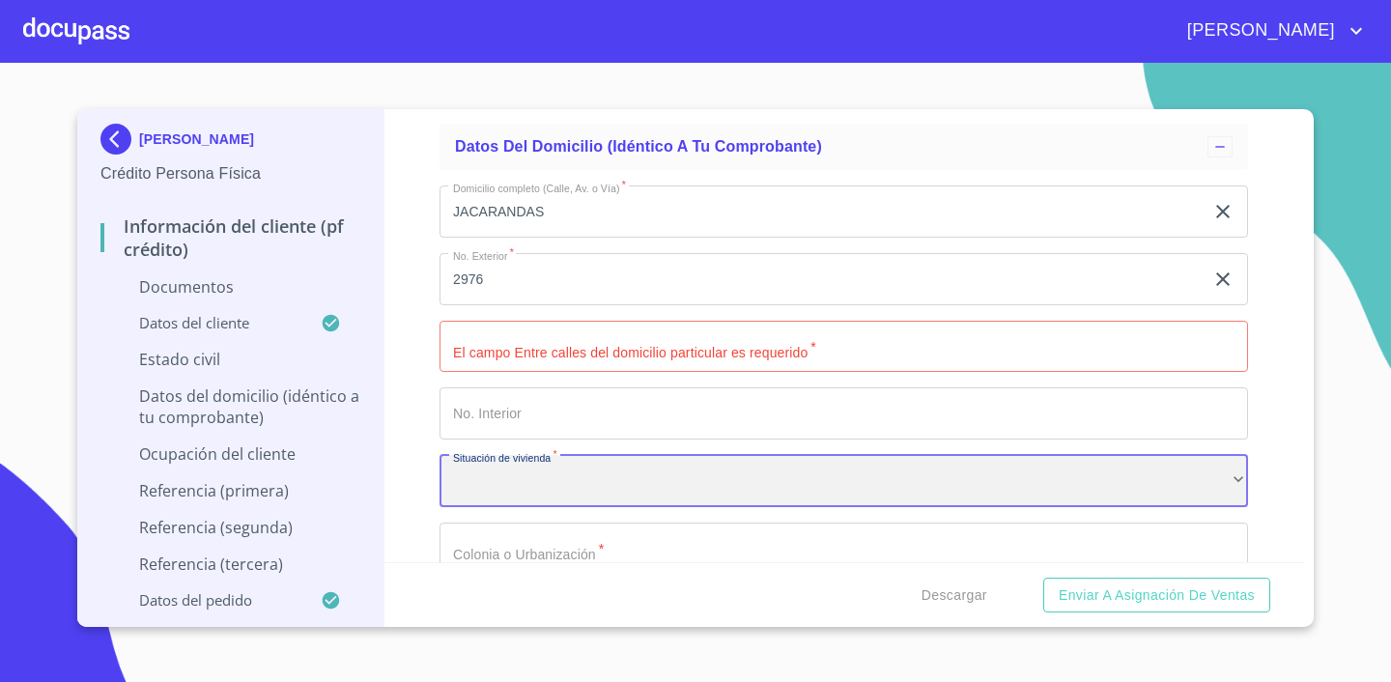
click at [692, 478] on div "​" at bounding box center [843, 481] width 808 height 52
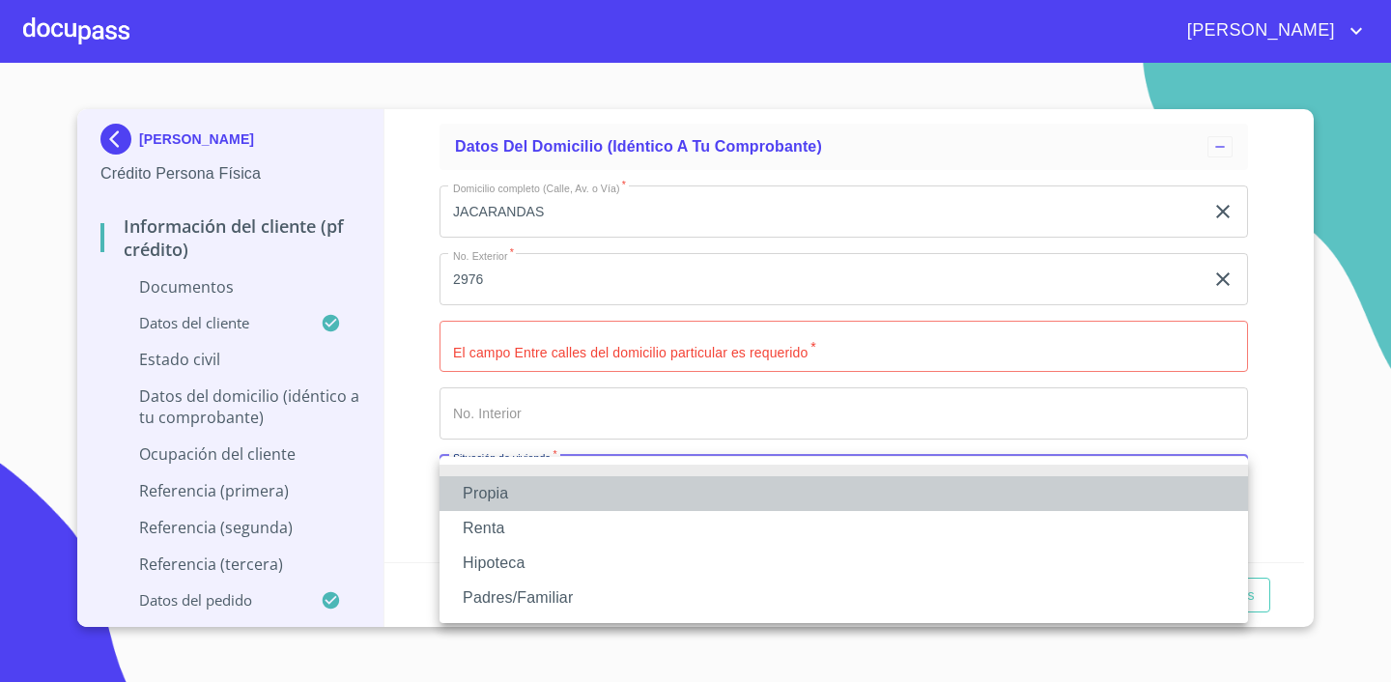
click at [666, 490] on li "Propia" at bounding box center [843, 493] width 808 height 35
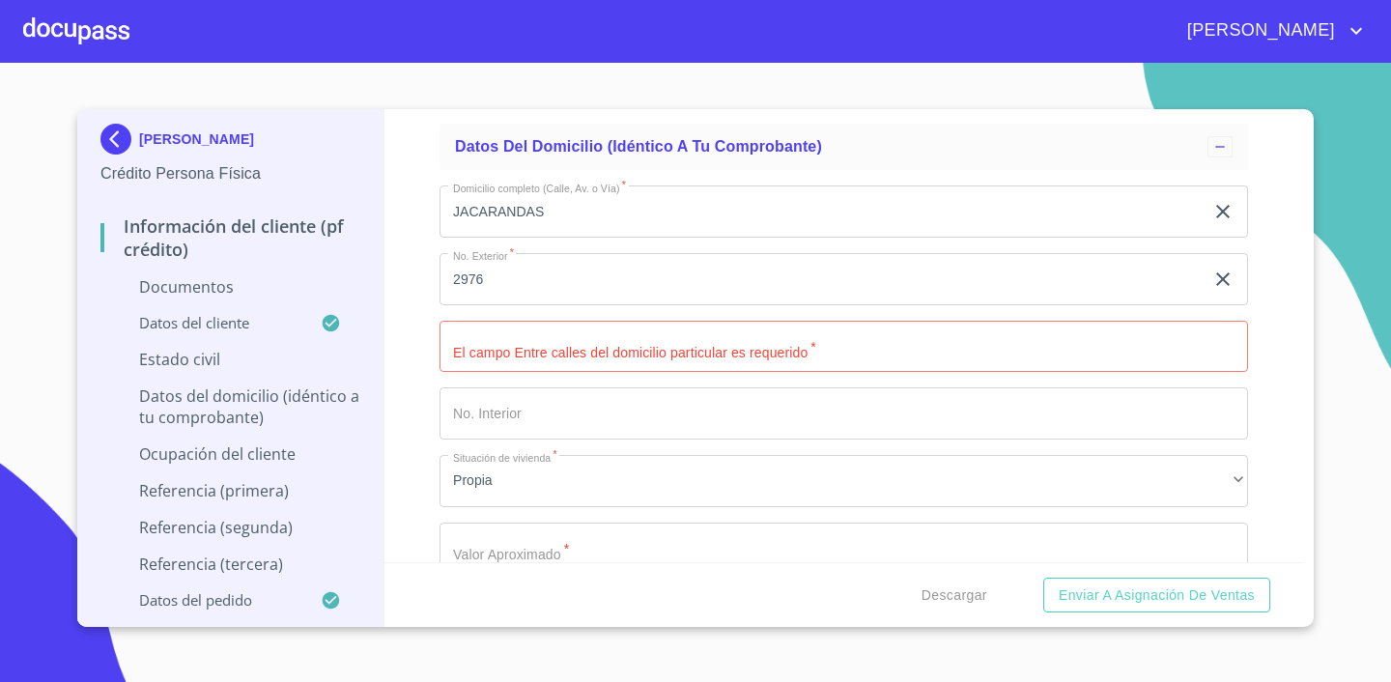
click at [1293, 470] on div "Información del cliente (PF crédito) Documentos Documento de identificación.   …" at bounding box center [844, 335] width 920 height 453
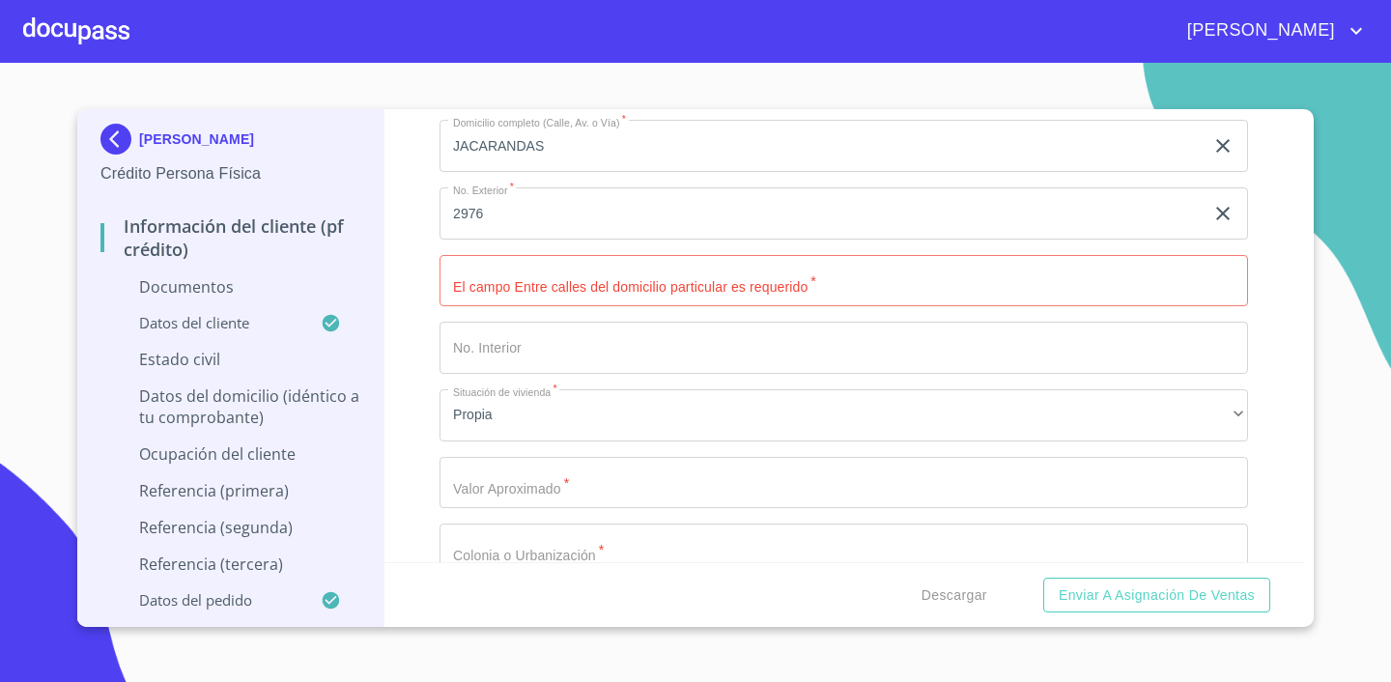
scroll to position [5145, 0]
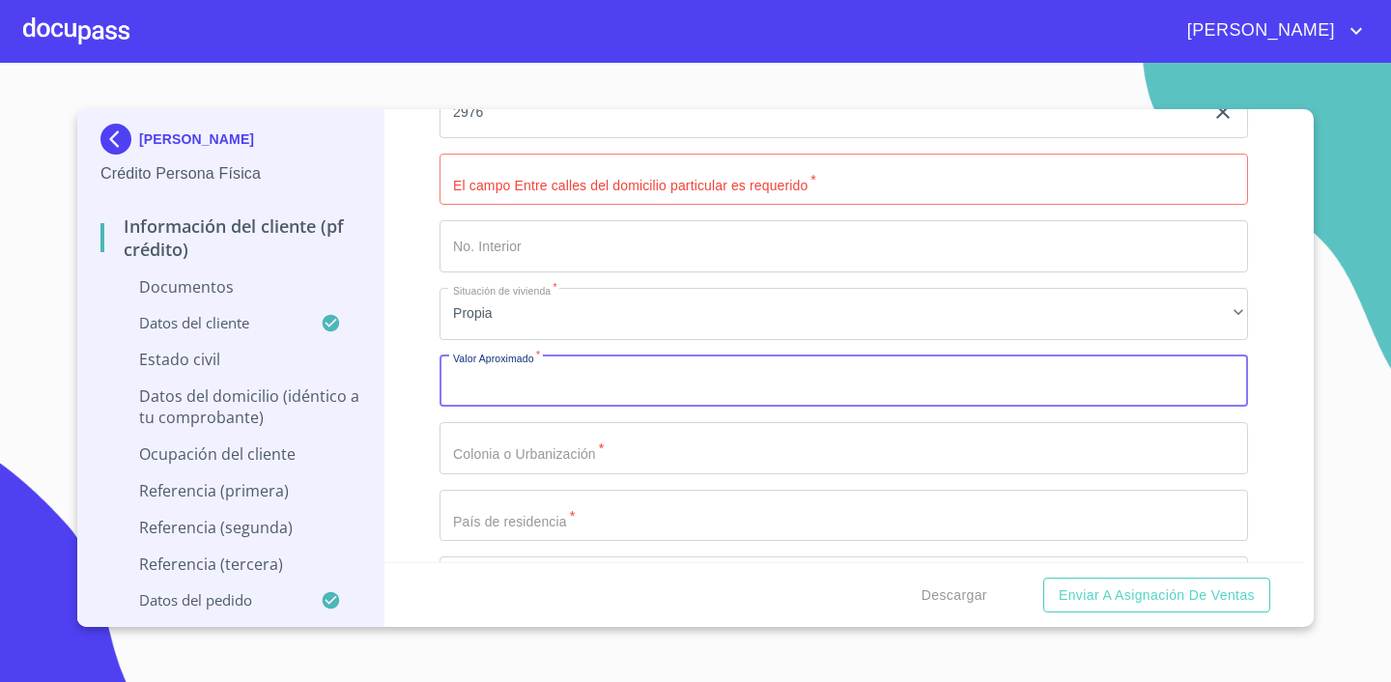
click at [721, 396] on input "Documento de identificación.   *" at bounding box center [843, 381] width 808 height 52
type input "$6,000,000"
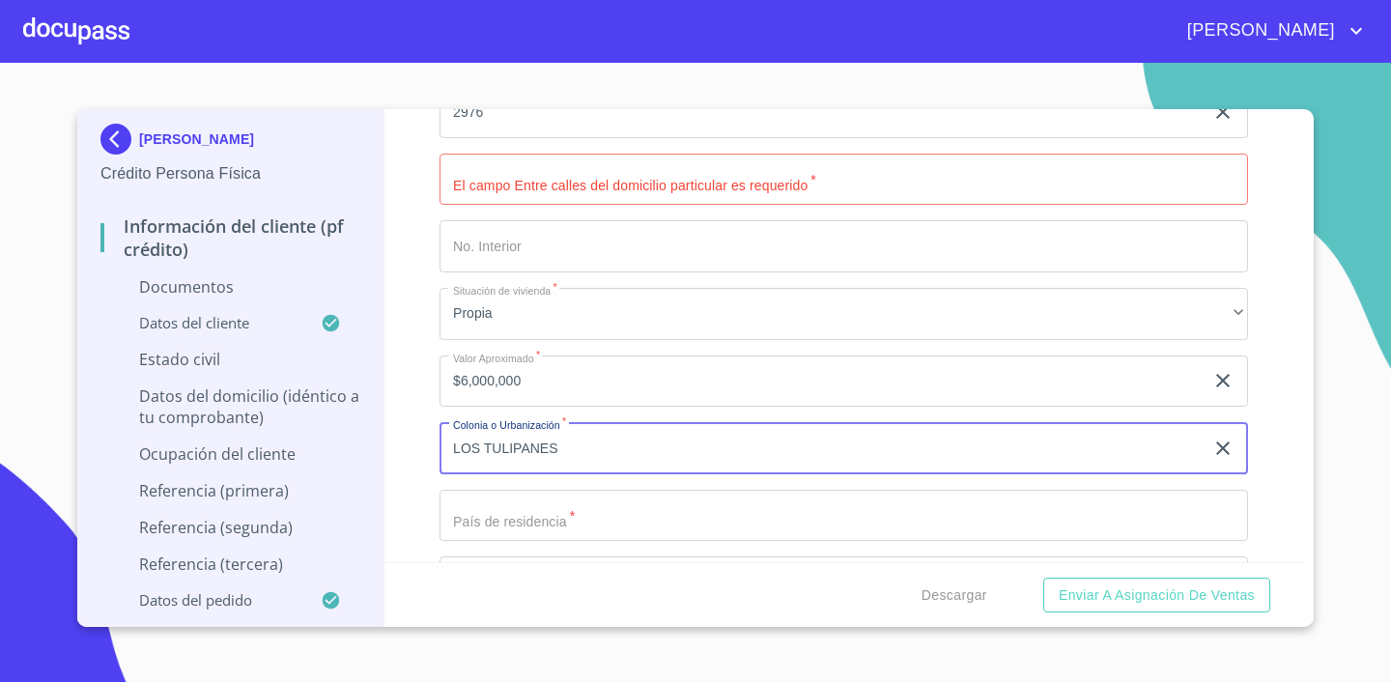
type input "LOS TULIPANES"
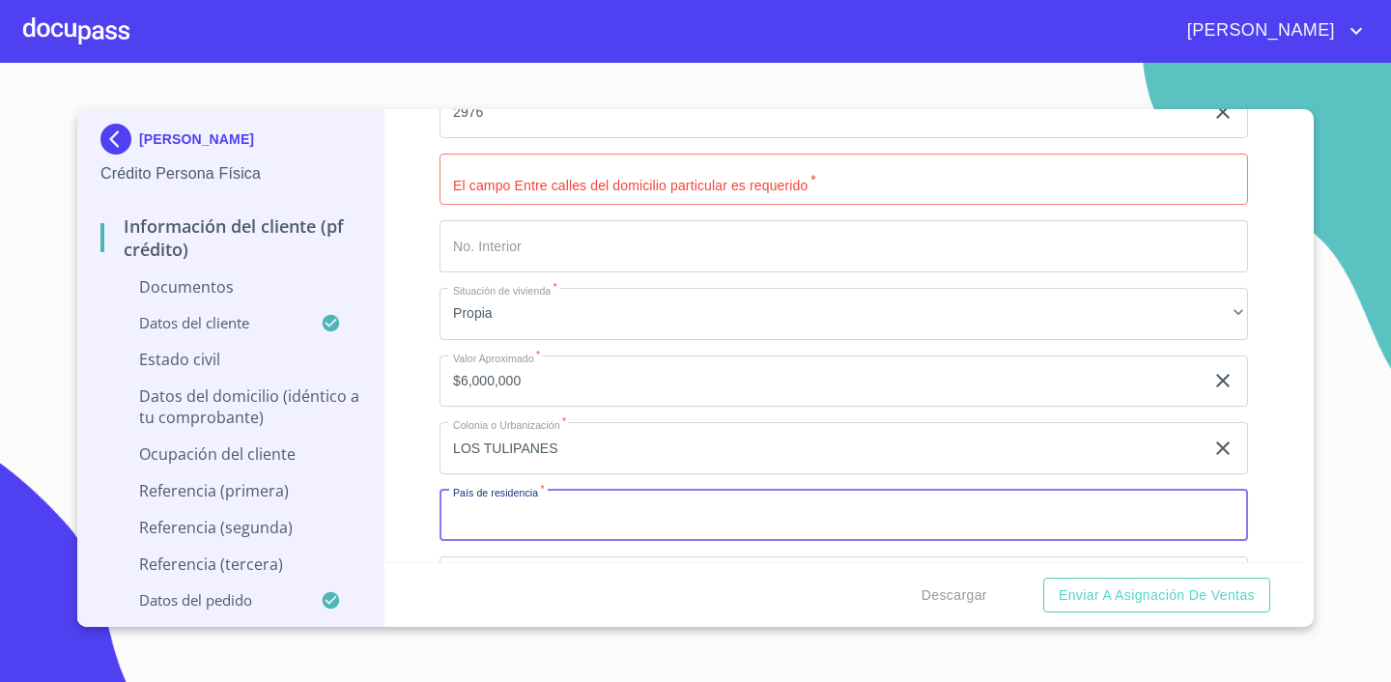
click at [521, 522] on input "Documento de identificación.   *" at bounding box center [843, 516] width 808 height 52
type input "[GEOGRAPHIC_DATA]"
click at [1298, 445] on div "Información del cliente (PF crédito) Documentos Documento de identificación.   …" at bounding box center [844, 335] width 920 height 453
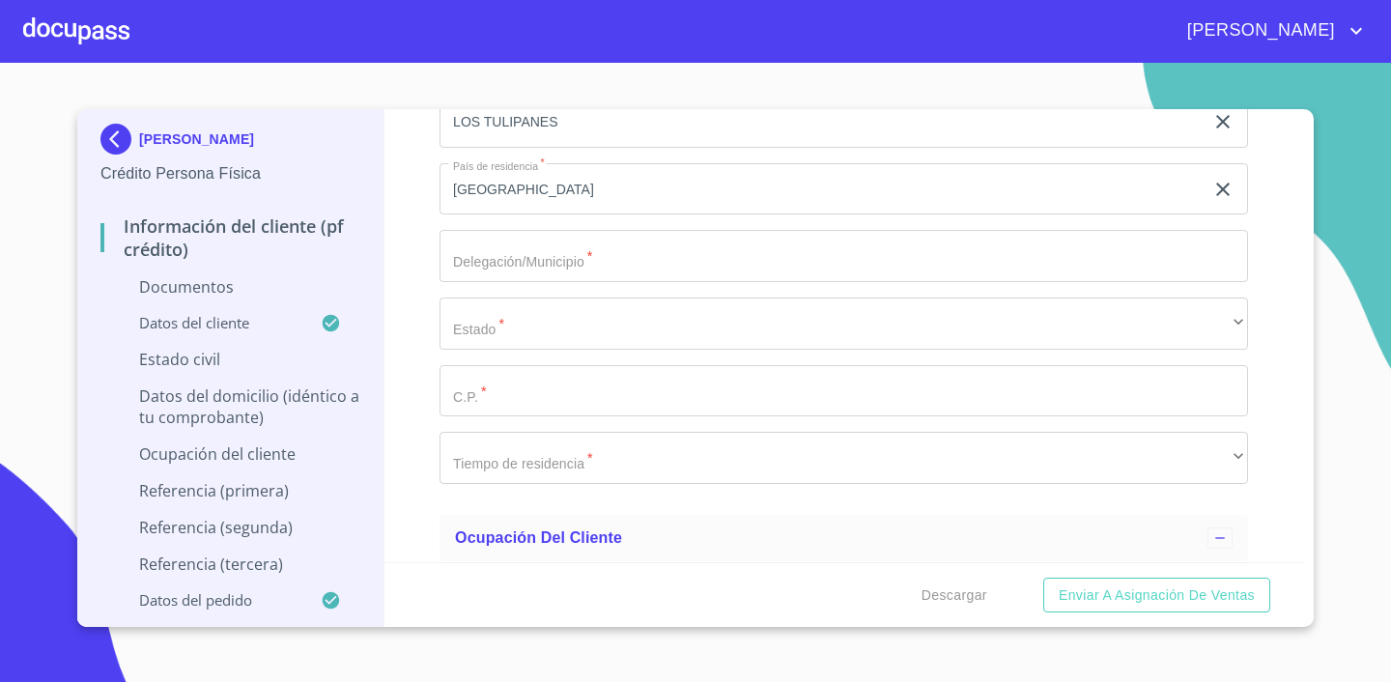
scroll to position [5473, 0]
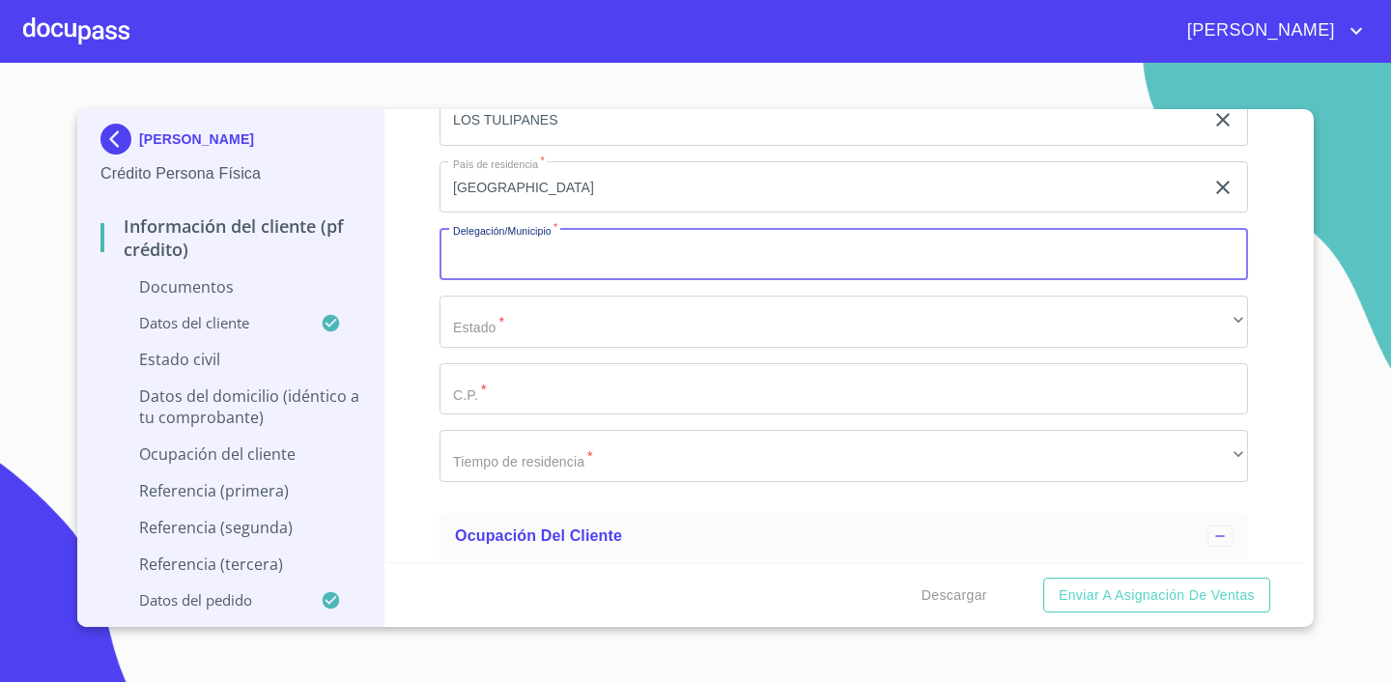
click at [686, 245] on input "Documento de identificación.   *" at bounding box center [843, 254] width 808 height 52
type input "SAN [PERSON_NAME] TLAQUEPAQUE"
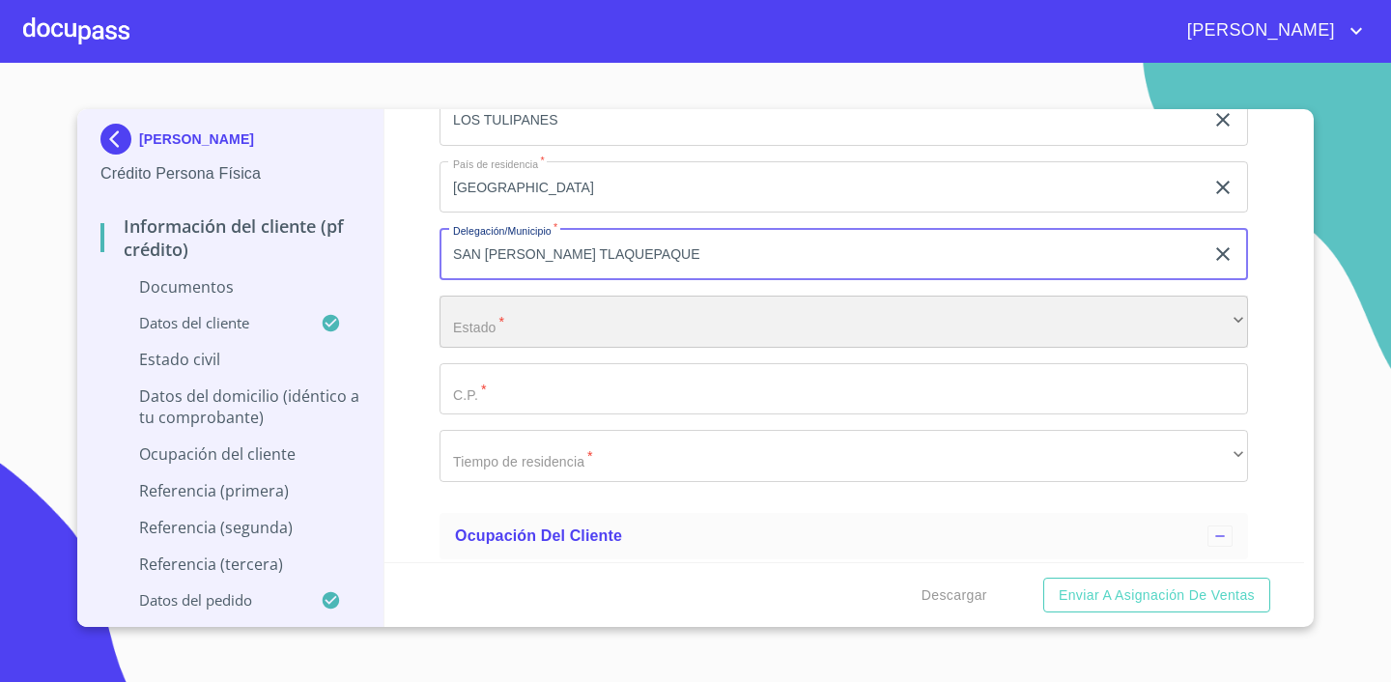
click at [572, 325] on div "​" at bounding box center [843, 322] width 808 height 52
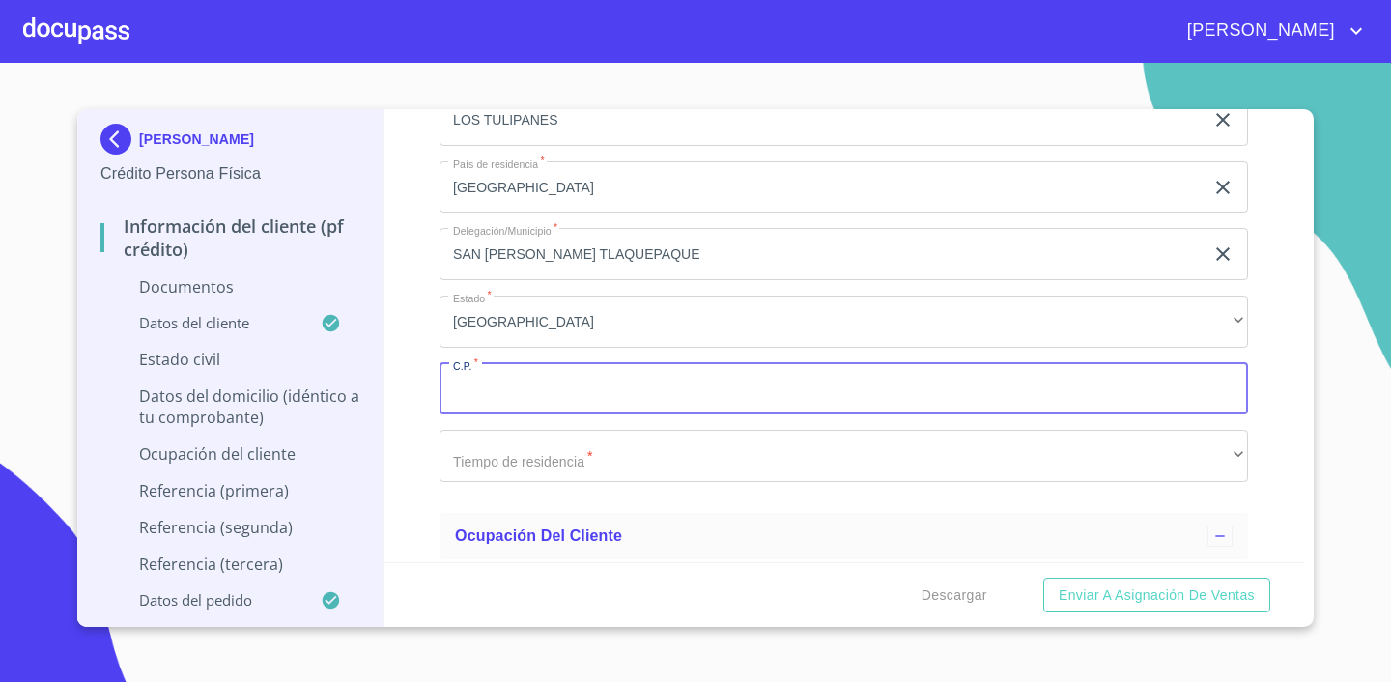
click at [541, 383] on input "Documento de identificación.   *" at bounding box center [843, 389] width 808 height 52
type input "45609"
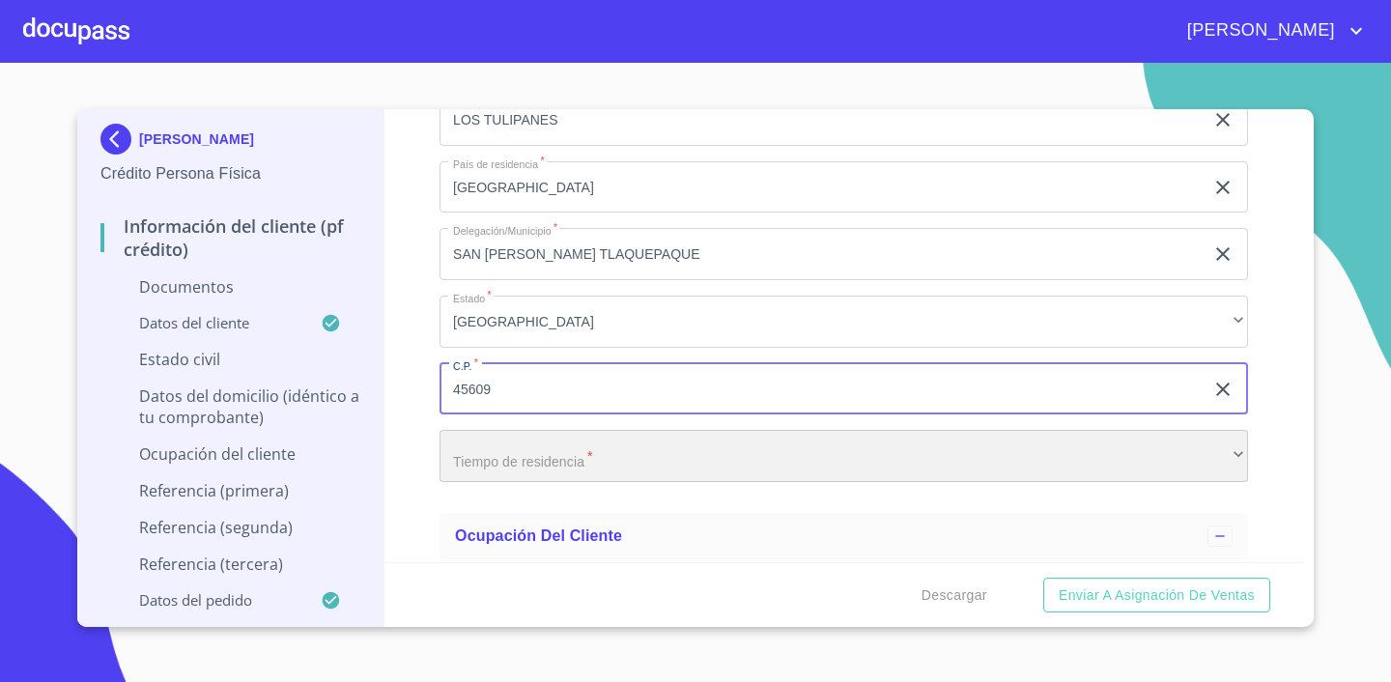
click at [610, 475] on div "​" at bounding box center [843, 456] width 808 height 52
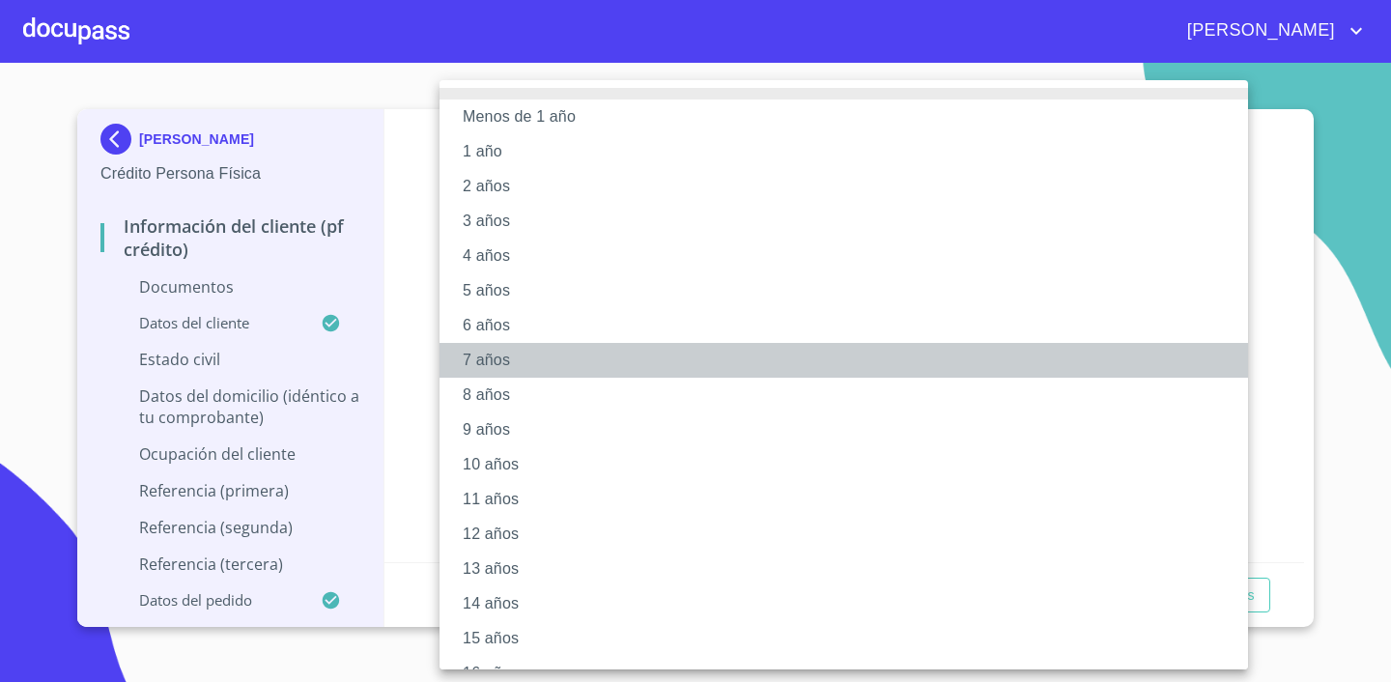
click at [555, 358] on li "7 años" at bounding box center [843, 360] width 808 height 35
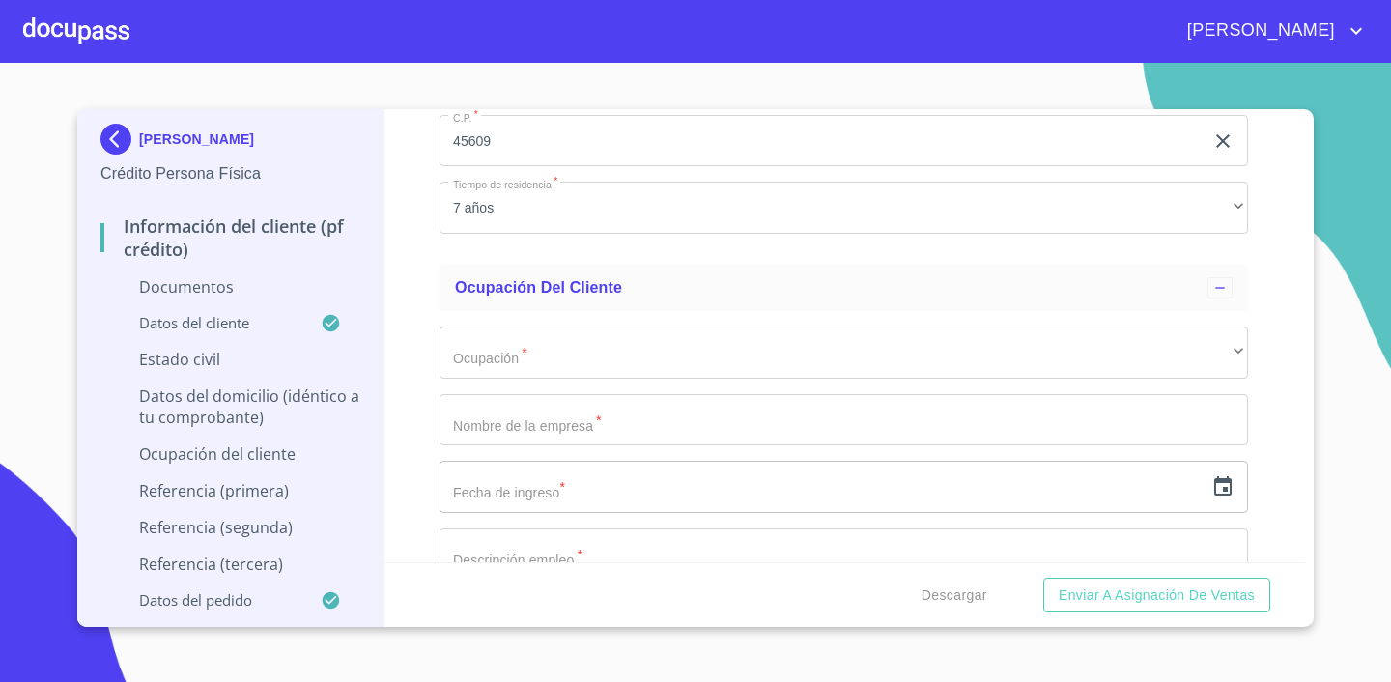
scroll to position [5736, 0]
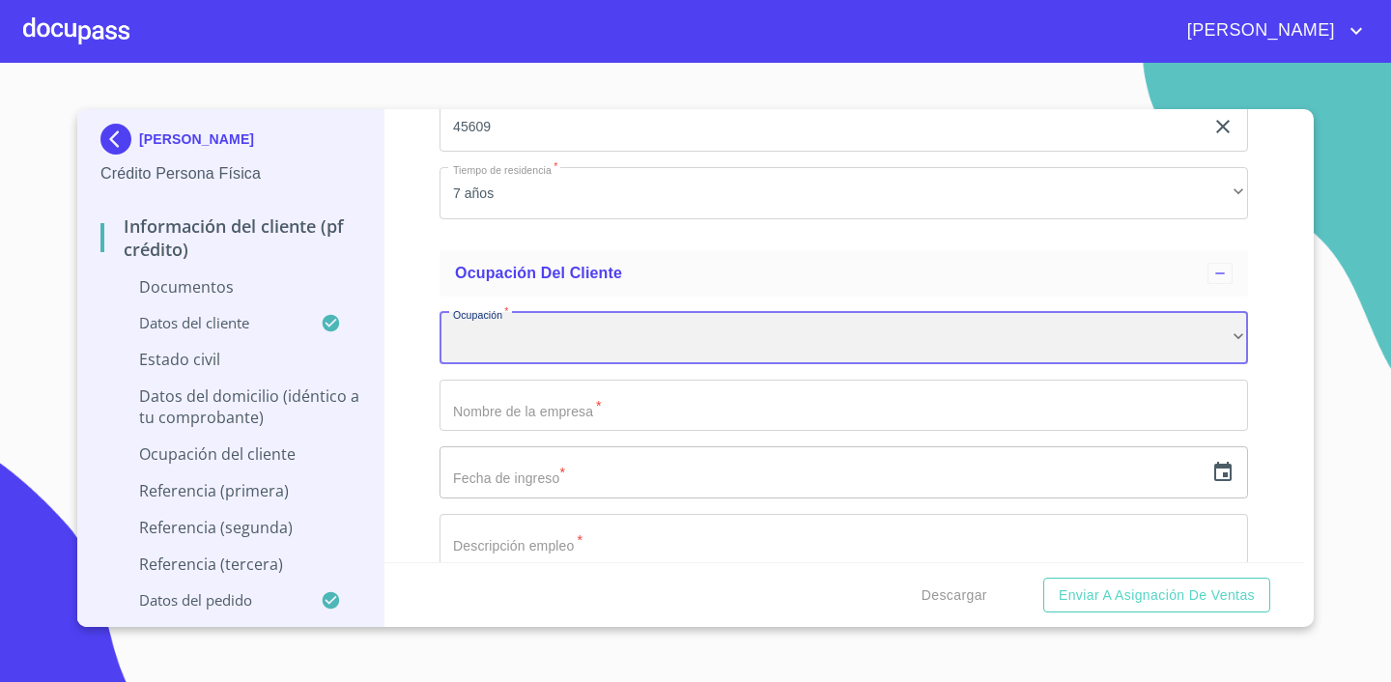
click at [556, 328] on div "​" at bounding box center [843, 338] width 808 height 52
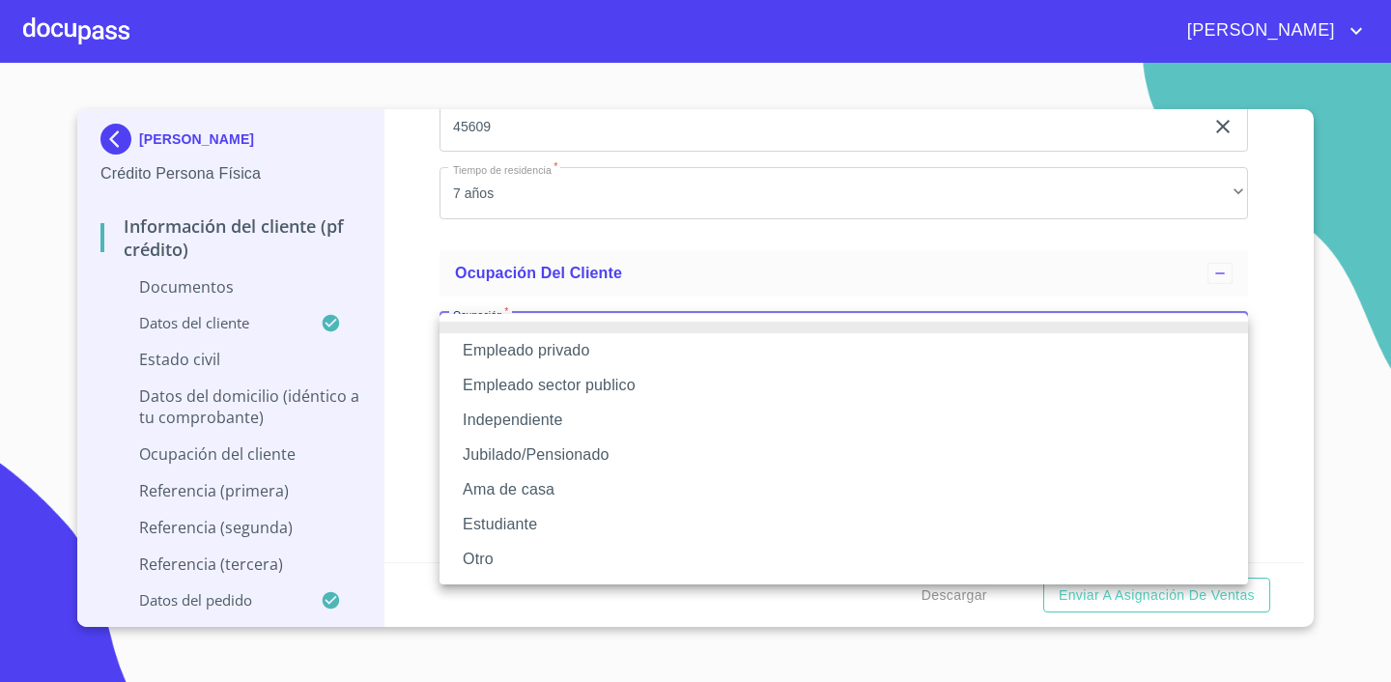
click at [558, 346] on li "Empleado privado" at bounding box center [843, 350] width 808 height 35
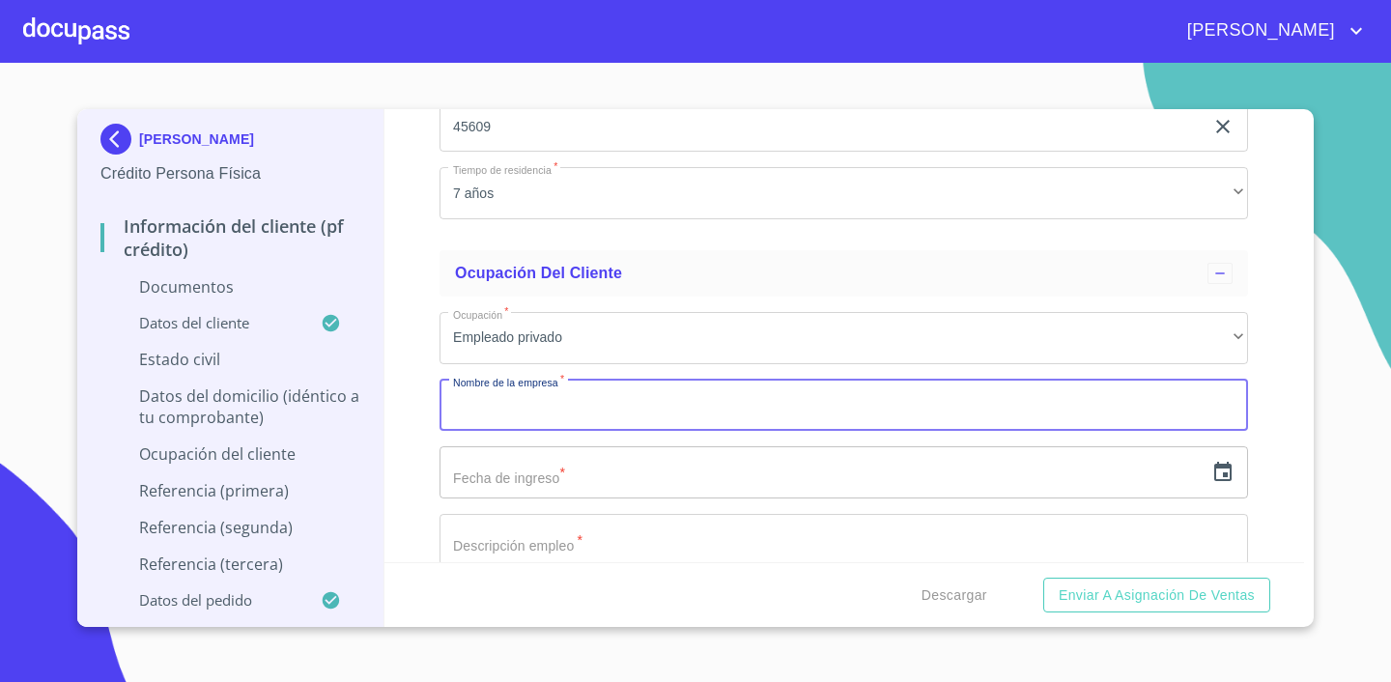
click at [596, 405] on input "Documento de identificación.   *" at bounding box center [843, 406] width 808 height 52
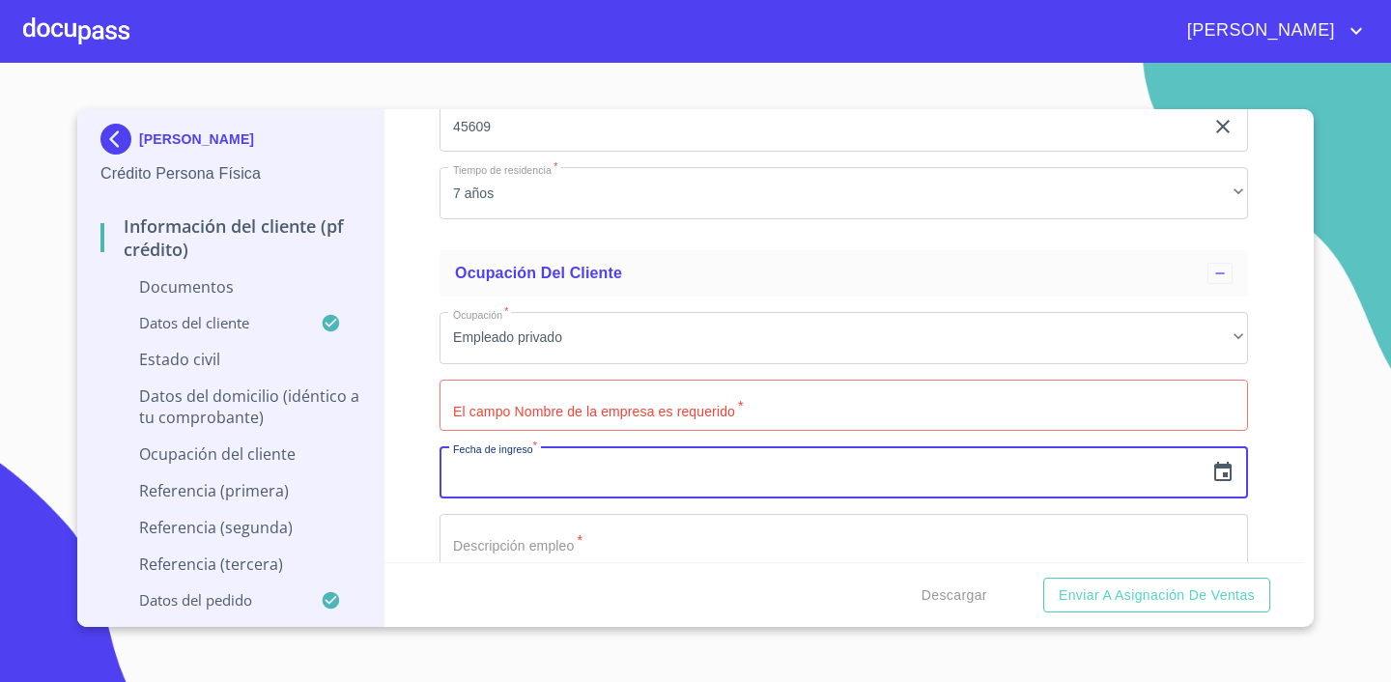
click at [590, 489] on input "text" at bounding box center [821, 472] width 764 height 52
click at [1217, 466] on icon "button" at bounding box center [1222, 471] width 17 height 19
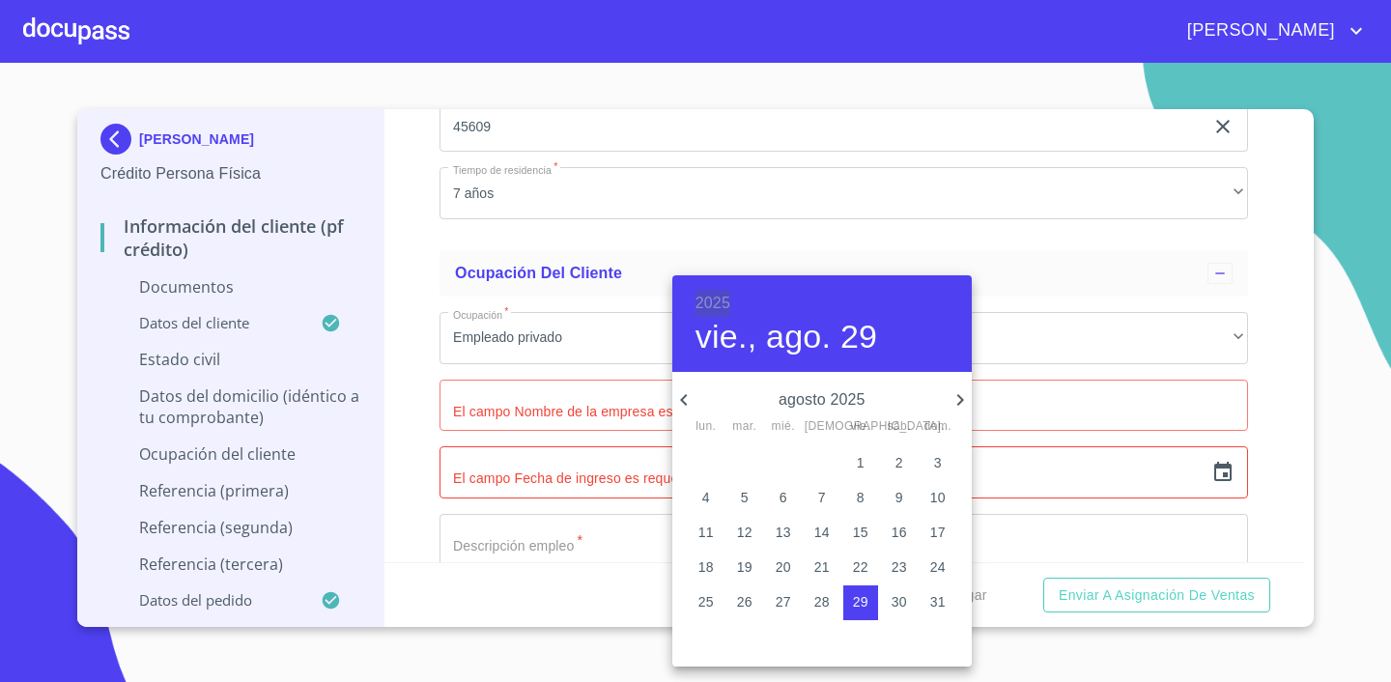
click at [719, 308] on h6 "2025" at bounding box center [712, 303] width 35 height 27
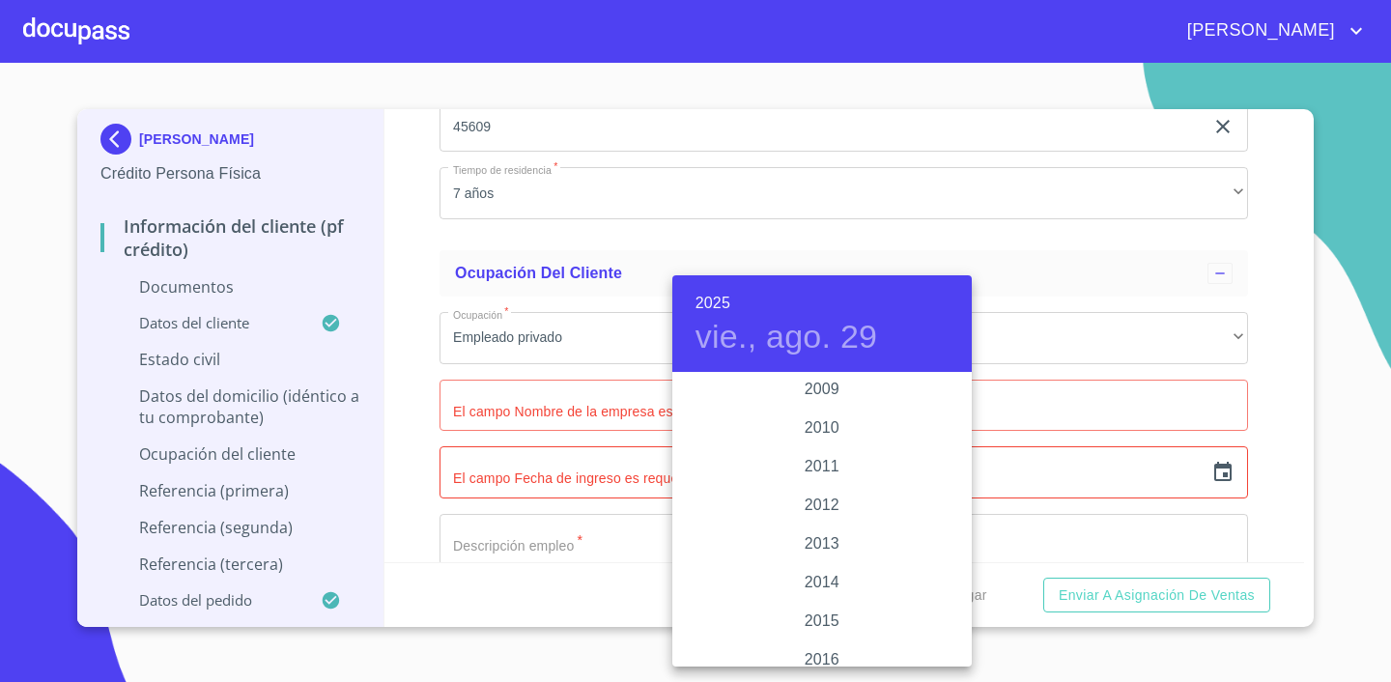
scroll to position [3248, 0]
click at [836, 436] on div "2010" at bounding box center [821, 429] width 299 height 39
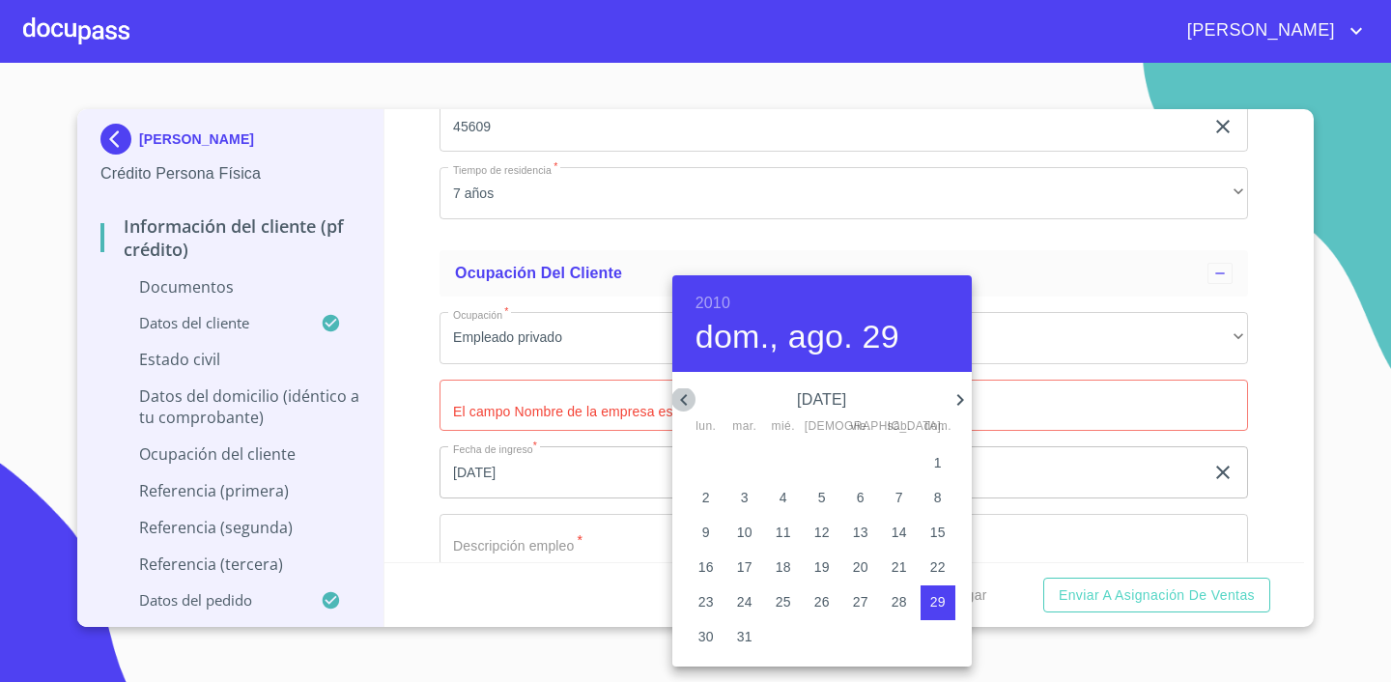
click at [687, 398] on icon "button" at bounding box center [683, 399] width 23 height 23
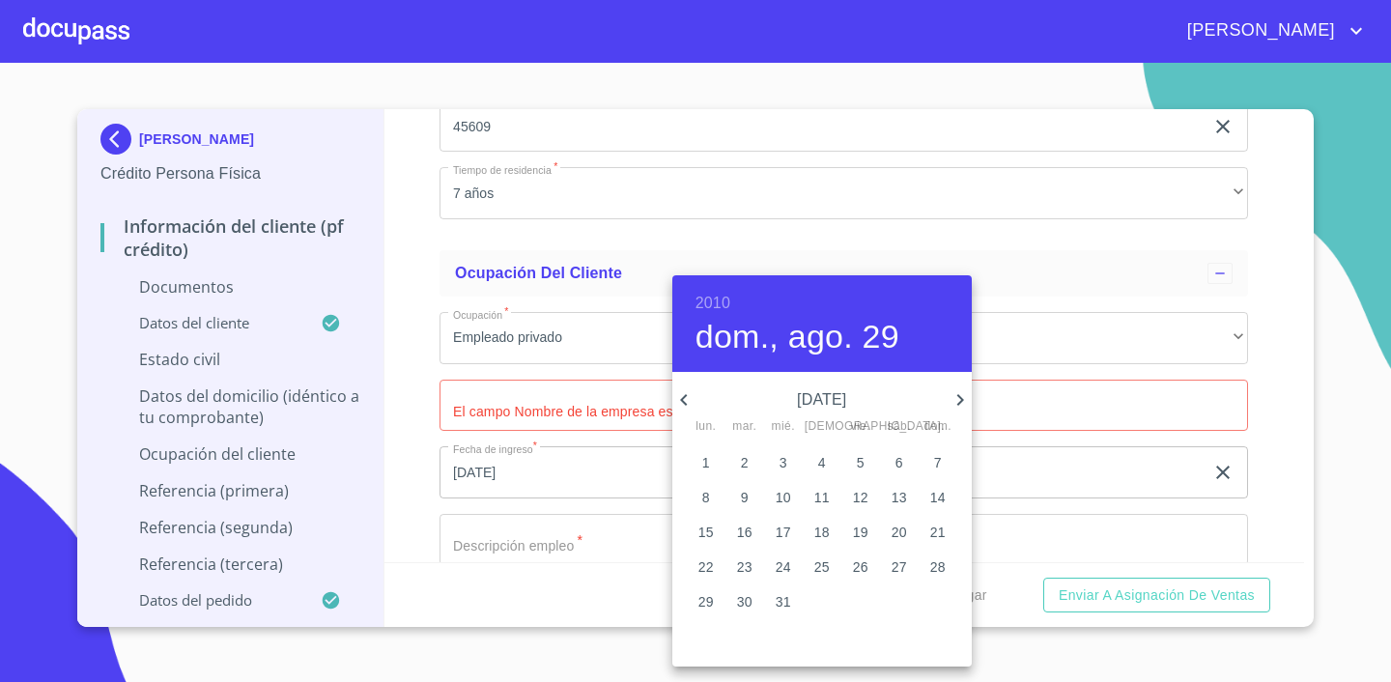
click at [687, 398] on icon "button" at bounding box center [683, 399] width 23 height 23
click at [714, 460] on span "1" at bounding box center [706, 462] width 35 height 19
type input "[DATE]"
click at [544, 473] on div at bounding box center [695, 341] width 1391 height 682
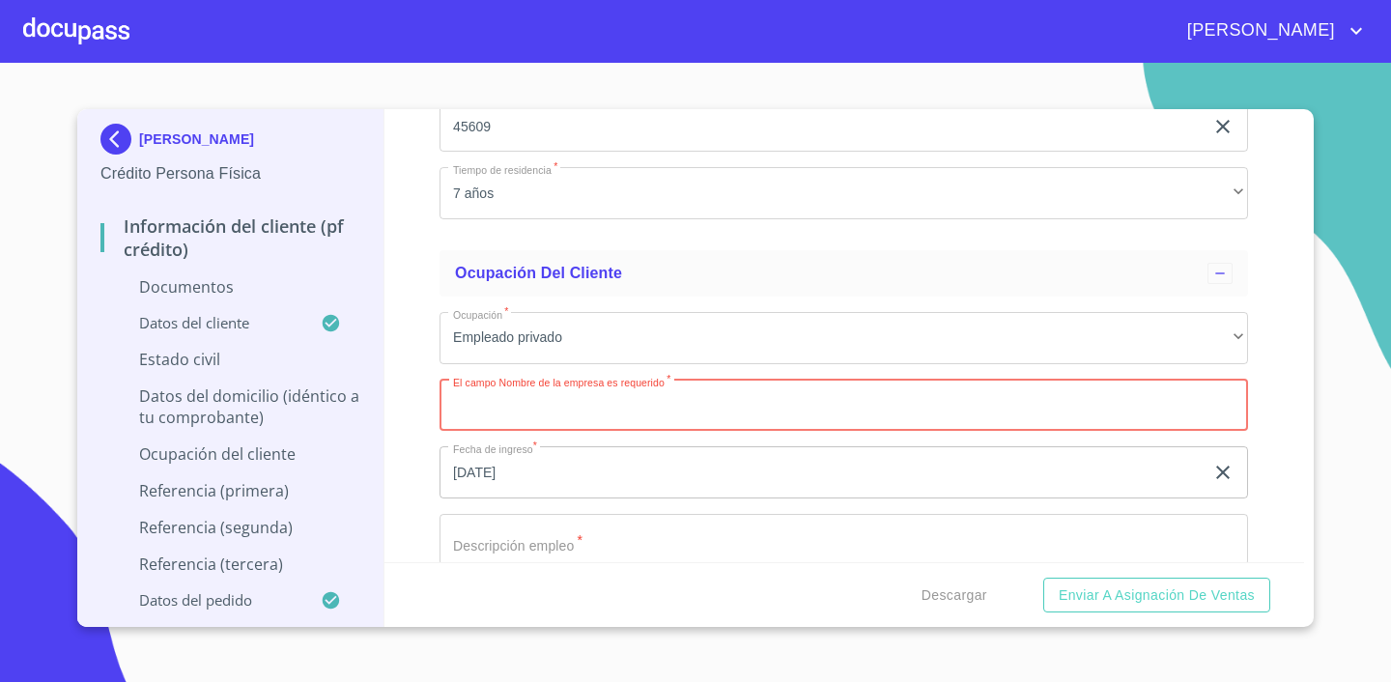
click at [572, 404] on input "Documento de identificación.   *" at bounding box center [843, 406] width 808 height 52
click at [578, 409] on input "Documento de identificación.   *" at bounding box center [843, 406] width 808 height 52
paste input "Proyección y construcción Civil y Eléctrica S.A. de C.V."
type input "Proyección y construcción Civil y Eléctrica S.A. de C.V."
click at [653, 452] on input "[DATE]" at bounding box center [825, 472] width 772 height 52
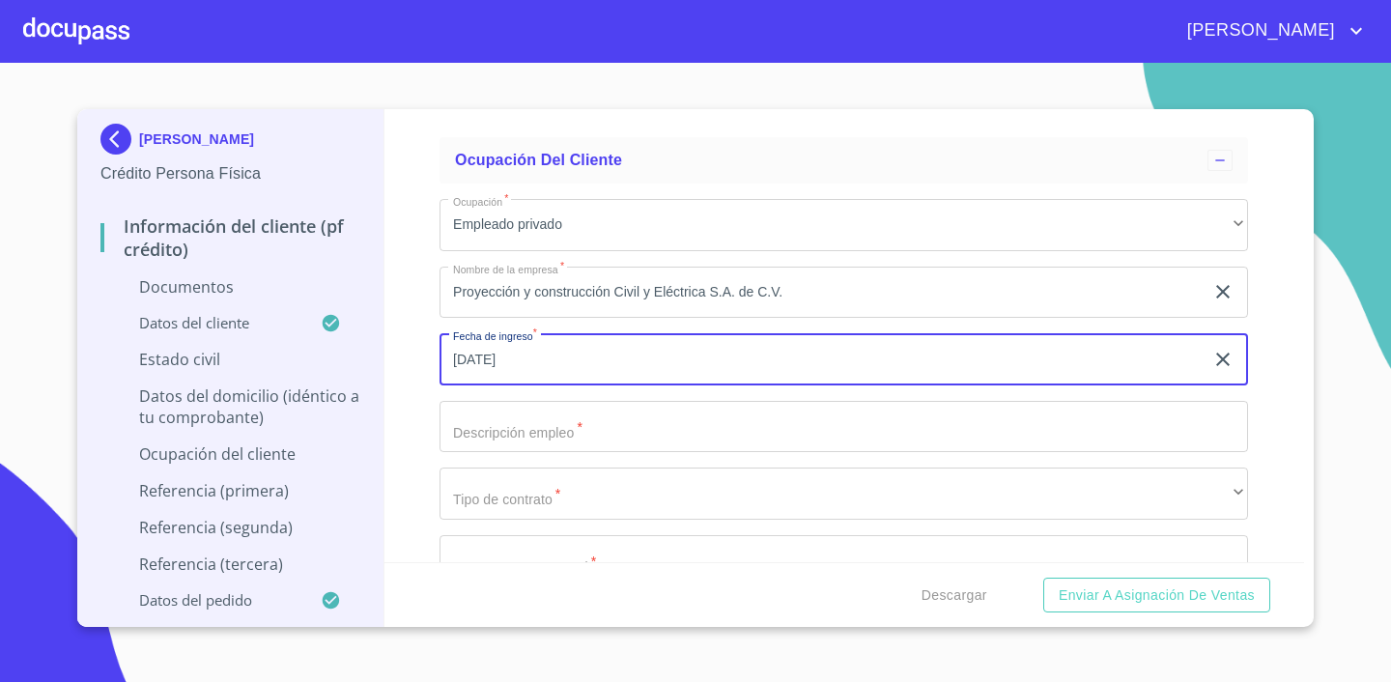
scroll to position [5852, 0]
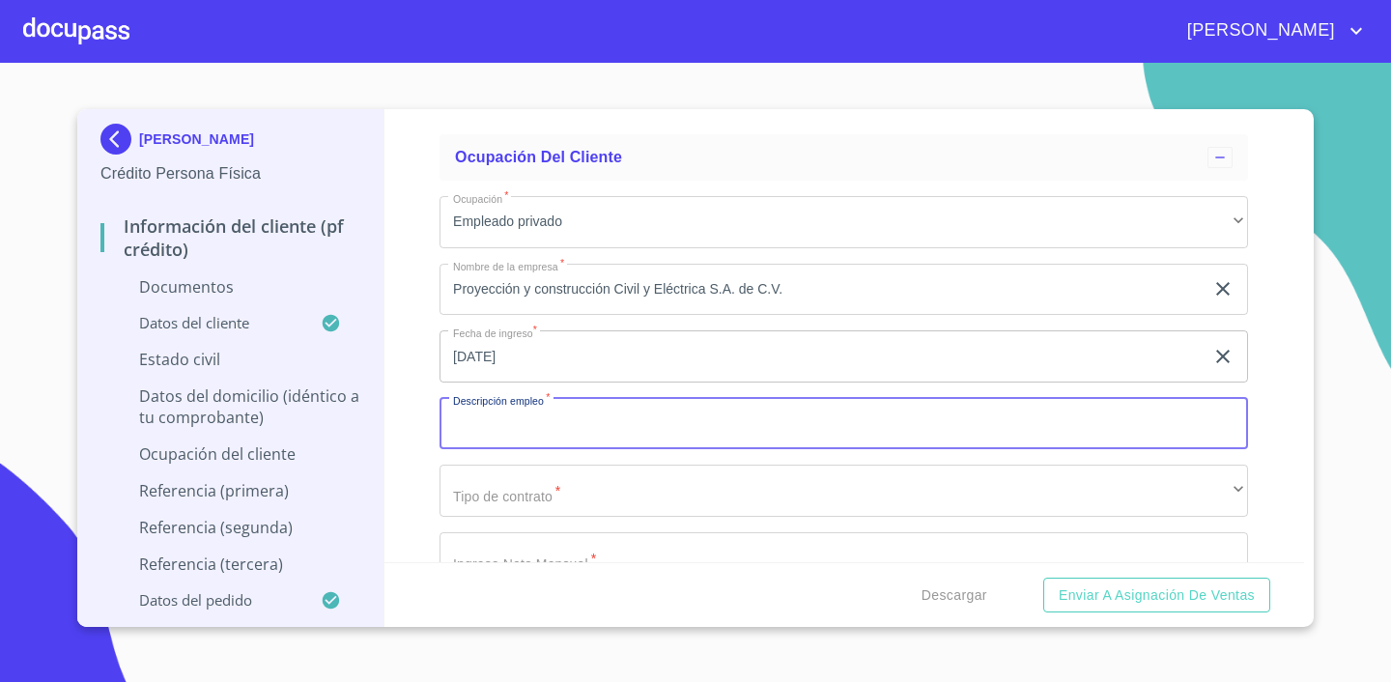
click at [618, 415] on input "Documento de identificación.   *" at bounding box center [843, 424] width 808 height 52
type input "ARQUITECTURA"
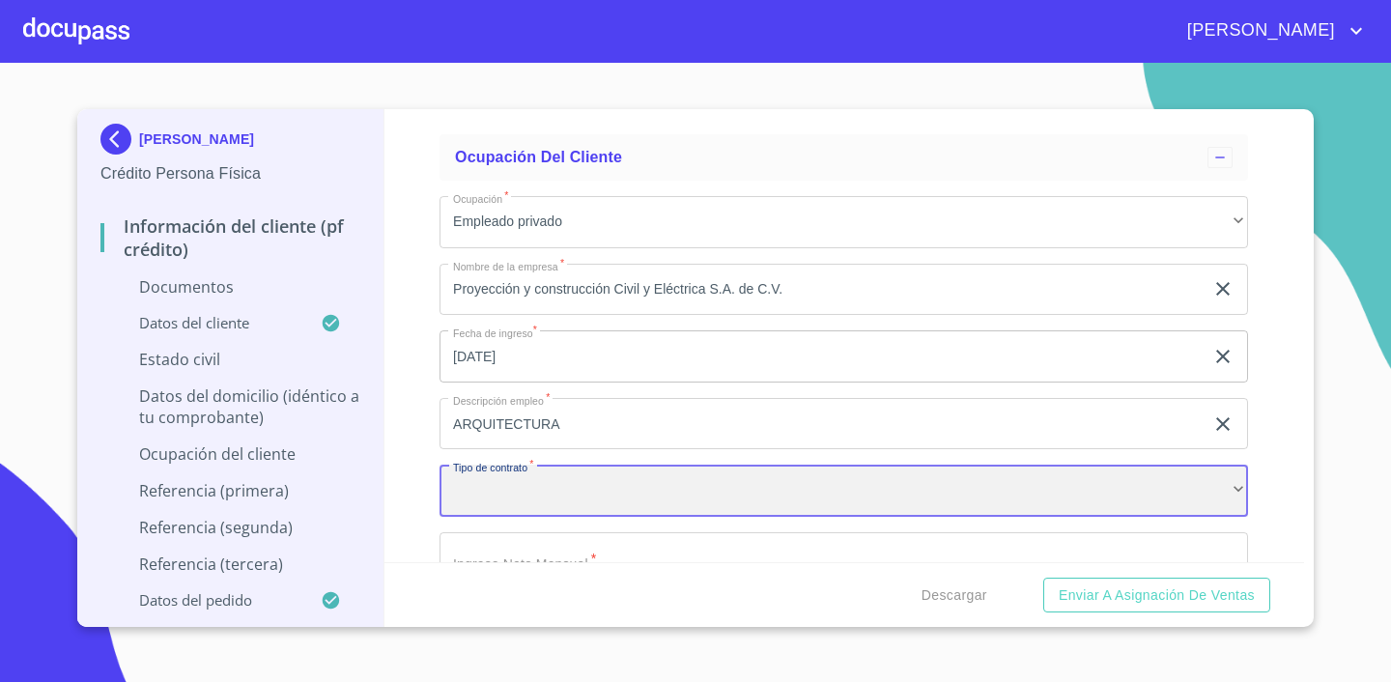
click at [621, 486] on div "​" at bounding box center [843, 491] width 808 height 52
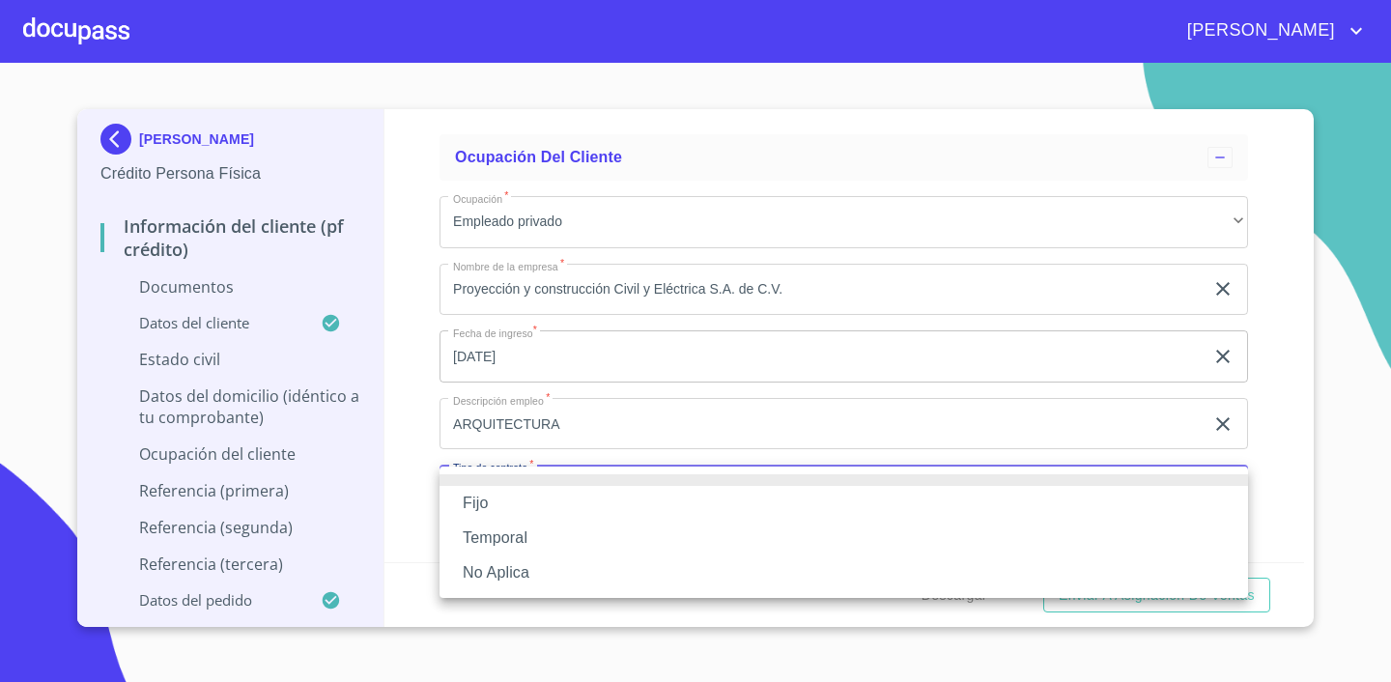
click at [550, 497] on li "Fijo" at bounding box center [843, 503] width 808 height 35
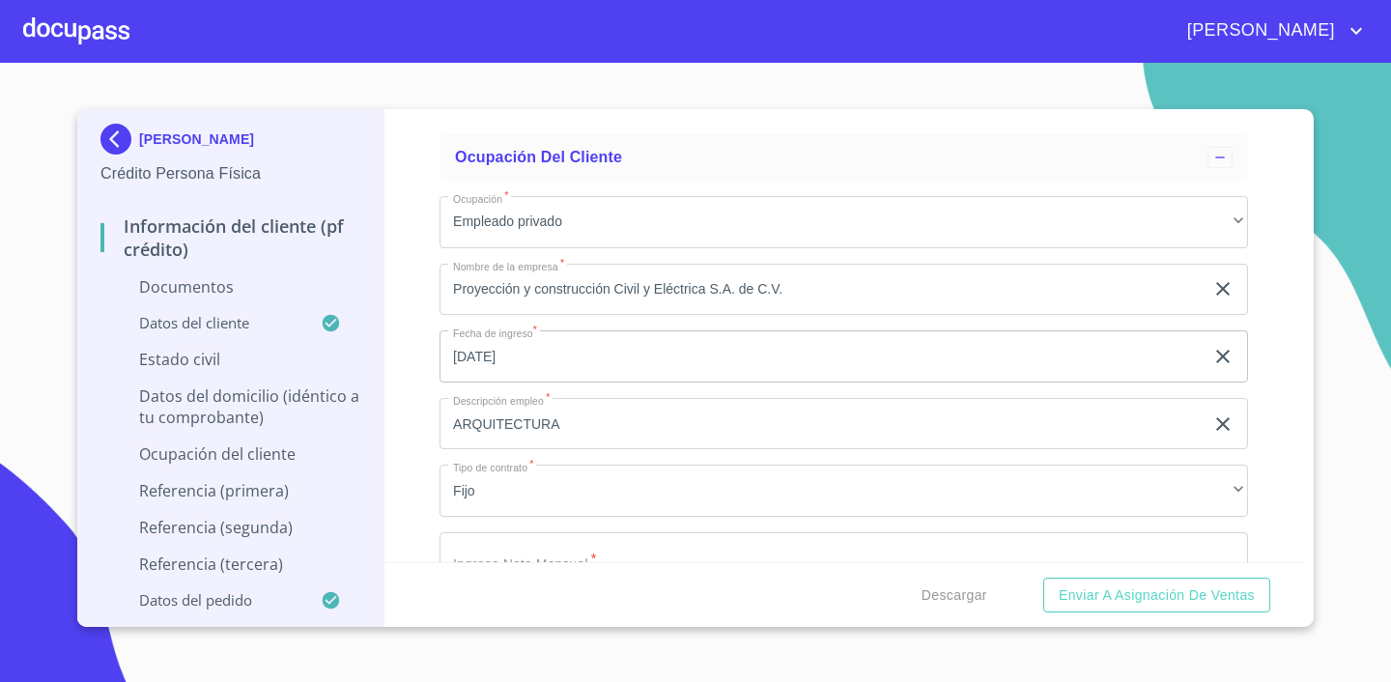
click at [1290, 422] on div "Información del cliente (PF crédito) Documentos Documento de identificación.   …" at bounding box center [844, 335] width 920 height 453
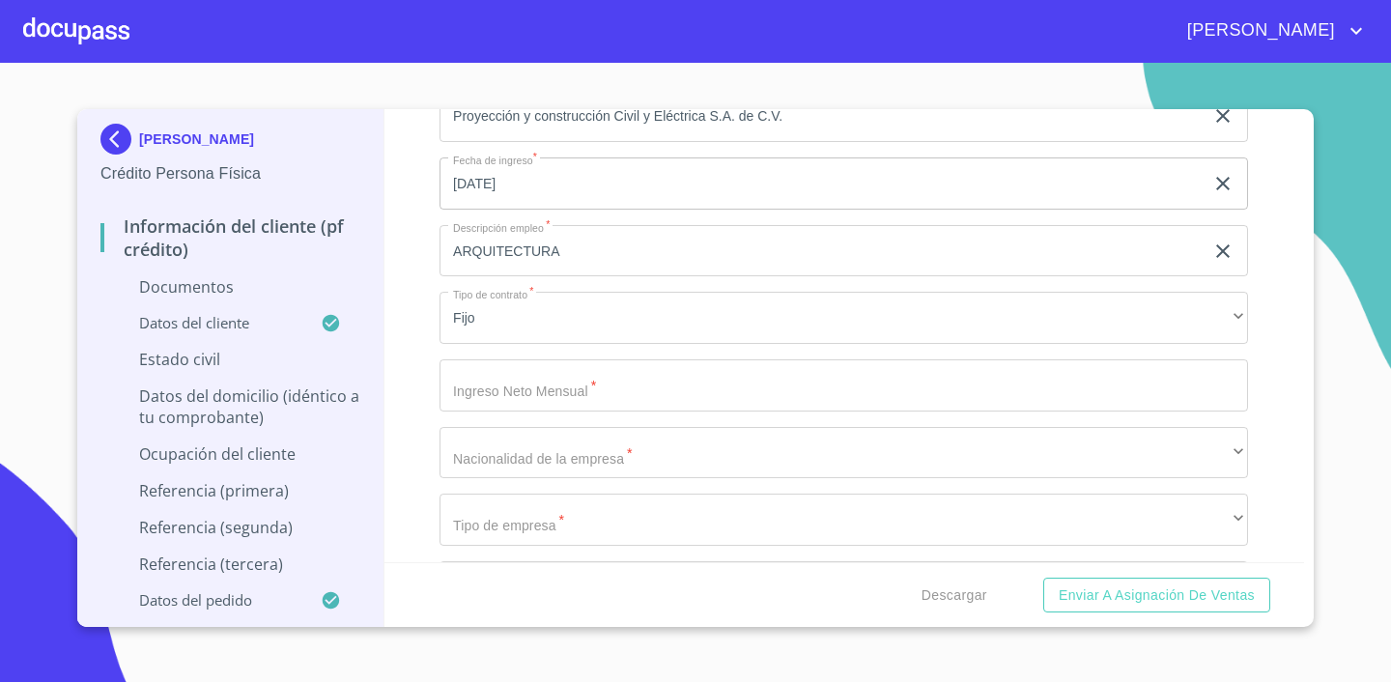
scroll to position [6039, 0]
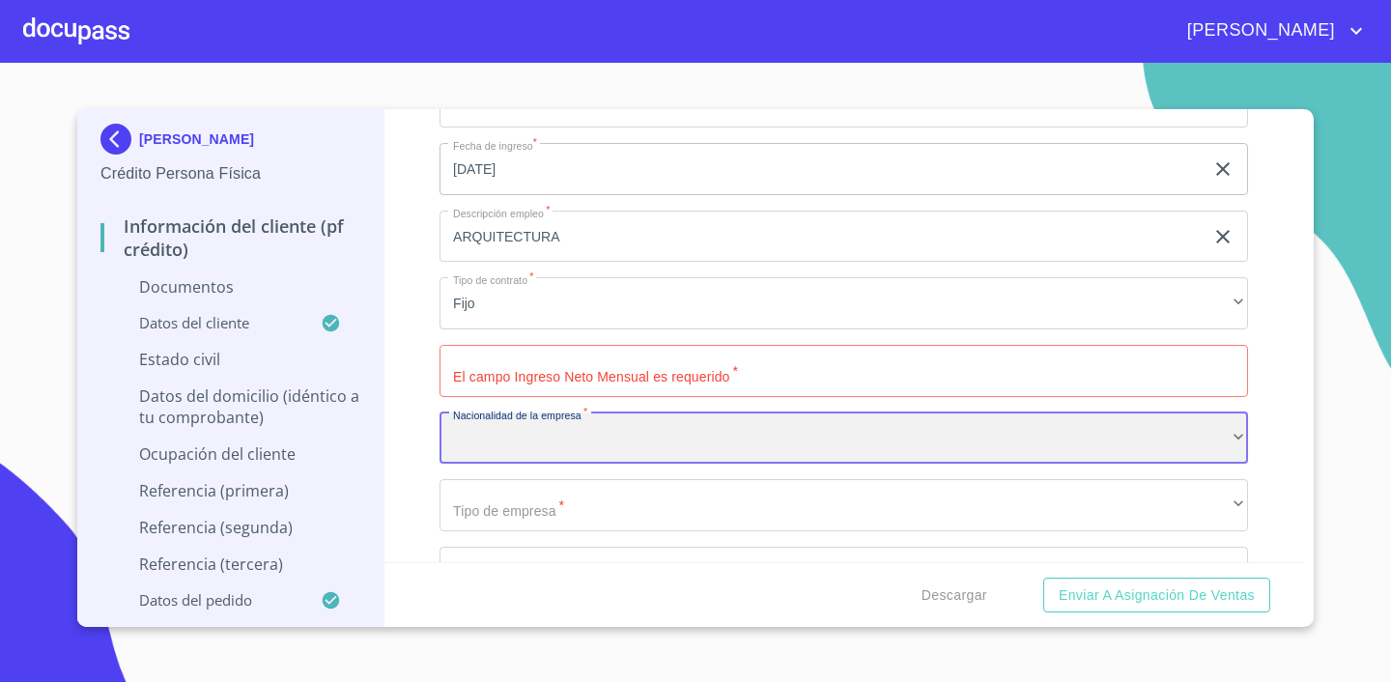
click at [637, 458] on div "​" at bounding box center [843, 438] width 808 height 52
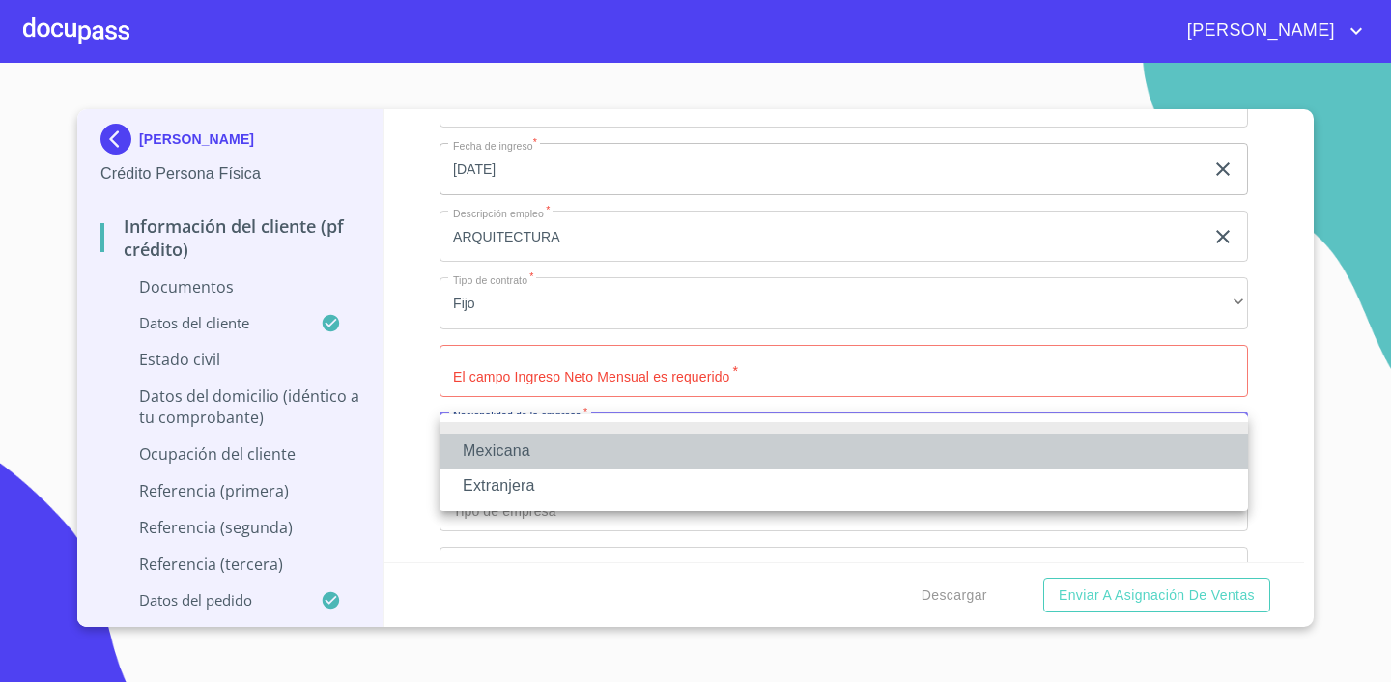
click at [537, 459] on li "Mexicana" at bounding box center [843, 451] width 808 height 35
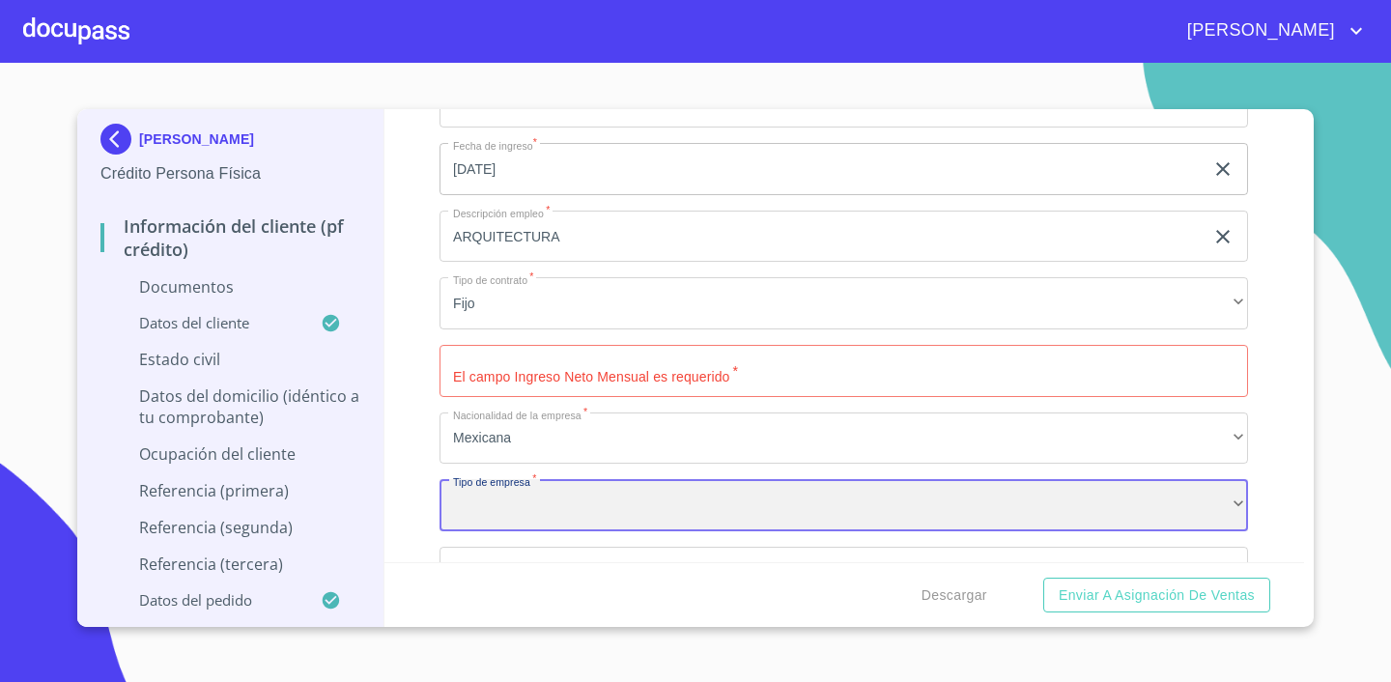
click at [607, 504] on div "​" at bounding box center [843, 505] width 808 height 52
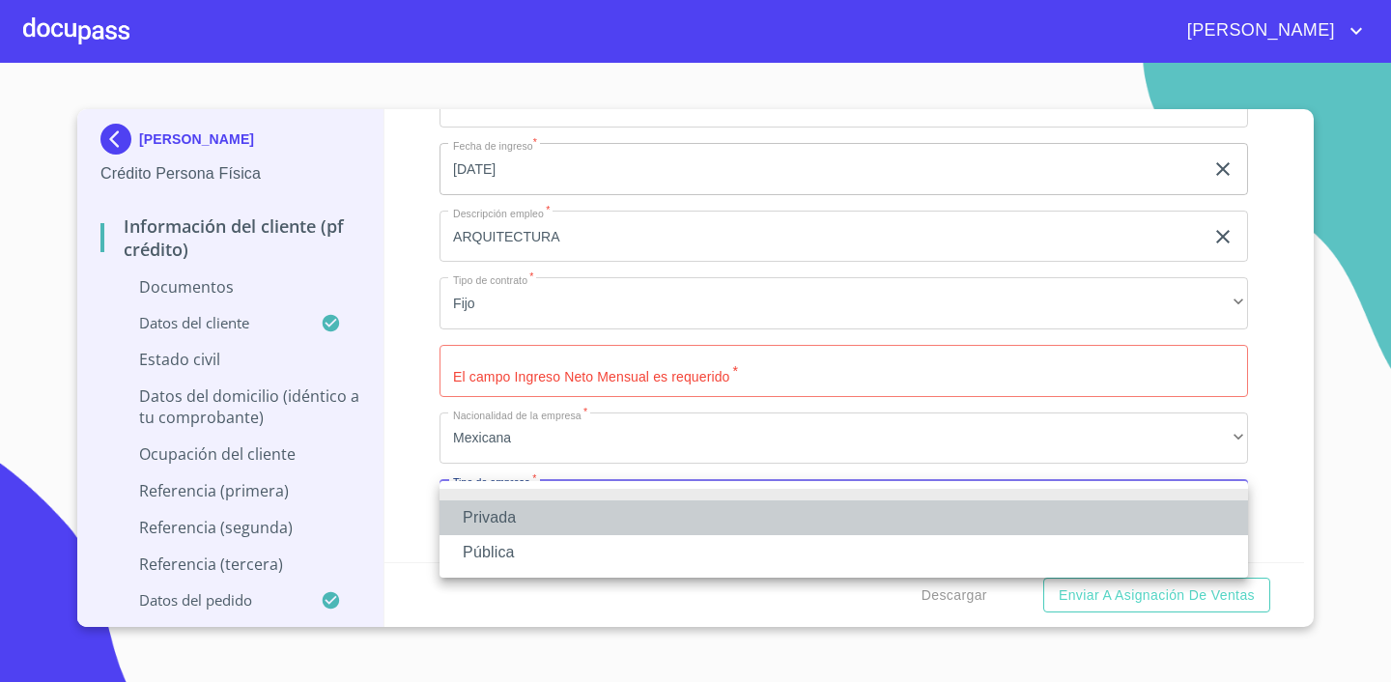
click at [585, 532] on li "Privada" at bounding box center [843, 517] width 808 height 35
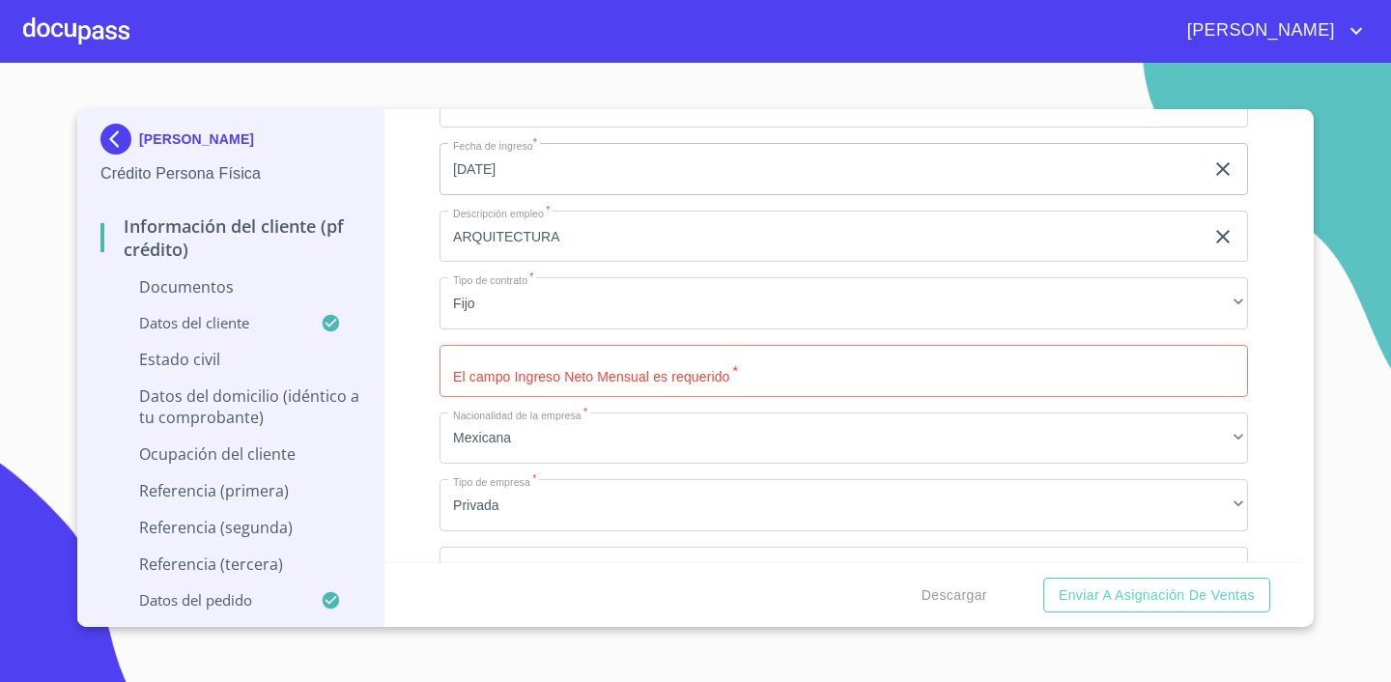
click at [1293, 435] on div "Información del cliente (PF crédito) Documentos Documento de identificación.   …" at bounding box center [844, 335] width 920 height 453
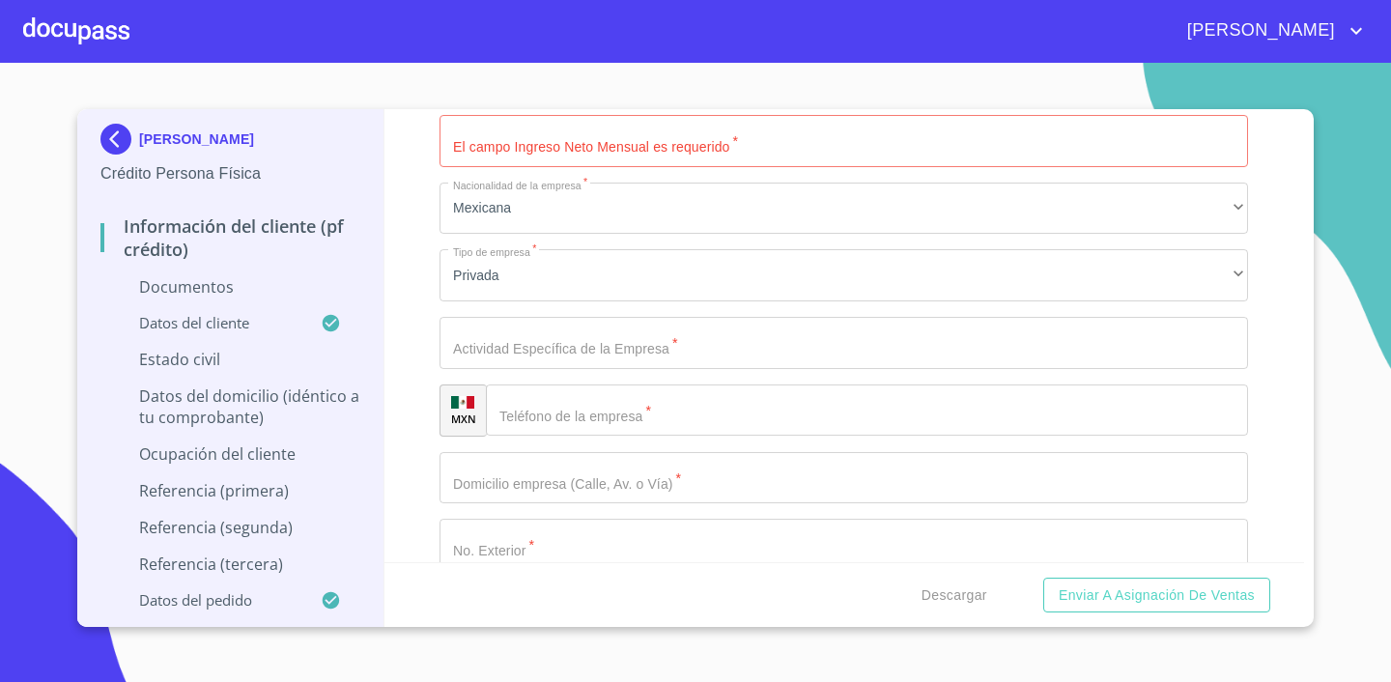
scroll to position [6357, 0]
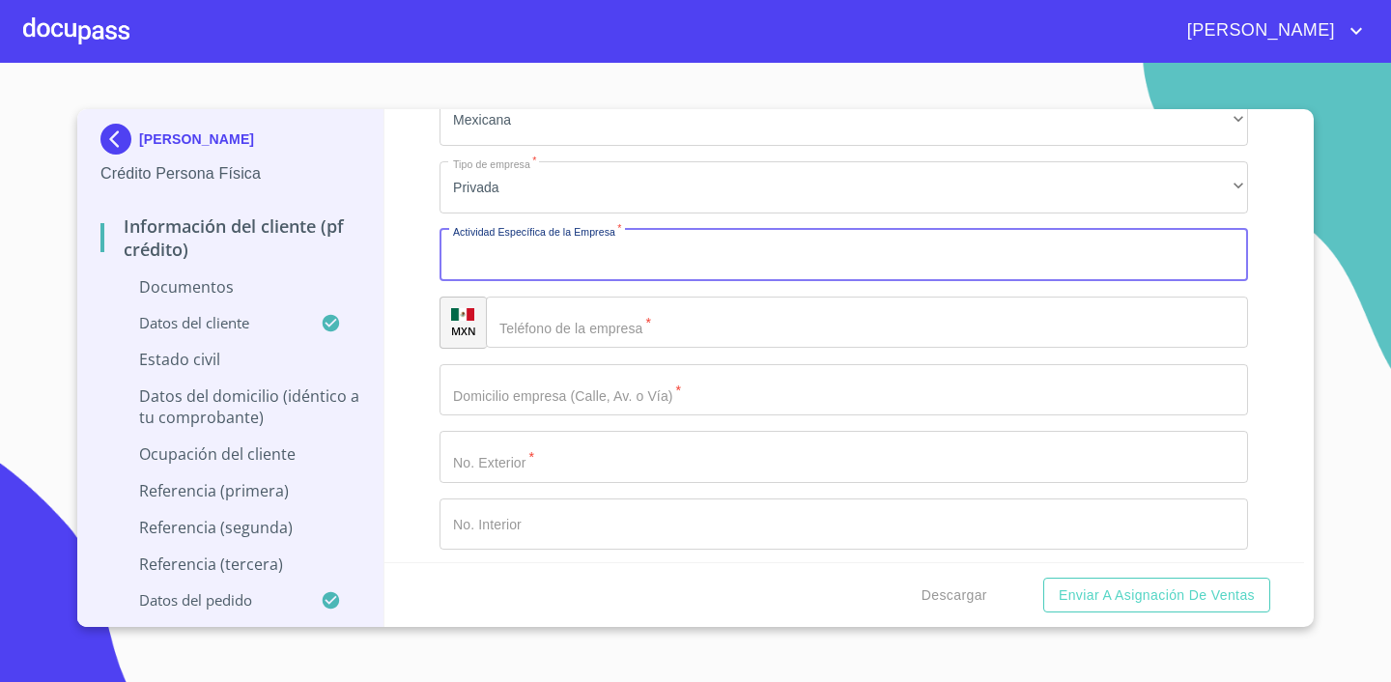
click at [746, 253] on input "Documento de identificación.   *" at bounding box center [843, 255] width 808 height 52
type input "CONSTRUCCIÓN"
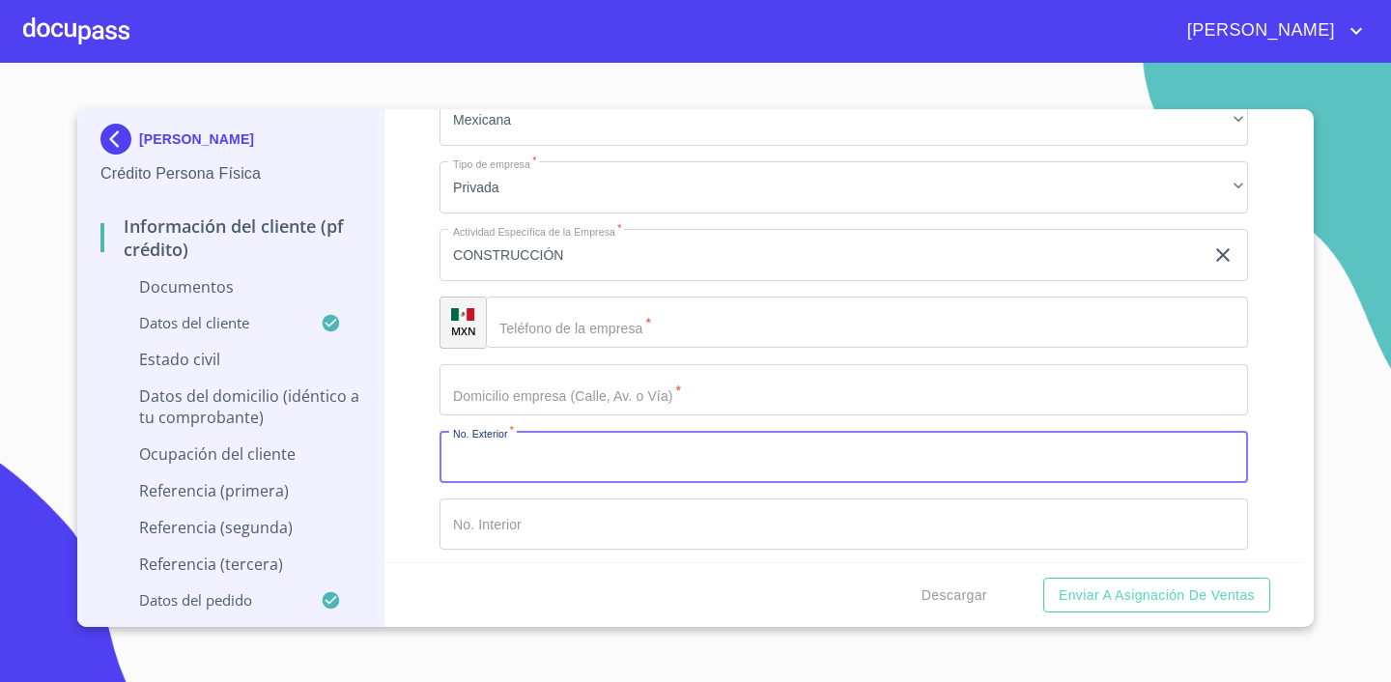
click at [1300, 478] on div "Información del cliente (PF crédito) Documentos Documento de identificación.   …" at bounding box center [844, 335] width 920 height 453
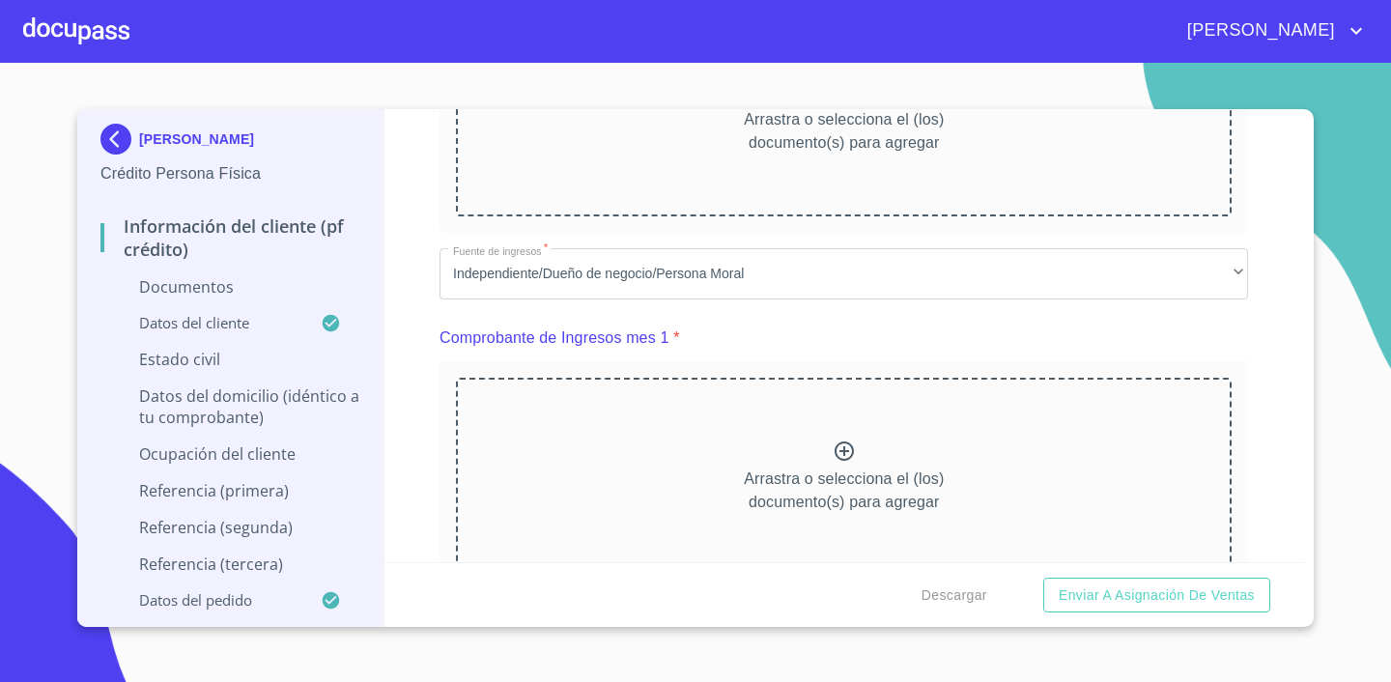
scroll to position [1253, 0]
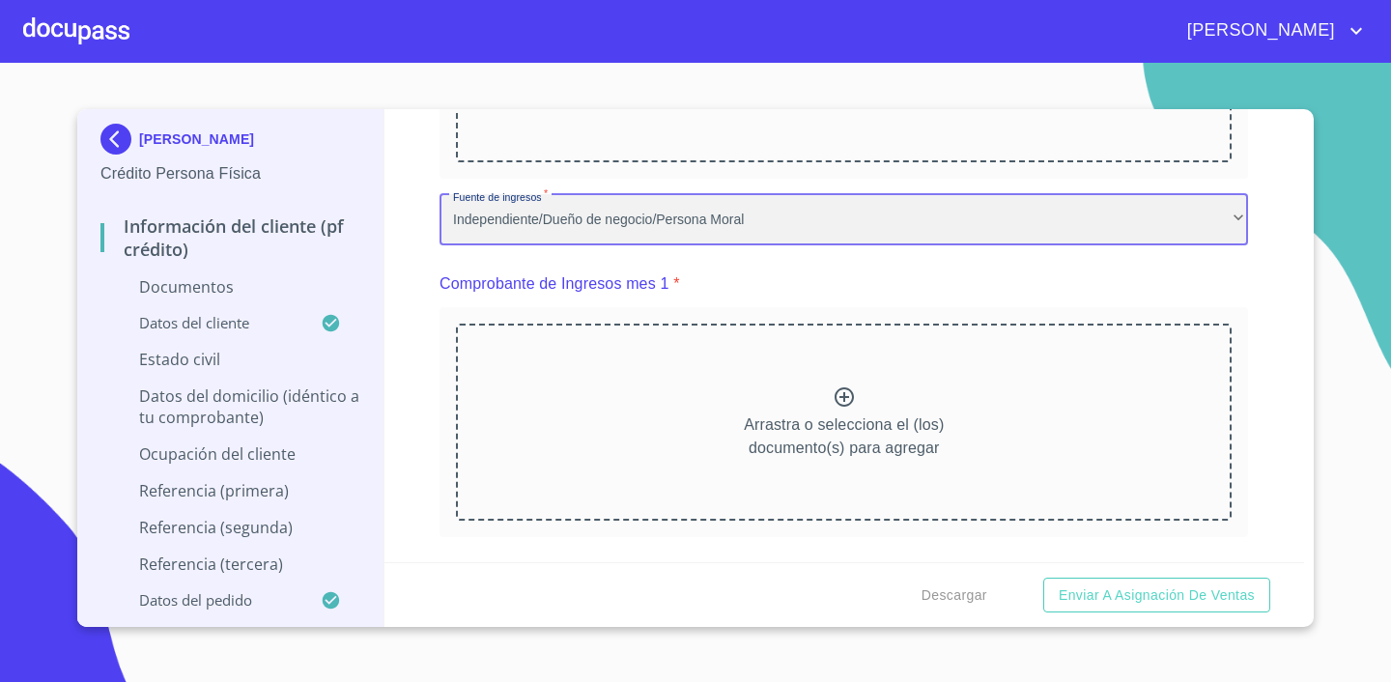
click at [576, 228] on div "Independiente/Dueño de negocio/Persona Moral" at bounding box center [843, 220] width 808 height 52
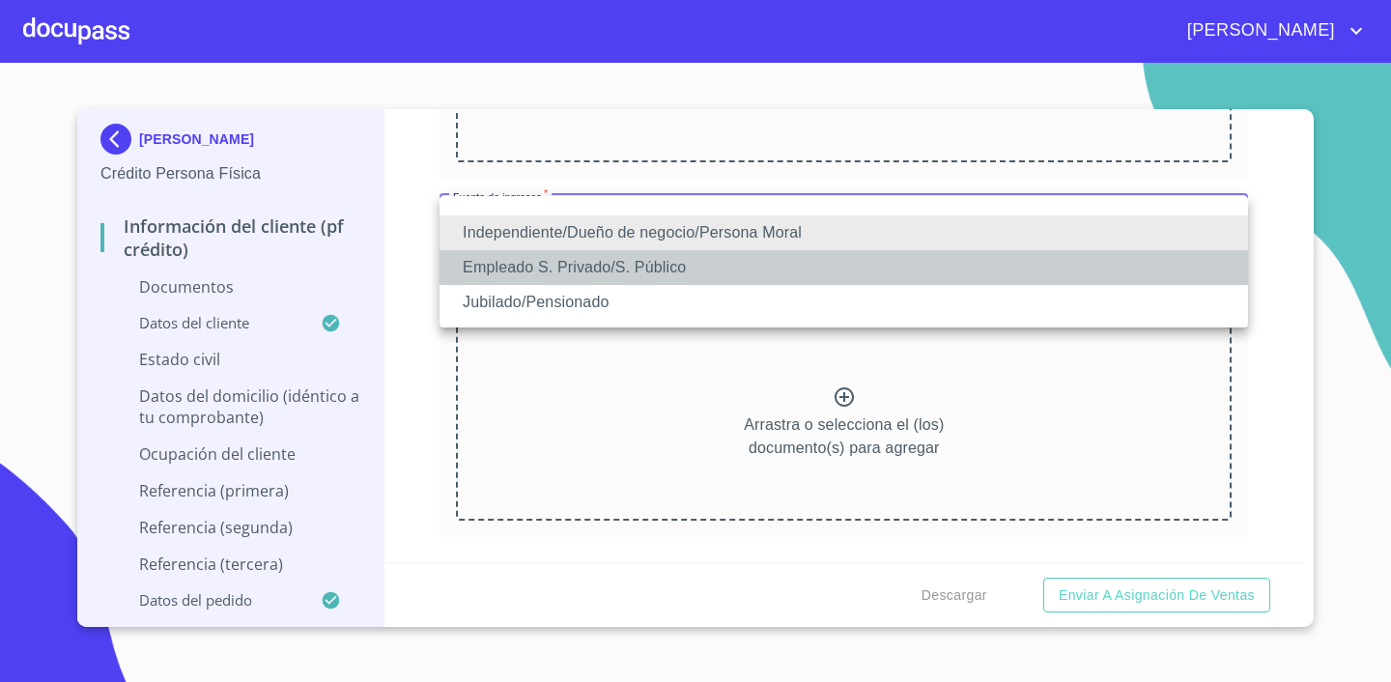
click at [577, 264] on li "Empleado S. Privado/S. Público" at bounding box center [843, 267] width 808 height 35
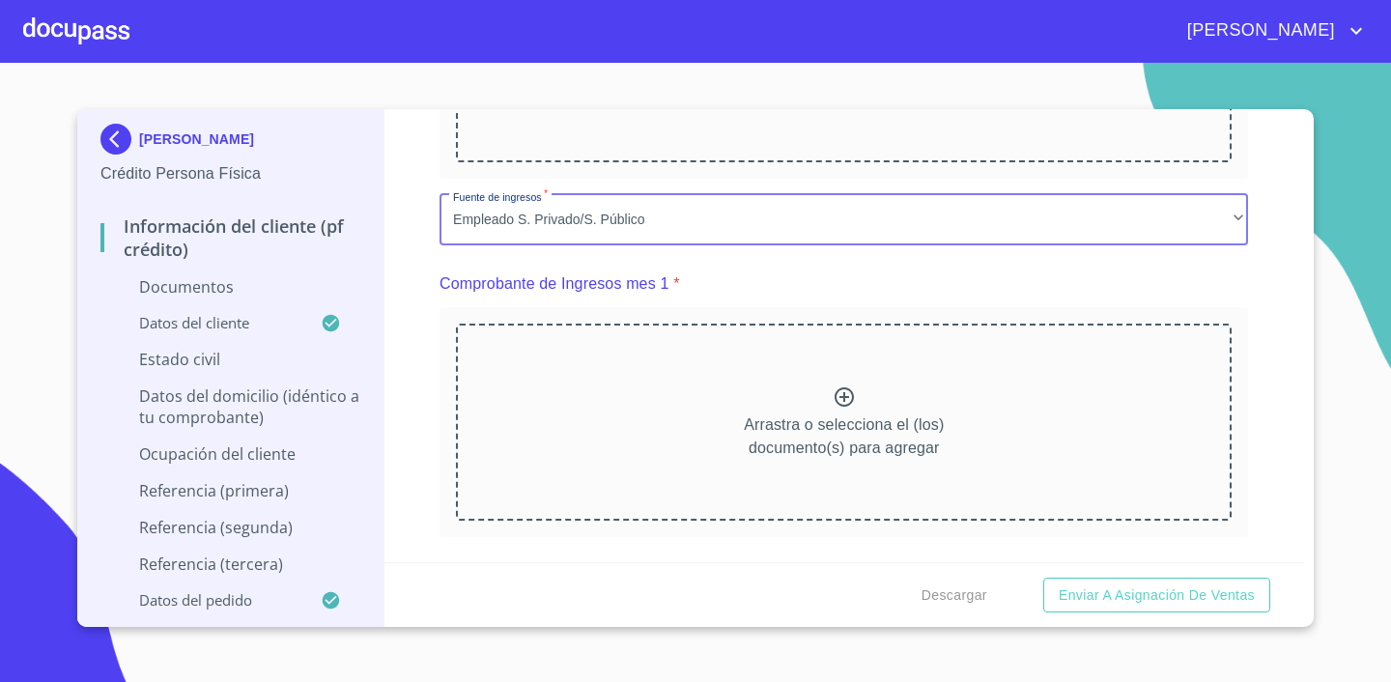
scroll to position [0, 0]
click at [411, 264] on div "Información del cliente (PF crédito) Documentos Documento de identificación.   …" at bounding box center [844, 335] width 920 height 453
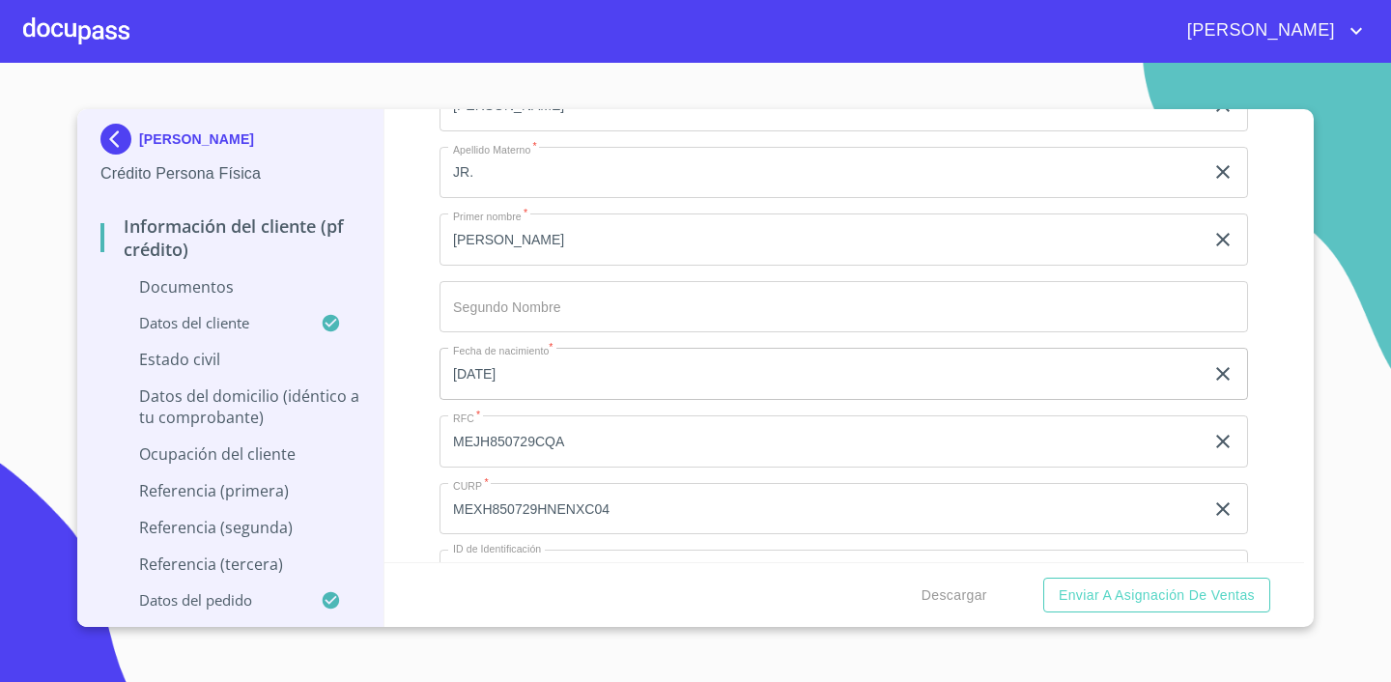
scroll to position [3519, 0]
